Goal: Information Seeking & Learning: Learn about a topic

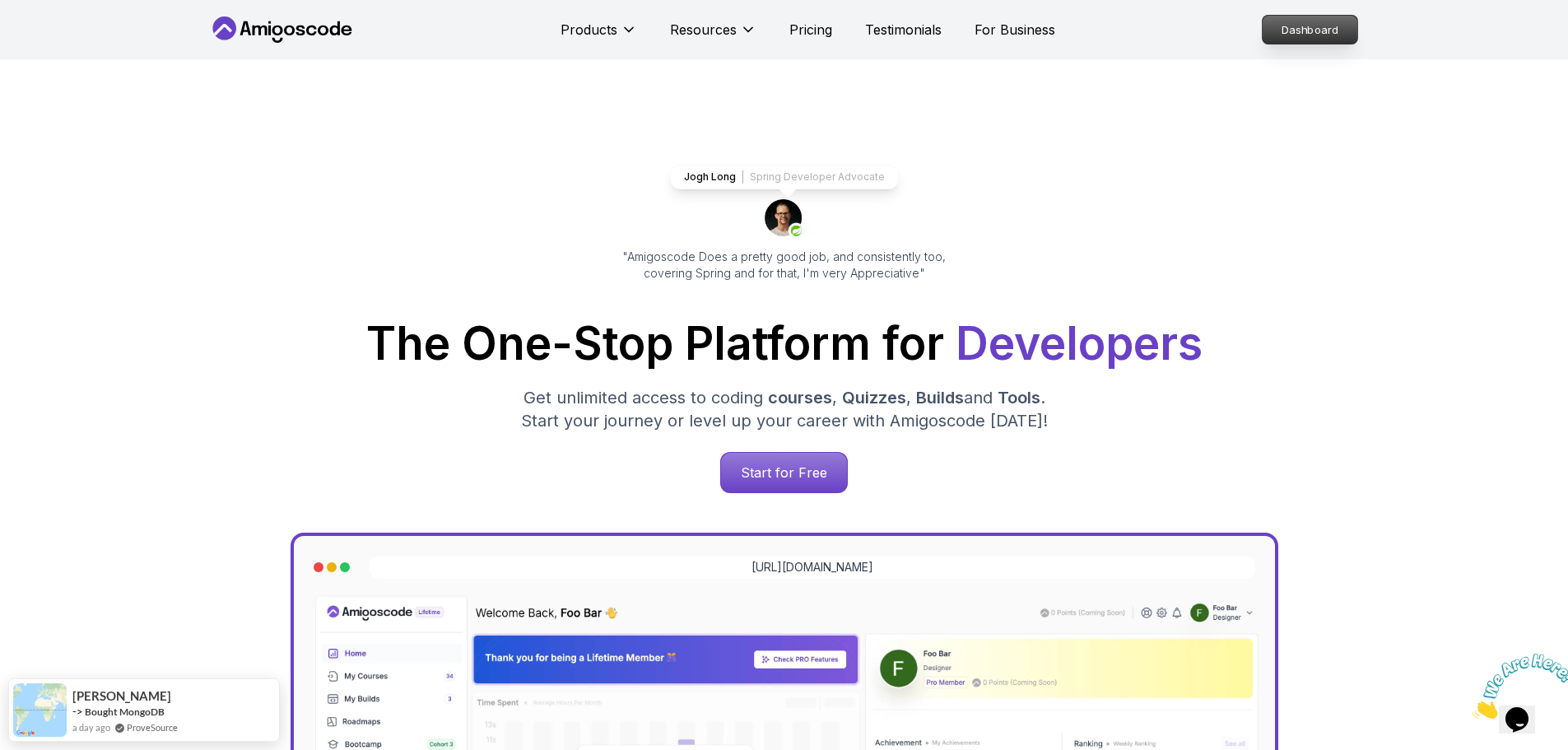
click at [1319, 21] on p "Dashboard" at bounding box center [1309, 29] width 94 height 28
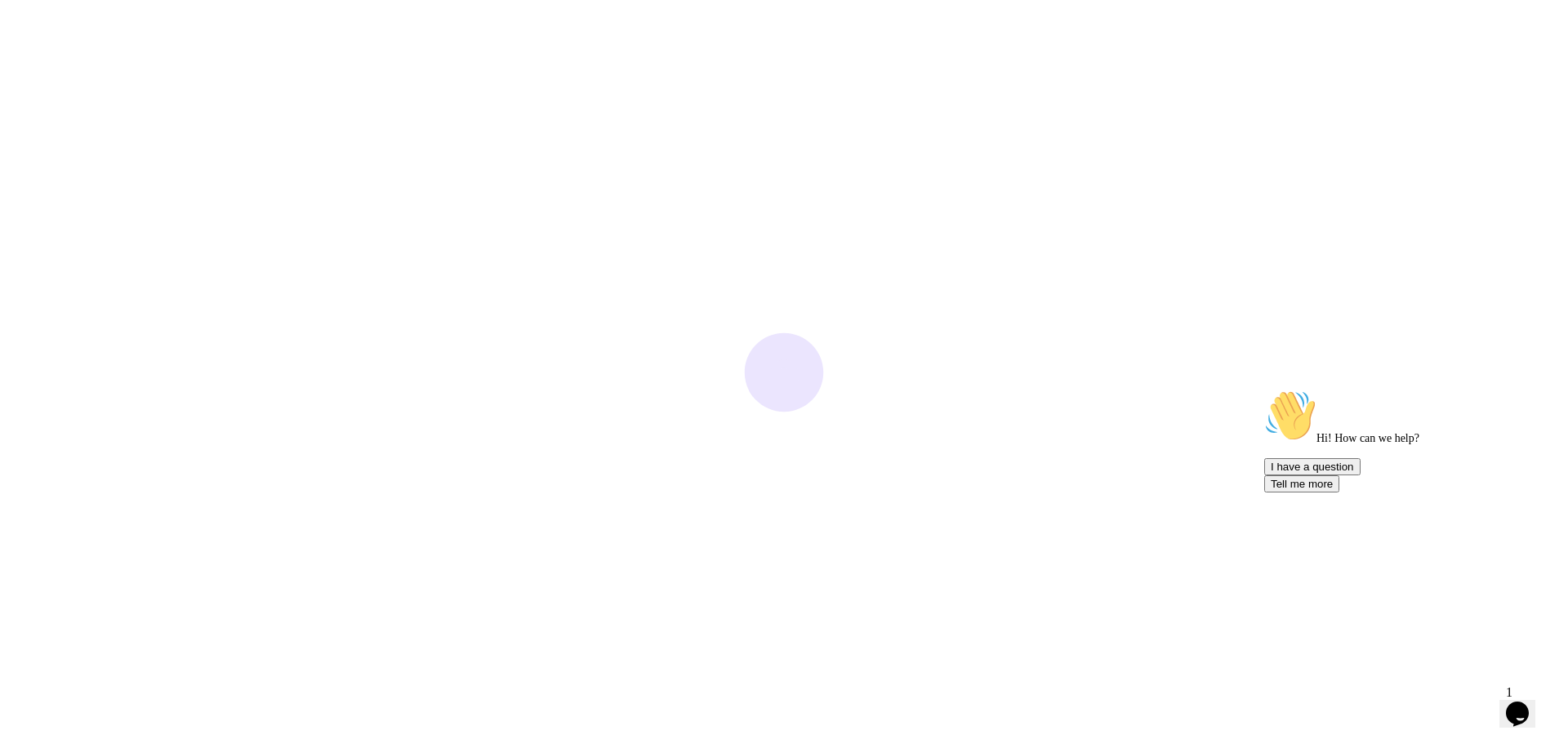
click at [1530, 705] on div "Opens Chat This icon Opens the chat window." at bounding box center [1517, 714] width 26 height 26
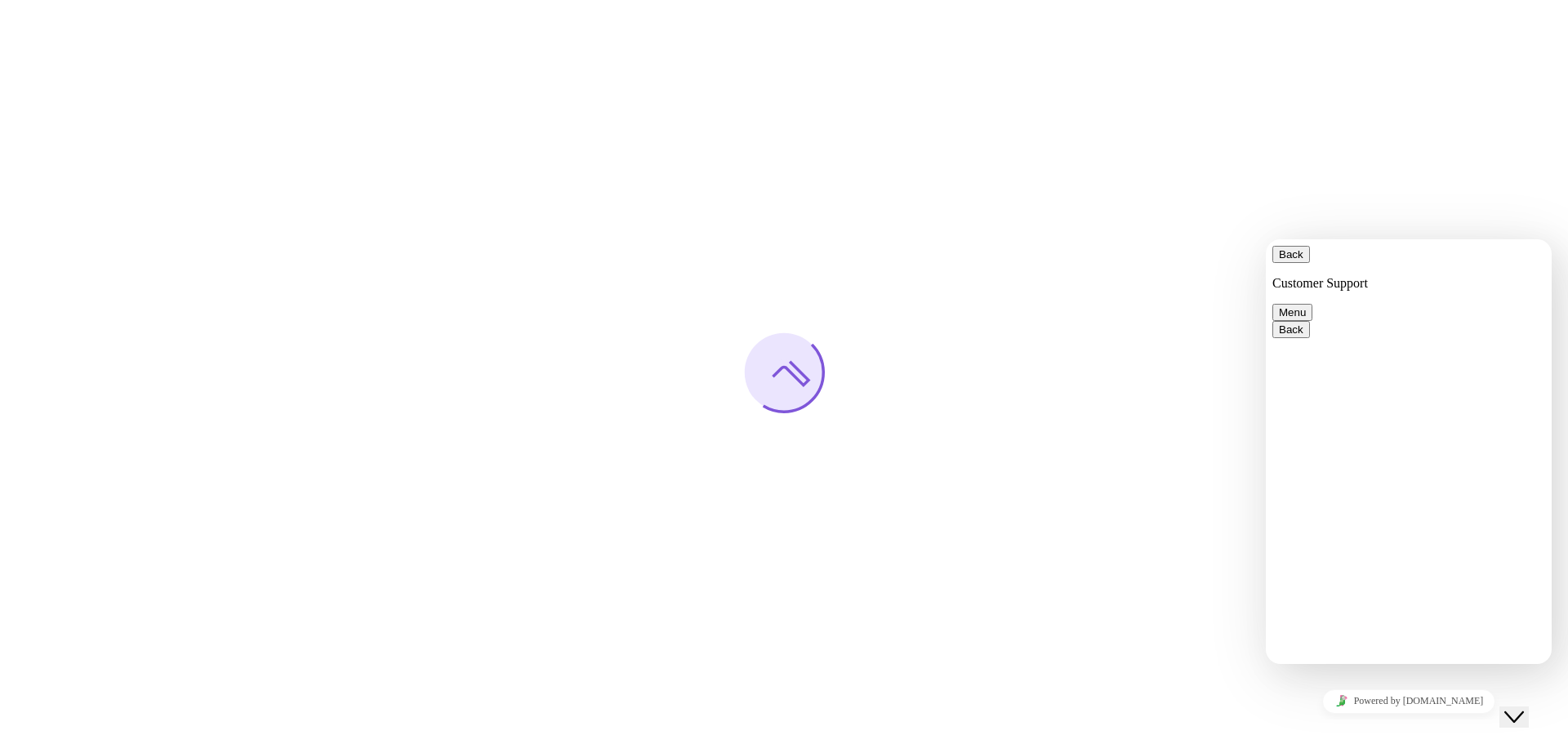
click at [1312, 304] on button "Menu" at bounding box center [1292, 312] width 40 height 17
click at [1324, 169] on div at bounding box center [784, 372] width 1568 height 744
click at [1513, 712] on icon "Close Chat This icon closes the chat window." at bounding box center [1513, 717] width 19 height 19
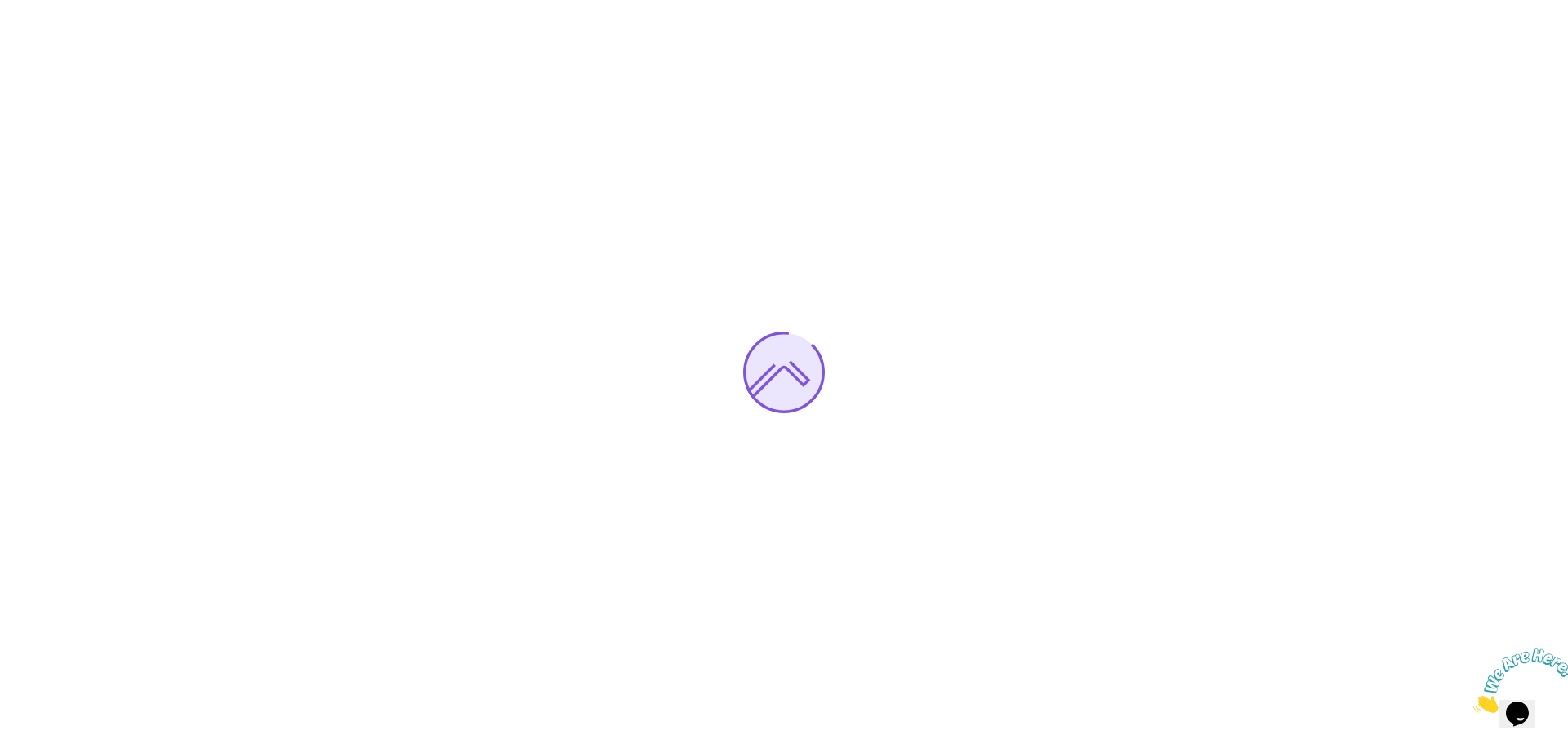
click at [1473, 702] on icon "Close" at bounding box center [1473, 709] width 0 height 14
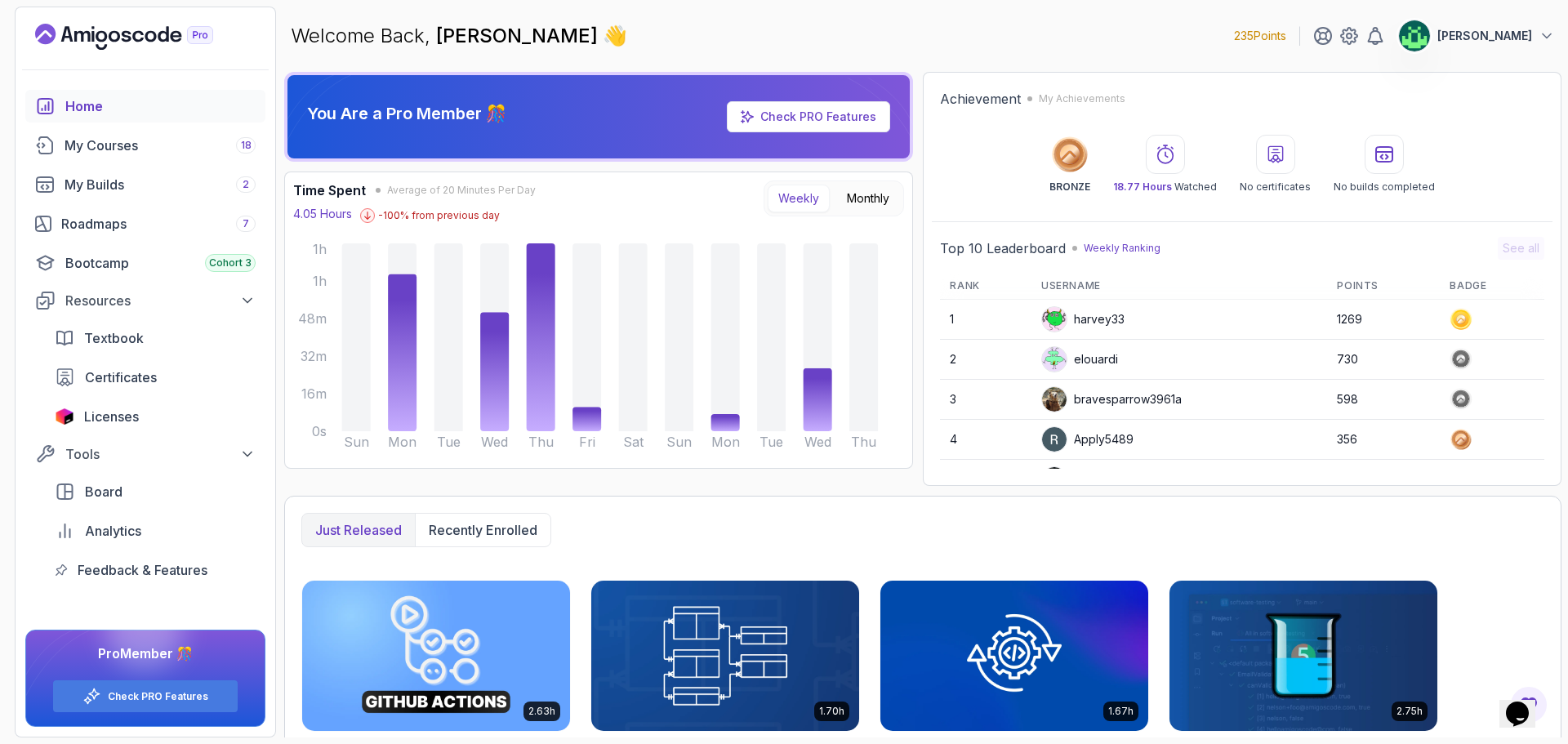
click at [1218, 82] on div "Achievement My Achievements BRONZE 18.77 Hours Watched No certificates No build…" at bounding box center [1242, 278] width 639 height 414
click at [201, 147] on div "My Courses 18" at bounding box center [160, 146] width 191 height 19
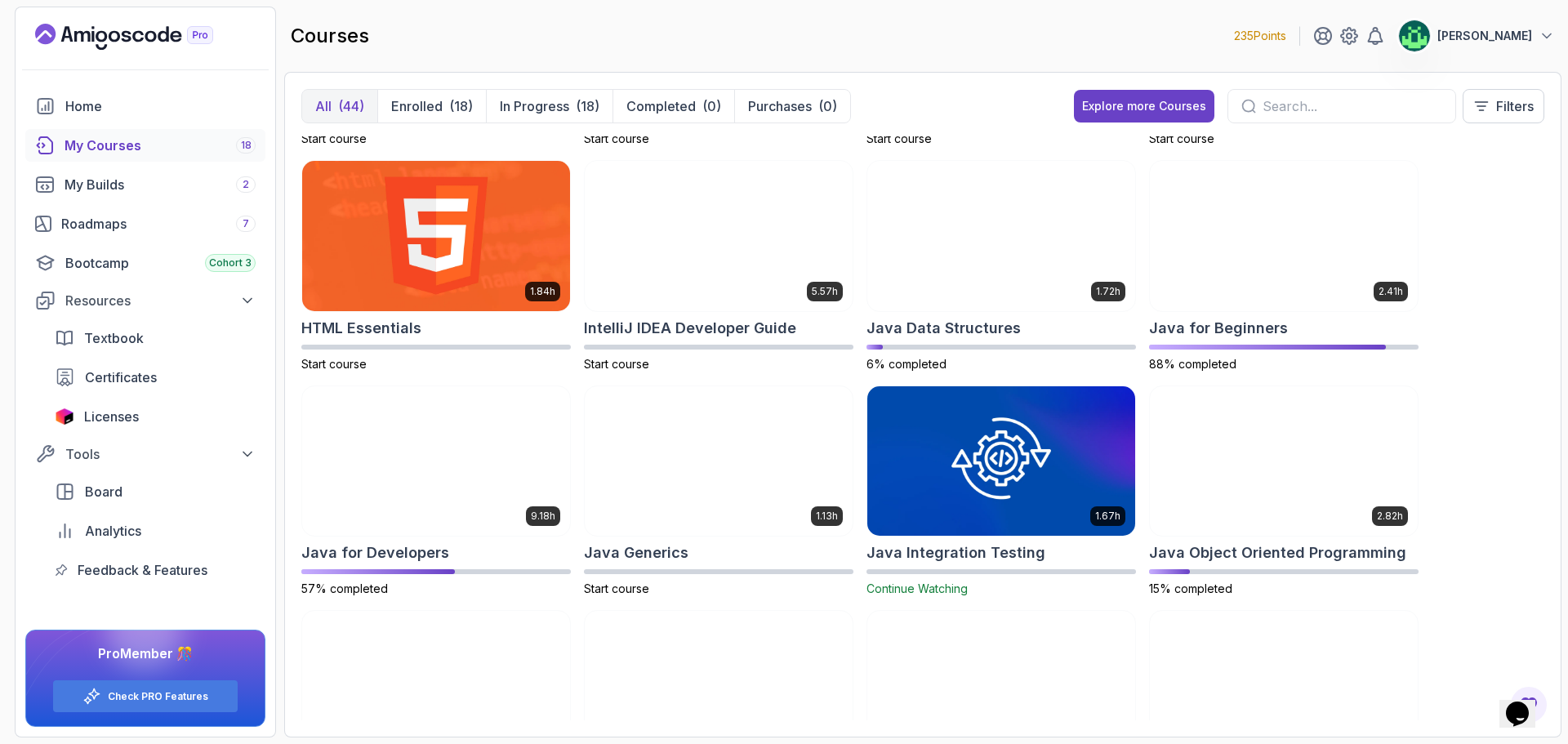
scroll to position [653, 0]
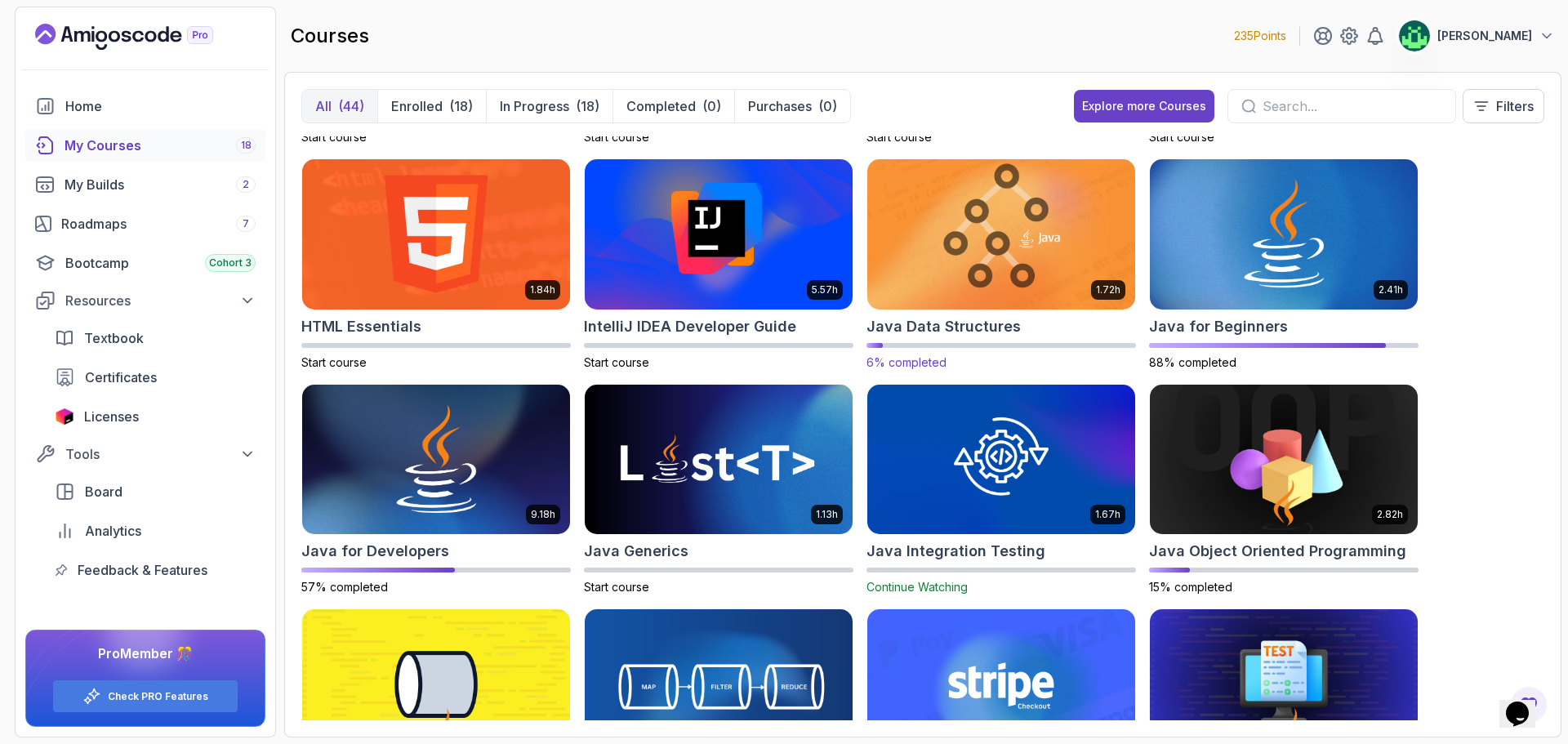
click at [1035, 257] on img at bounding box center [1001, 234] width 281 height 158
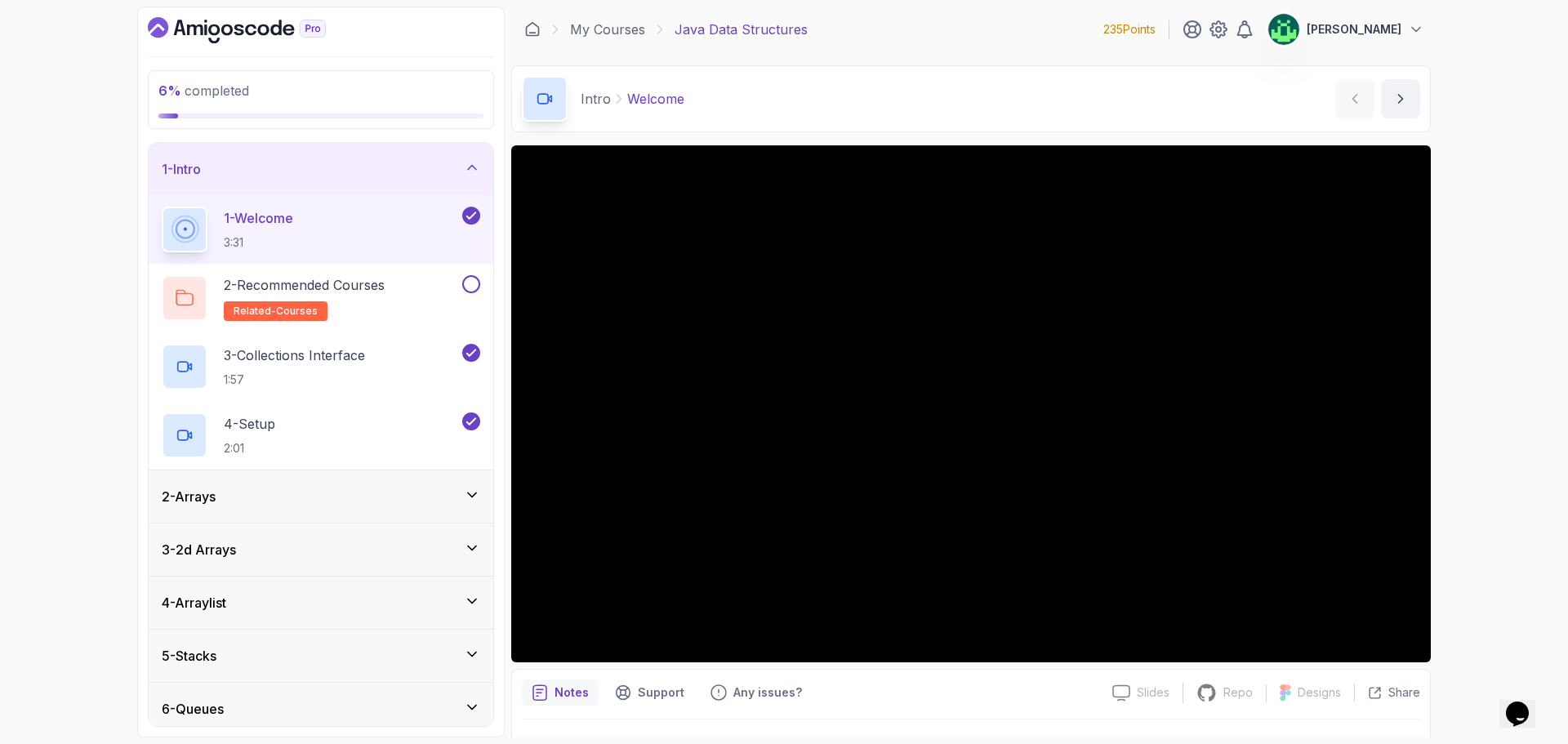
click at [321, 180] on div "1 - Intro" at bounding box center [320, 169] width 344 height 52
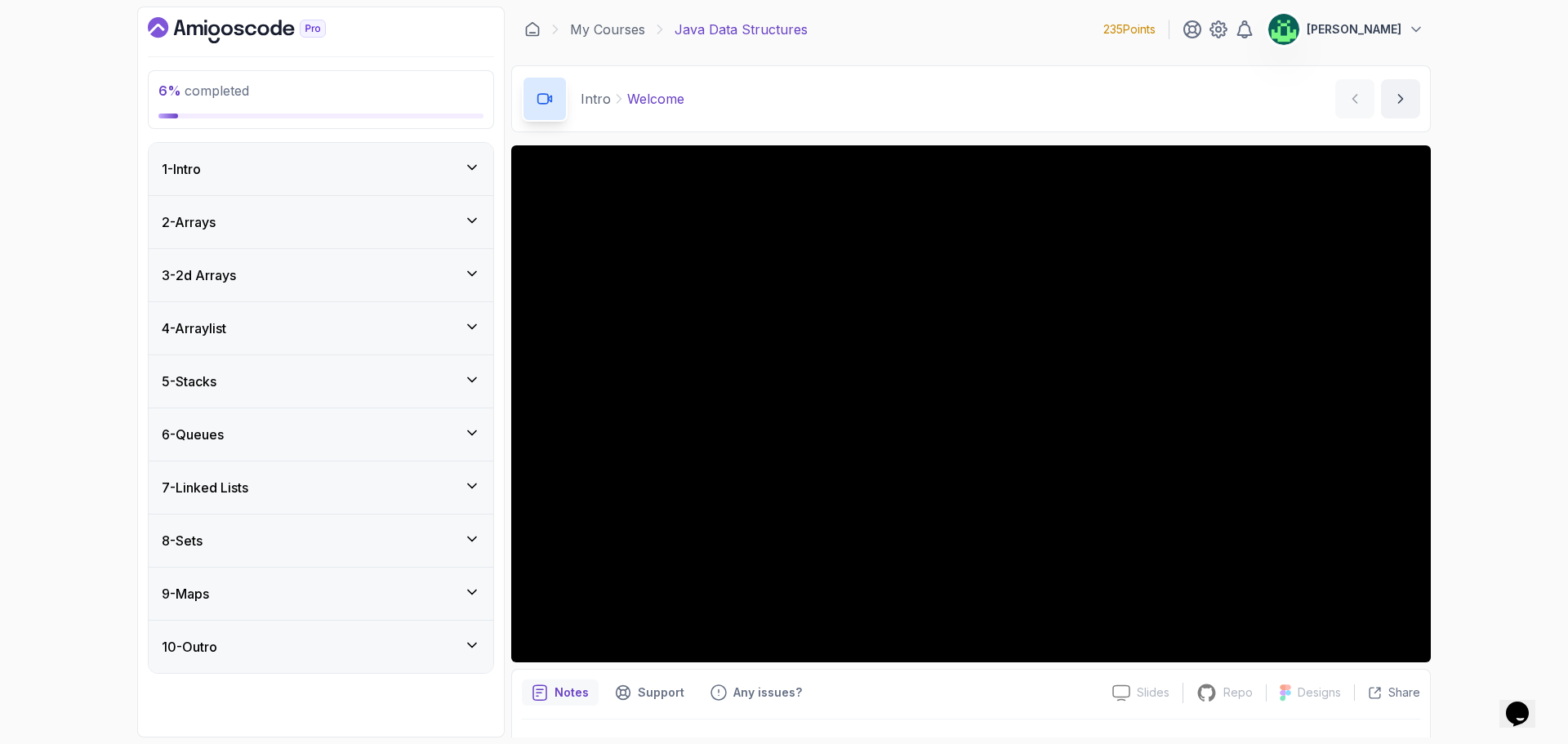
click at [323, 229] on div "2 - Arrays" at bounding box center [320, 222] width 319 height 19
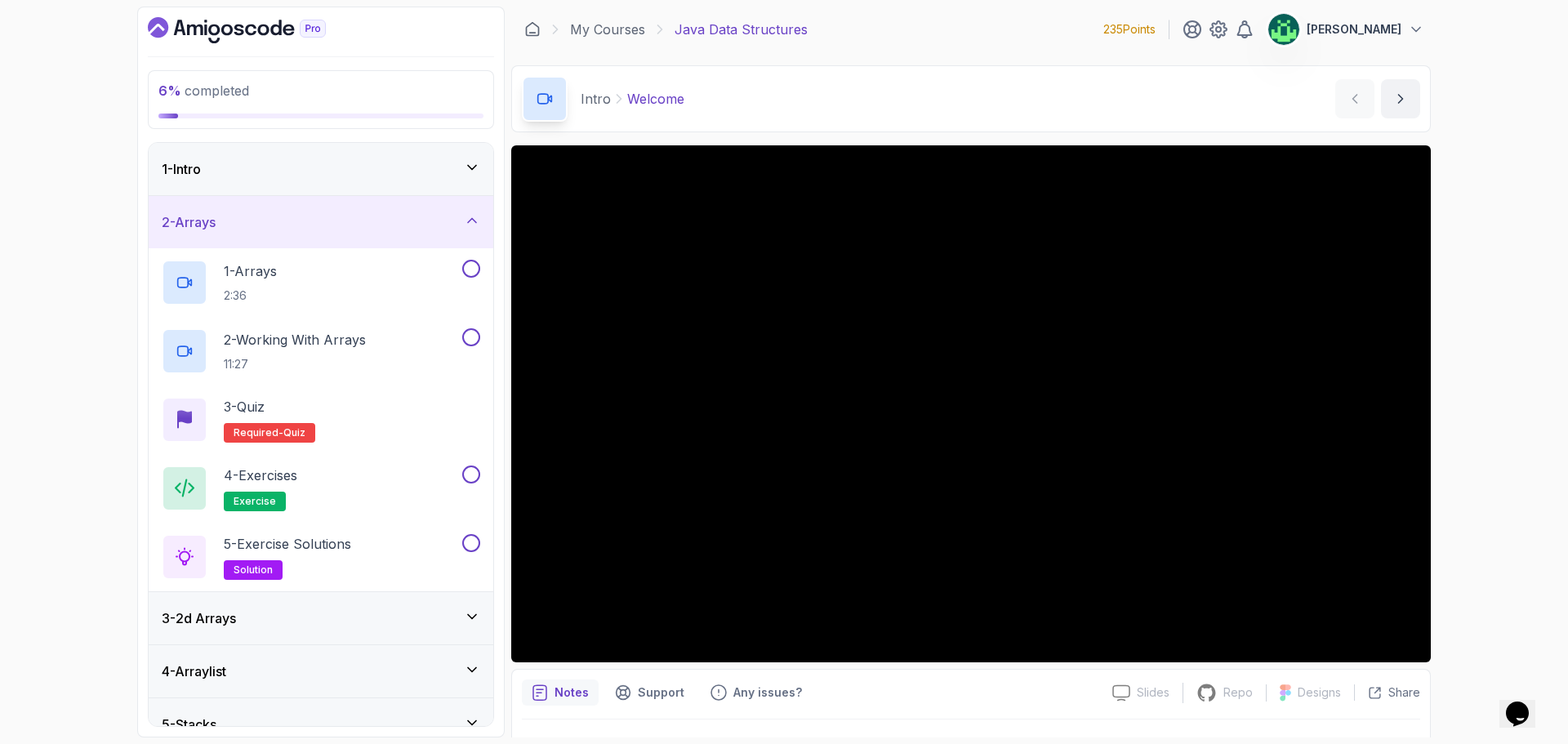
click at [325, 229] on div "2 - Arrays" at bounding box center [320, 222] width 319 height 19
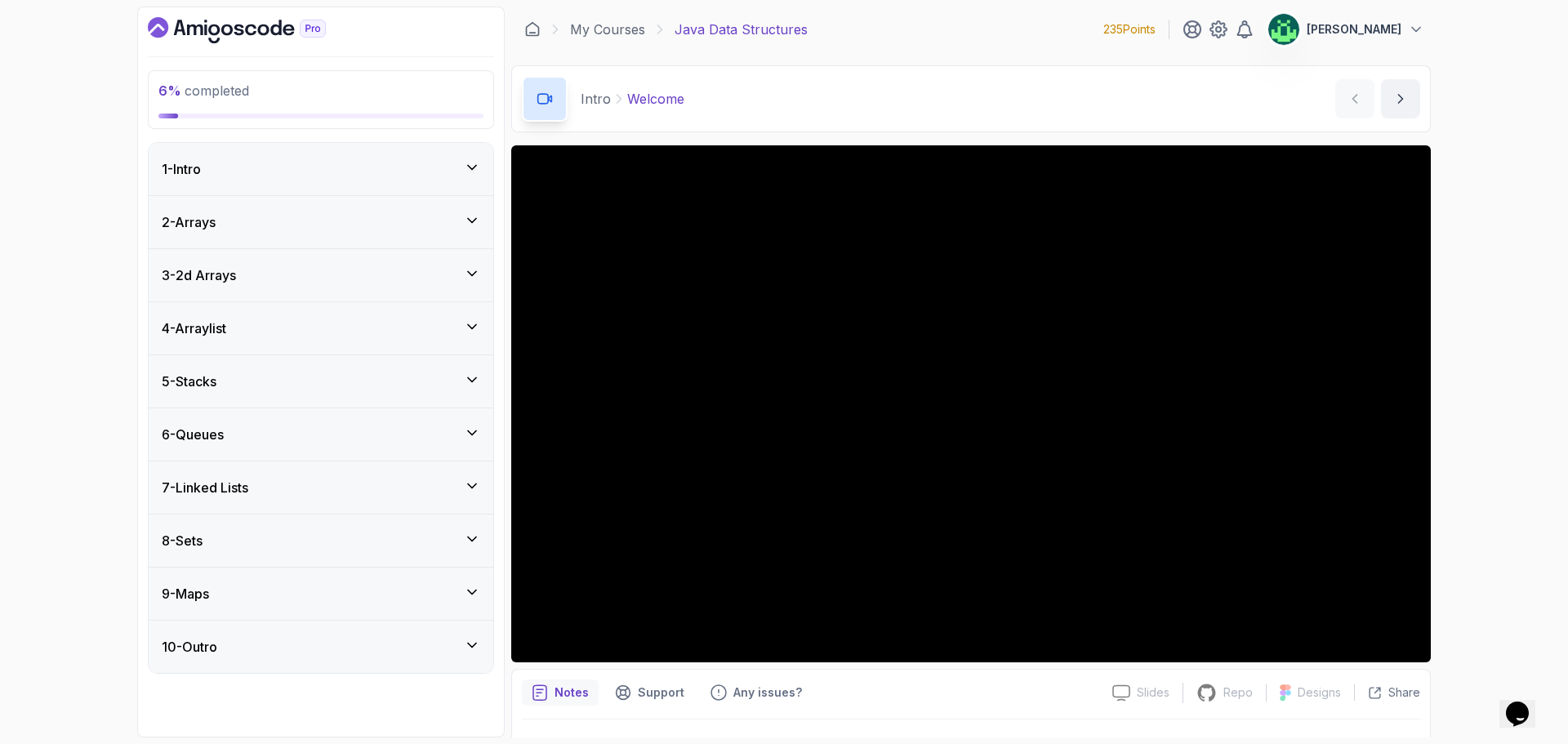
click at [325, 229] on div "2 - Arrays" at bounding box center [320, 222] width 319 height 19
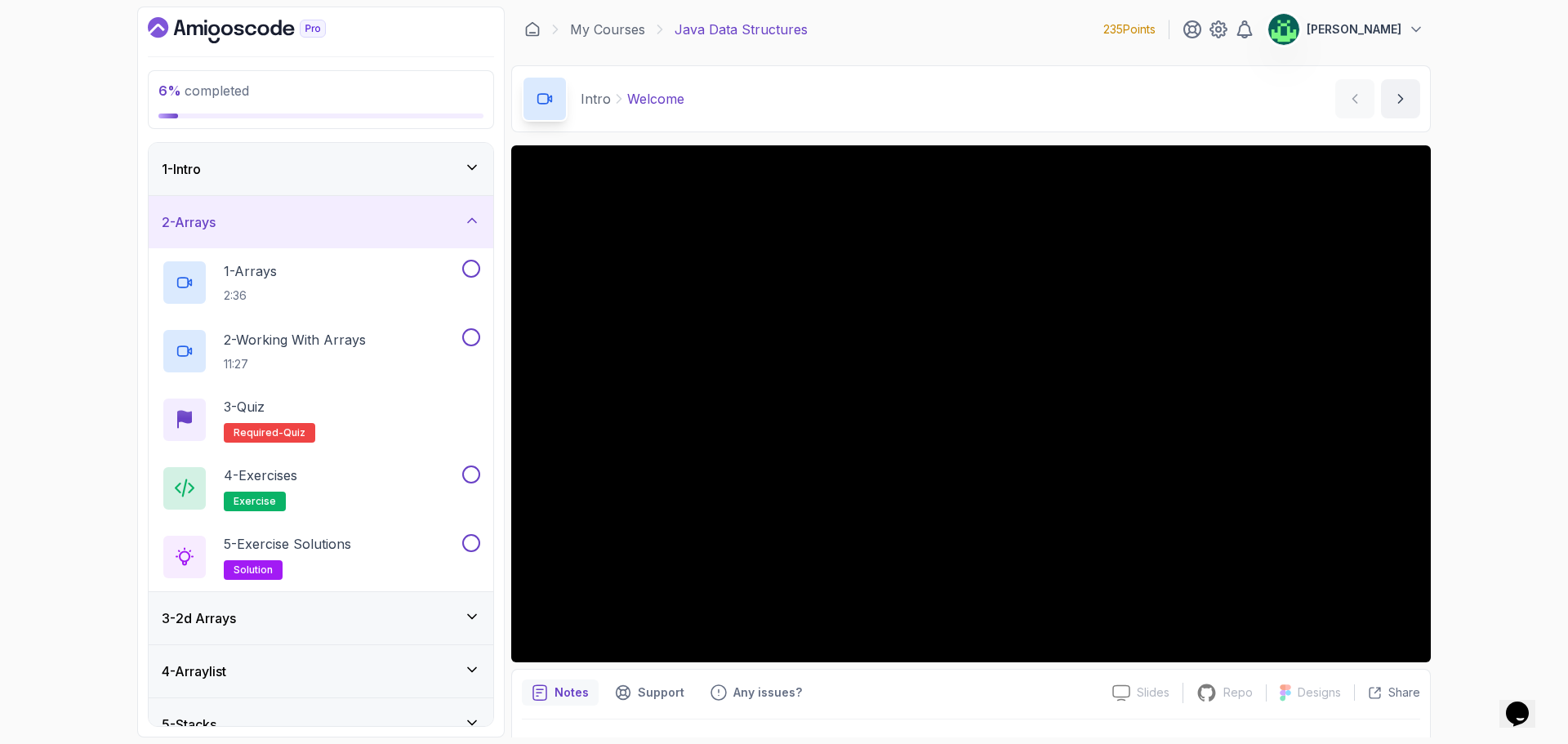
click at [364, 154] on div "1 - Intro" at bounding box center [320, 169] width 344 height 52
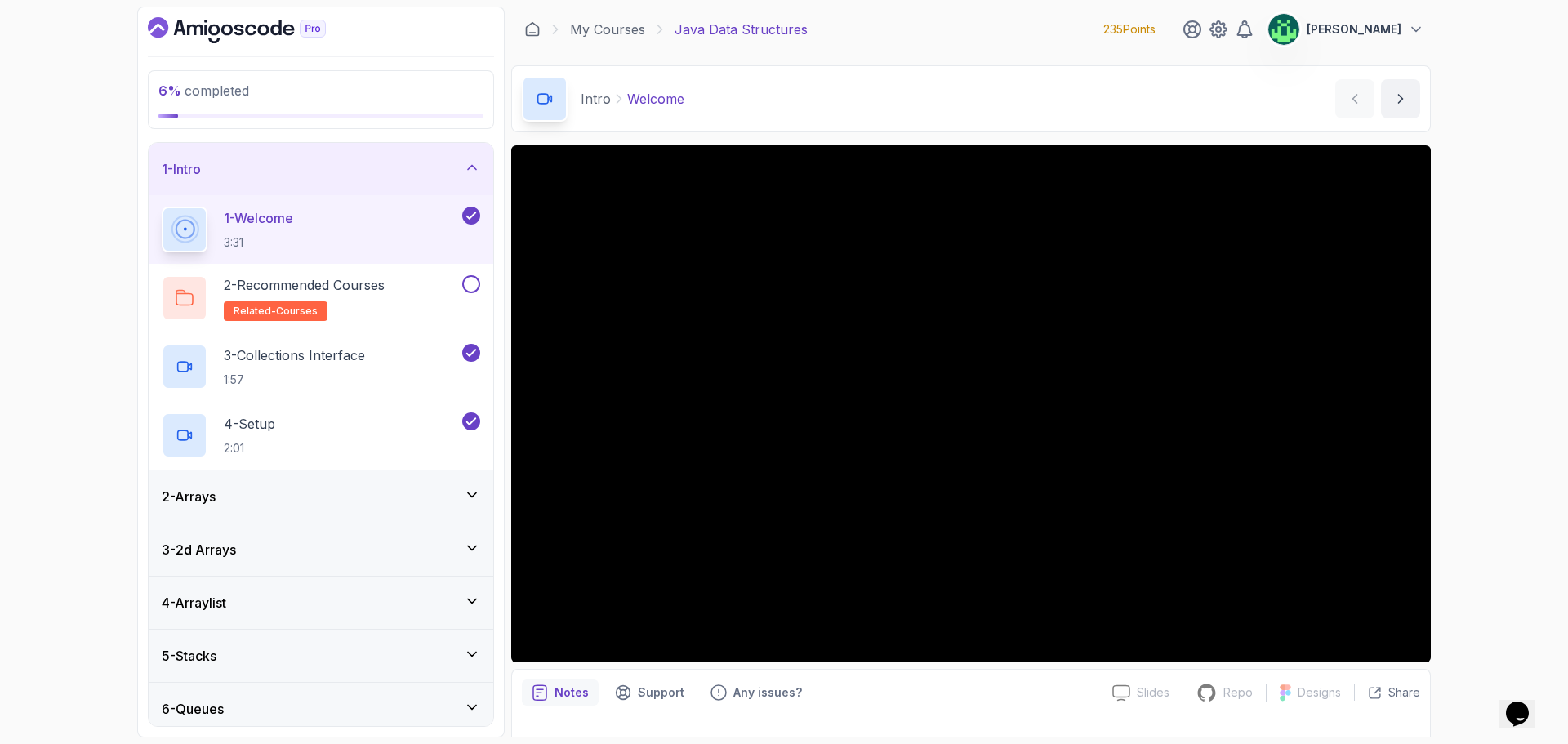
click at [366, 162] on div "1 - Intro" at bounding box center [320, 169] width 319 height 19
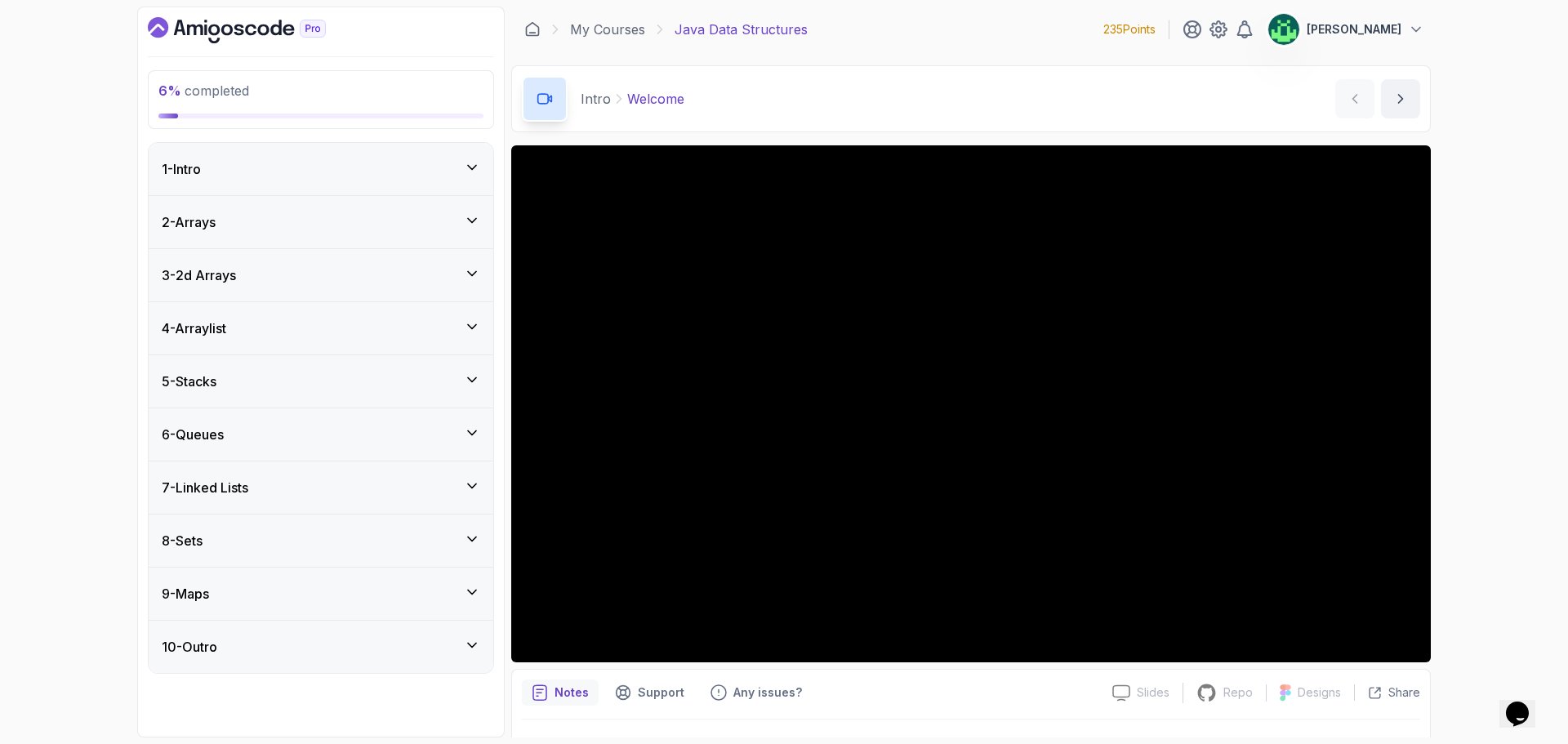
click at [357, 229] on div "2 - Arrays" at bounding box center [320, 222] width 319 height 19
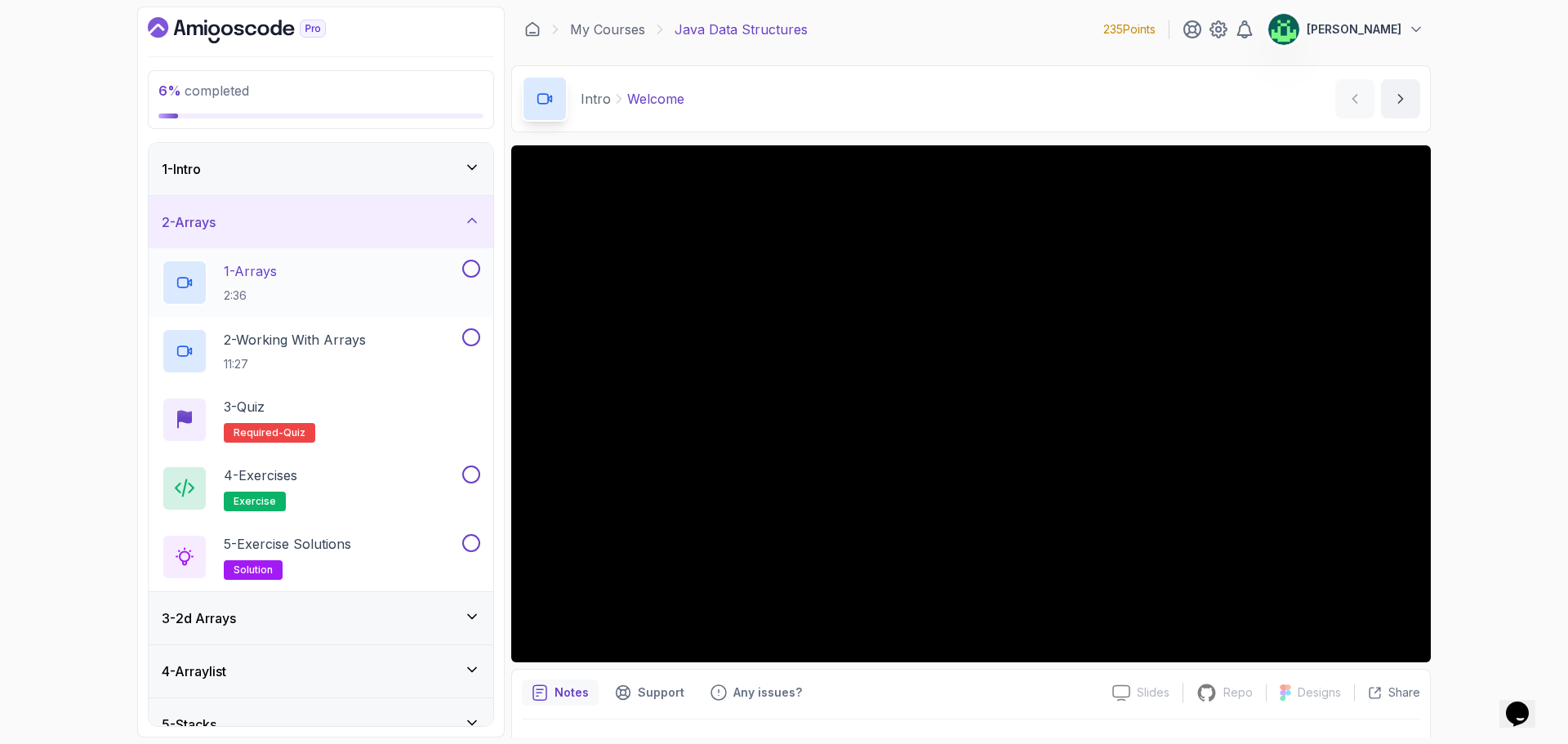
click at [418, 278] on div "1 - Arrays 2:36" at bounding box center [310, 282] width 297 height 46
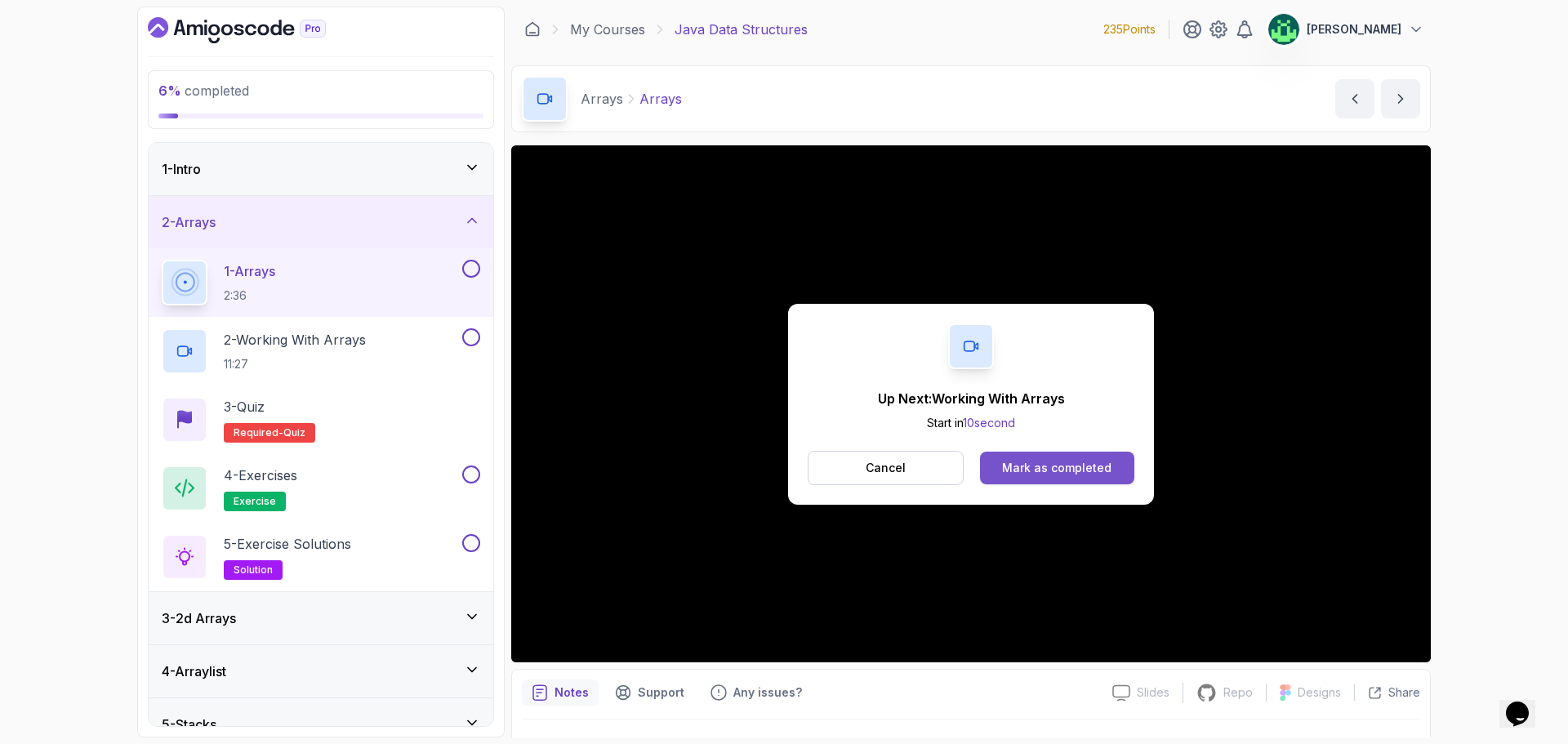
click at [1050, 470] on div "Mark as completed" at bounding box center [1056, 468] width 109 height 17
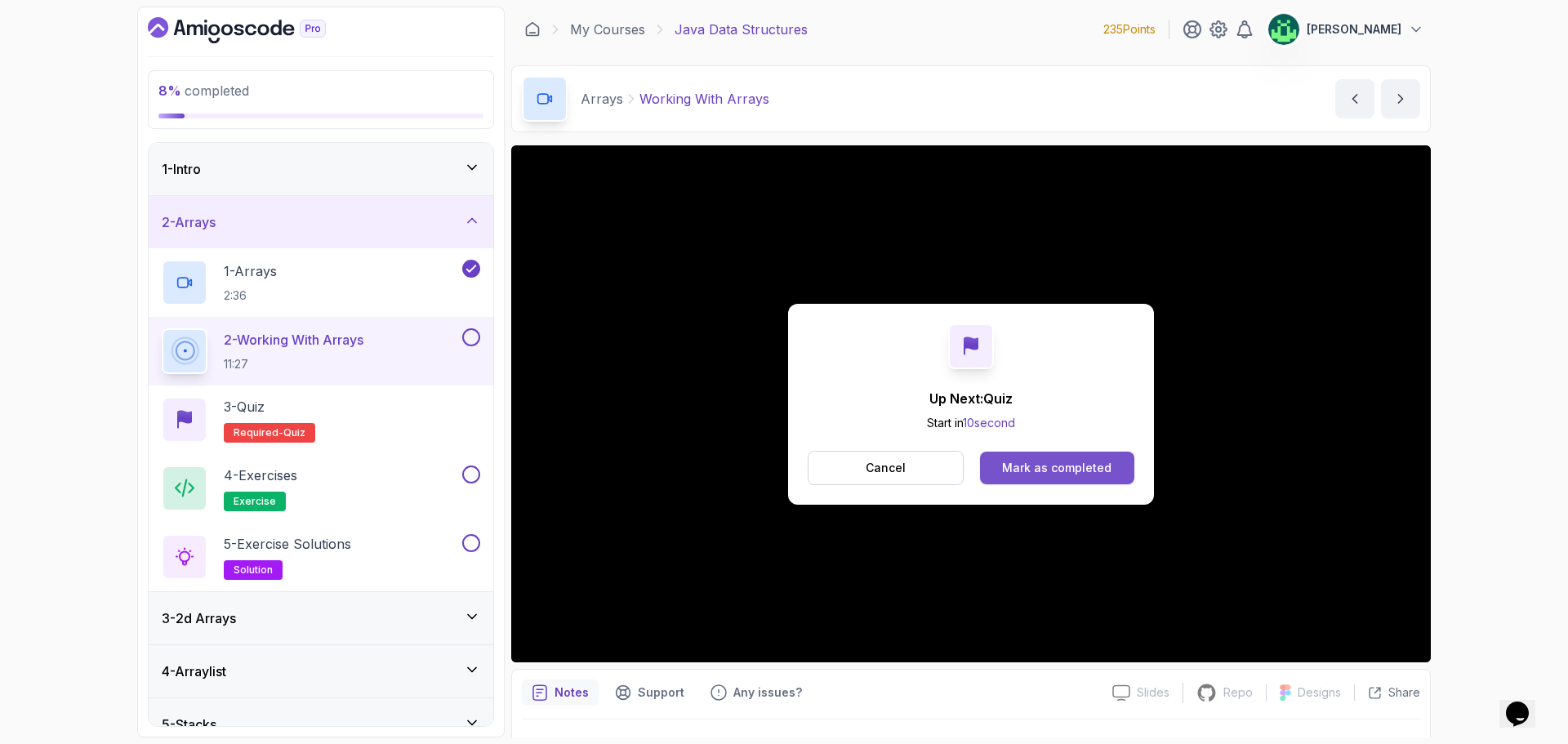
click at [1032, 471] on div "Mark as completed" at bounding box center [1056, 468] width 109 height 17
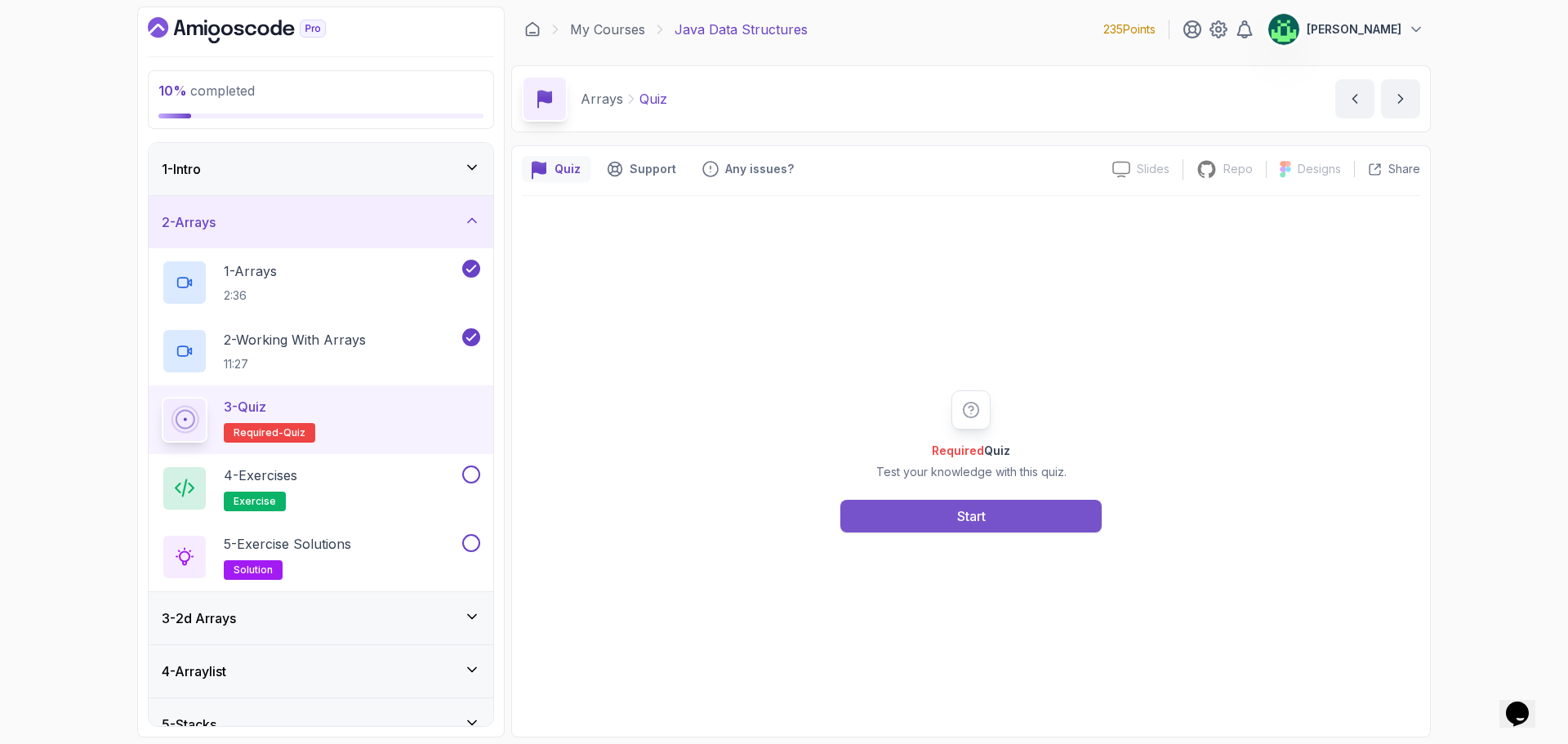
click at [1019, 513] on button "Start" at bounding box center [971, 515] width 261 height 33
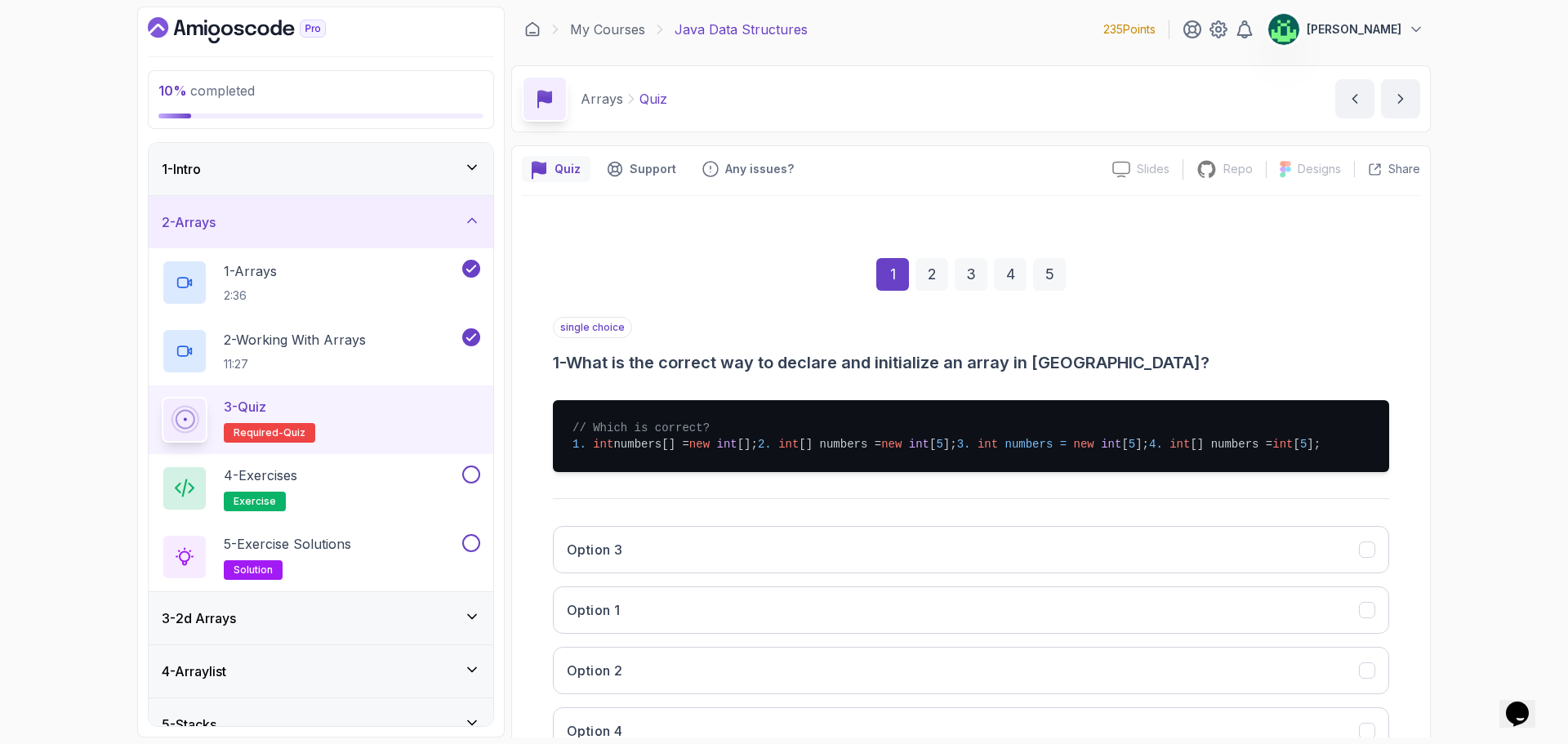
scroll to position [82, 0]
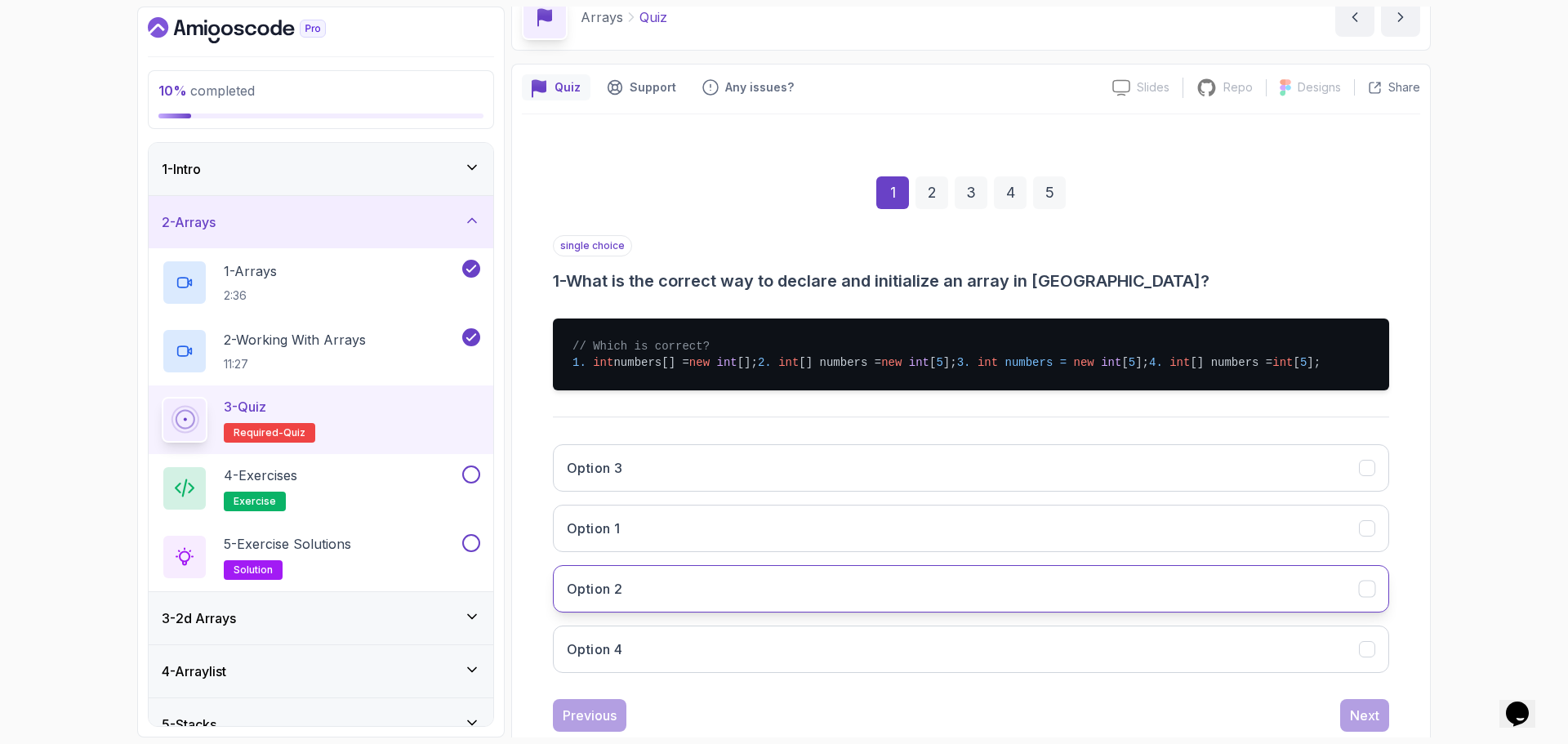
click at [822, 612] on button "Option 2" at bounding box center [970, 589] width 836 height 48
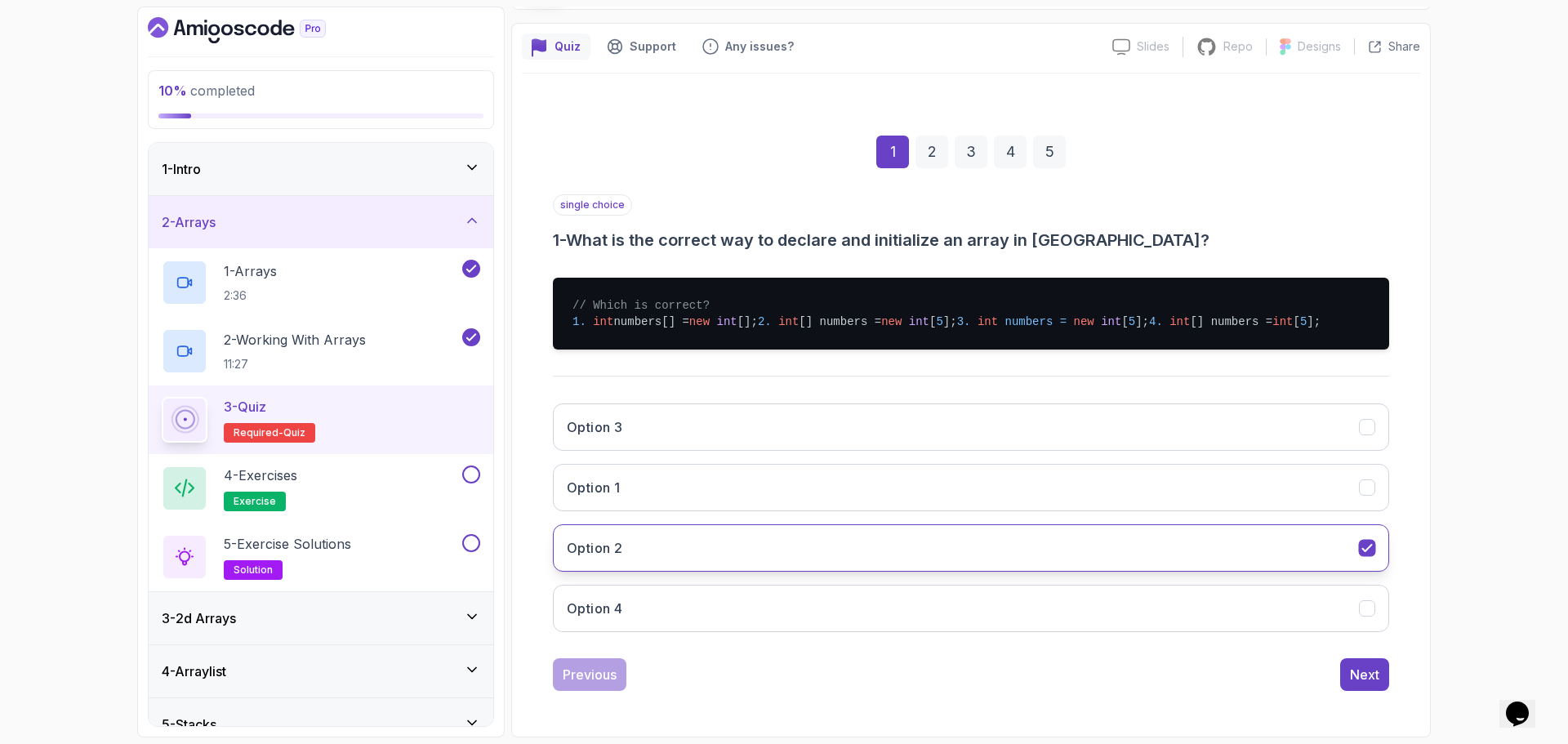
scroll to position [171, 0]
click at [1384, 684] on button "Next" at bounding box center [1364, 674] width 49 height 33
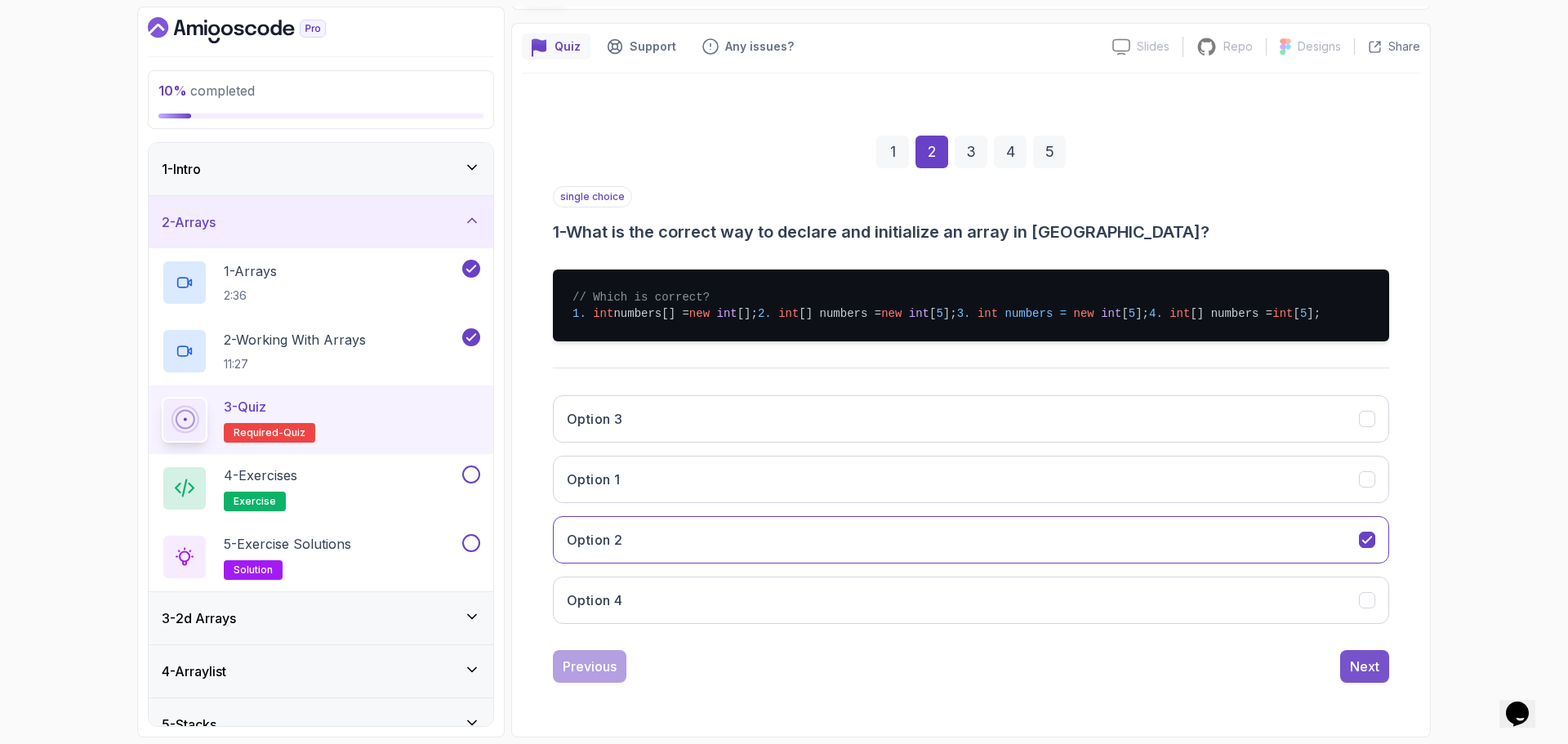
scroll to position [11, 0]
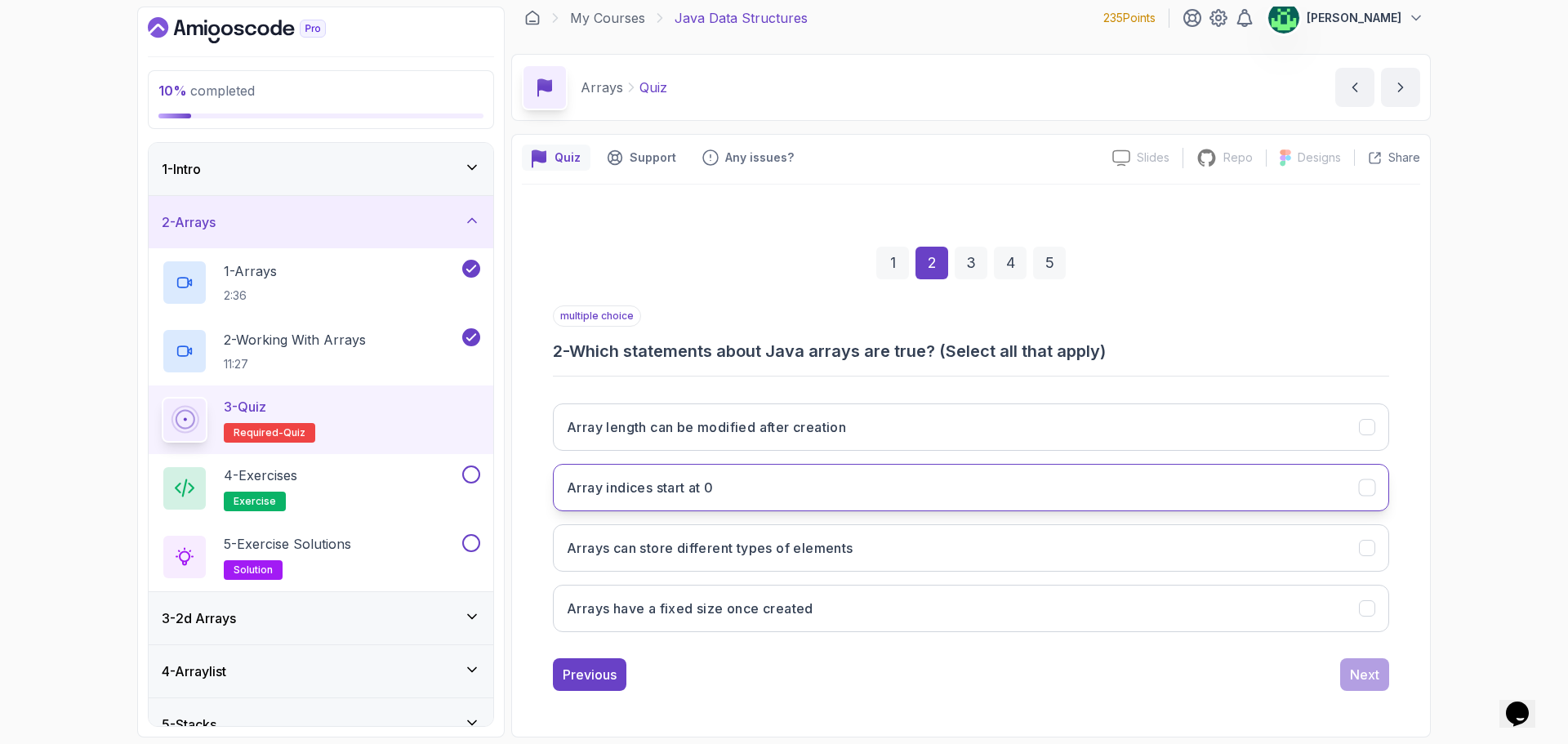
click at [1368, 486] on icon "Array indices start at 0" at bounding box center [1368, 488] width 16 height 16
click at [1371, 485] on icon "Array indices start at 0" at bounding box center [1366, 487] width 9 height 6
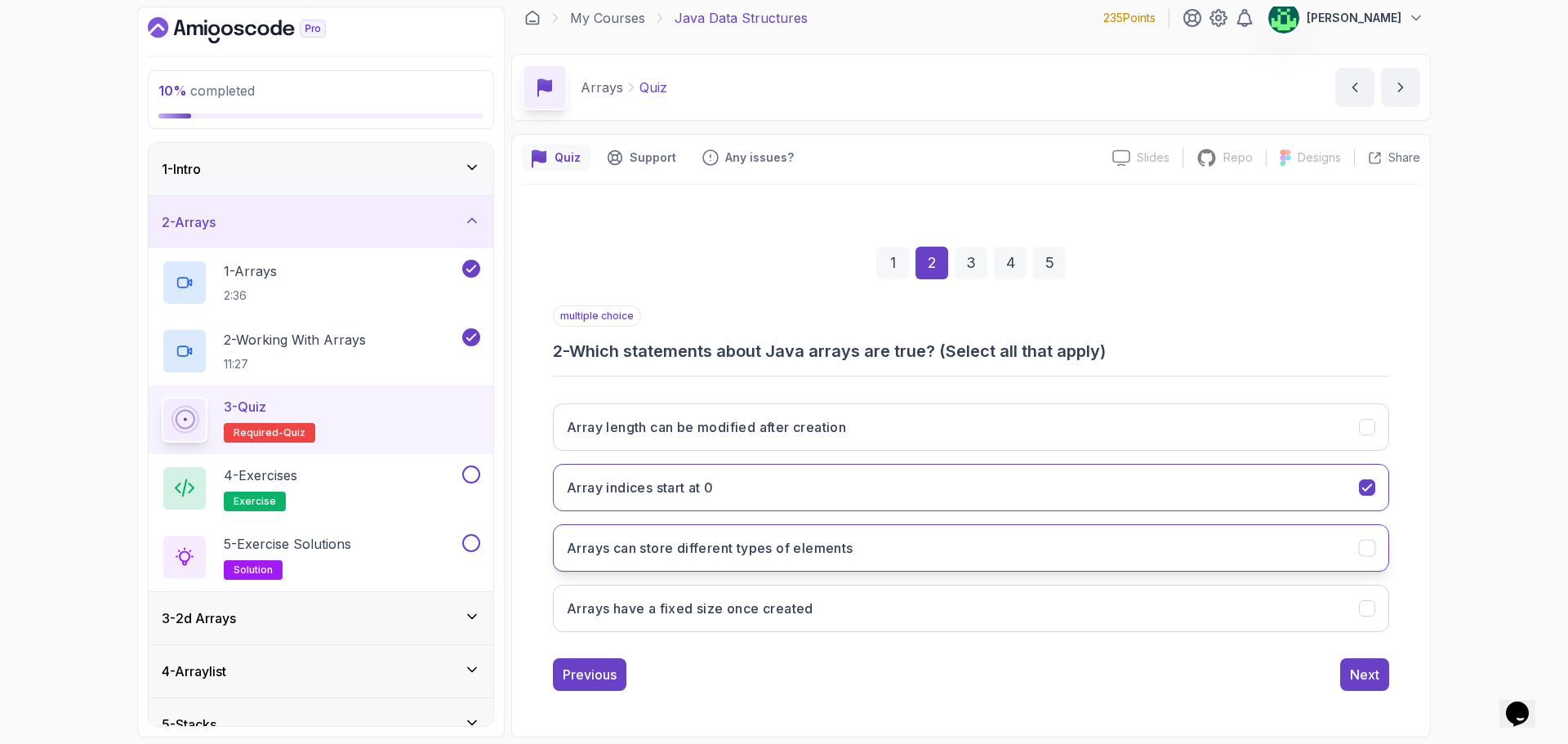
click at [1377, 544] on button "Arrays can store different types of elements" at bounding box center [970, 548] width 836 height 48
click at [1369, 612] on icon "Arrays have a fixed size once created" at bounding box center [1368, 609] width 16 height 16
click at [1371, 671] on div "Next" at bounding box center [1363, 674] width 29 height 19
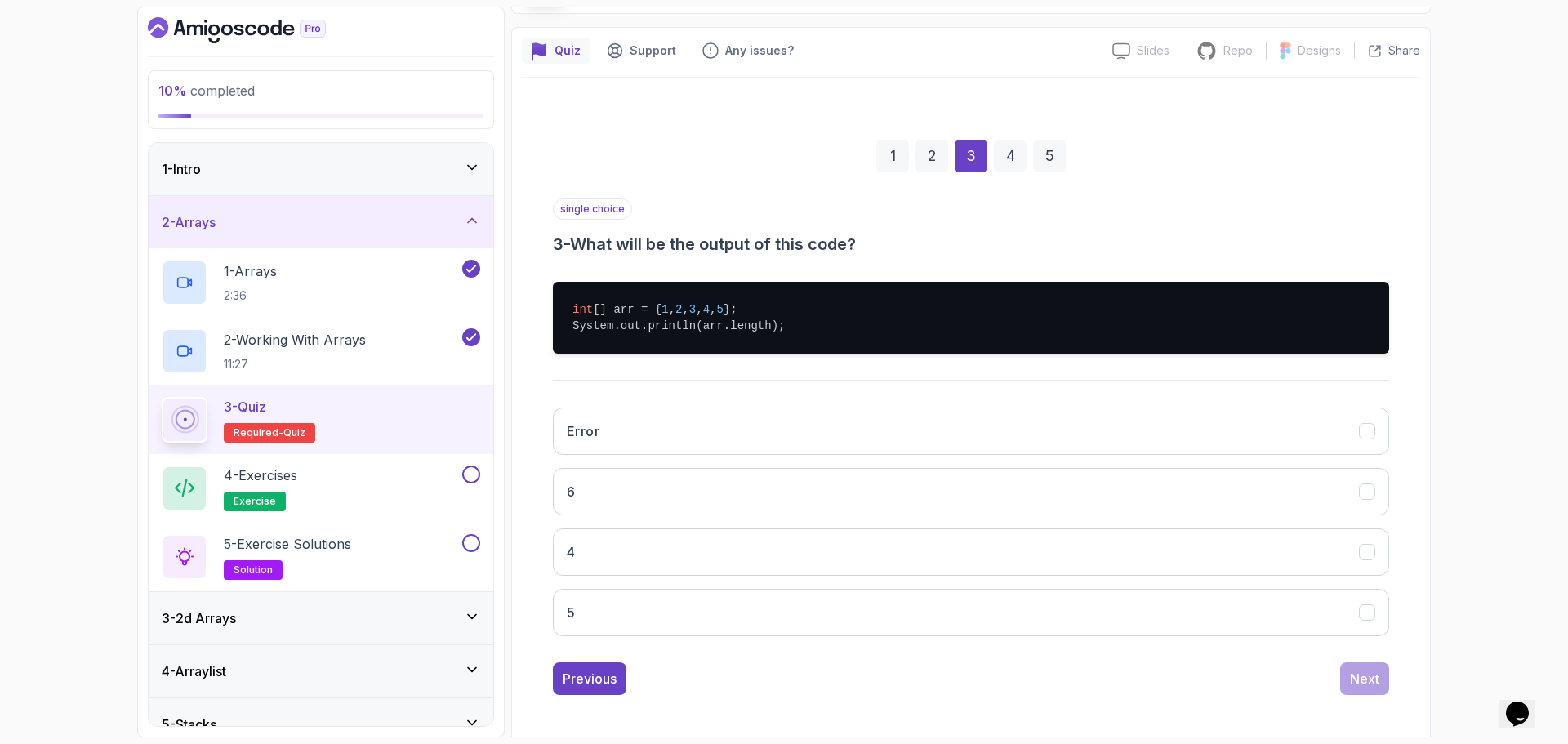
scroll to position [123, 0]
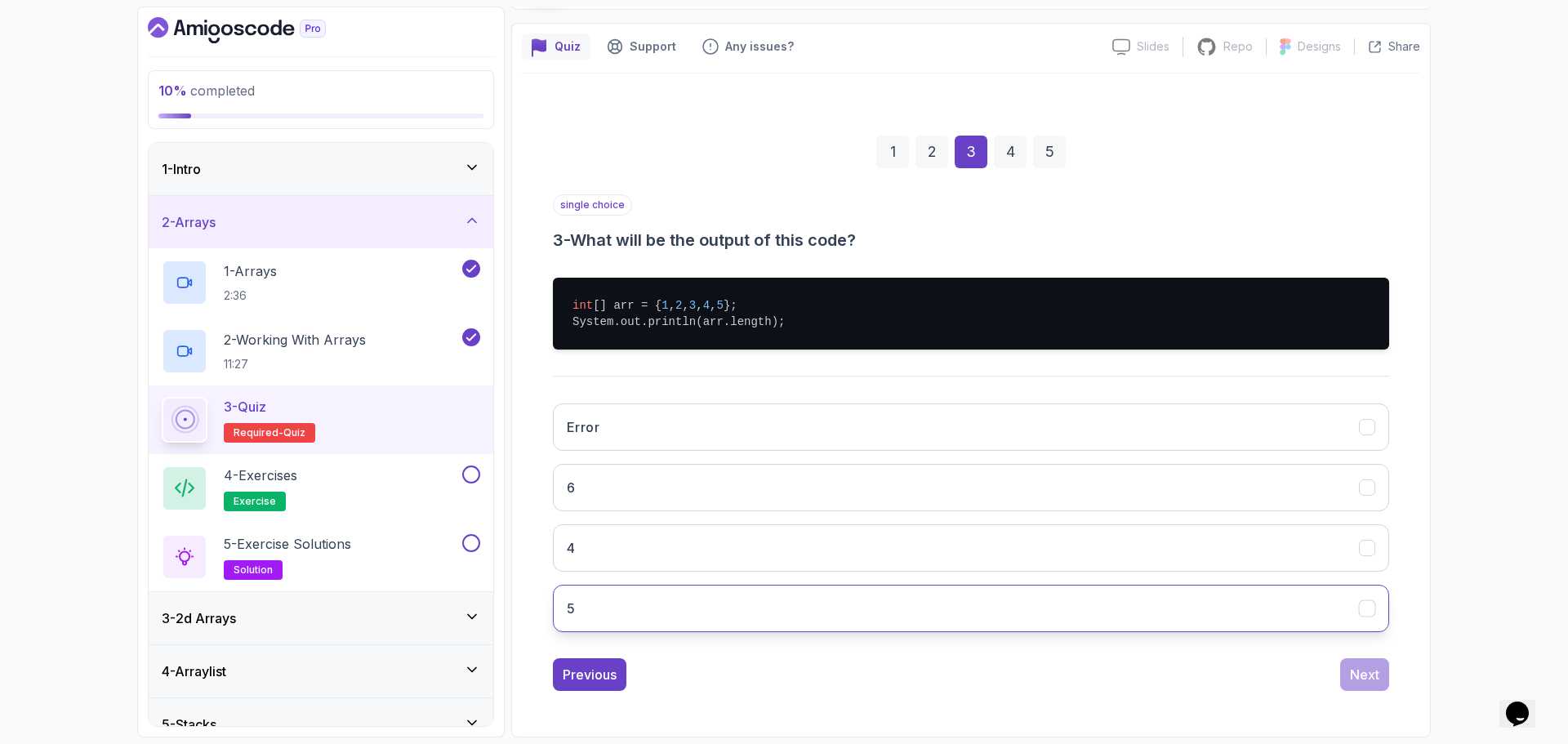
click at [675, 609] on button "5" at bounding box center [970, 608] width 836 height 48
click at [1354, 688] on button "Next" at bounding box center [1364, 674] width 49 height 33
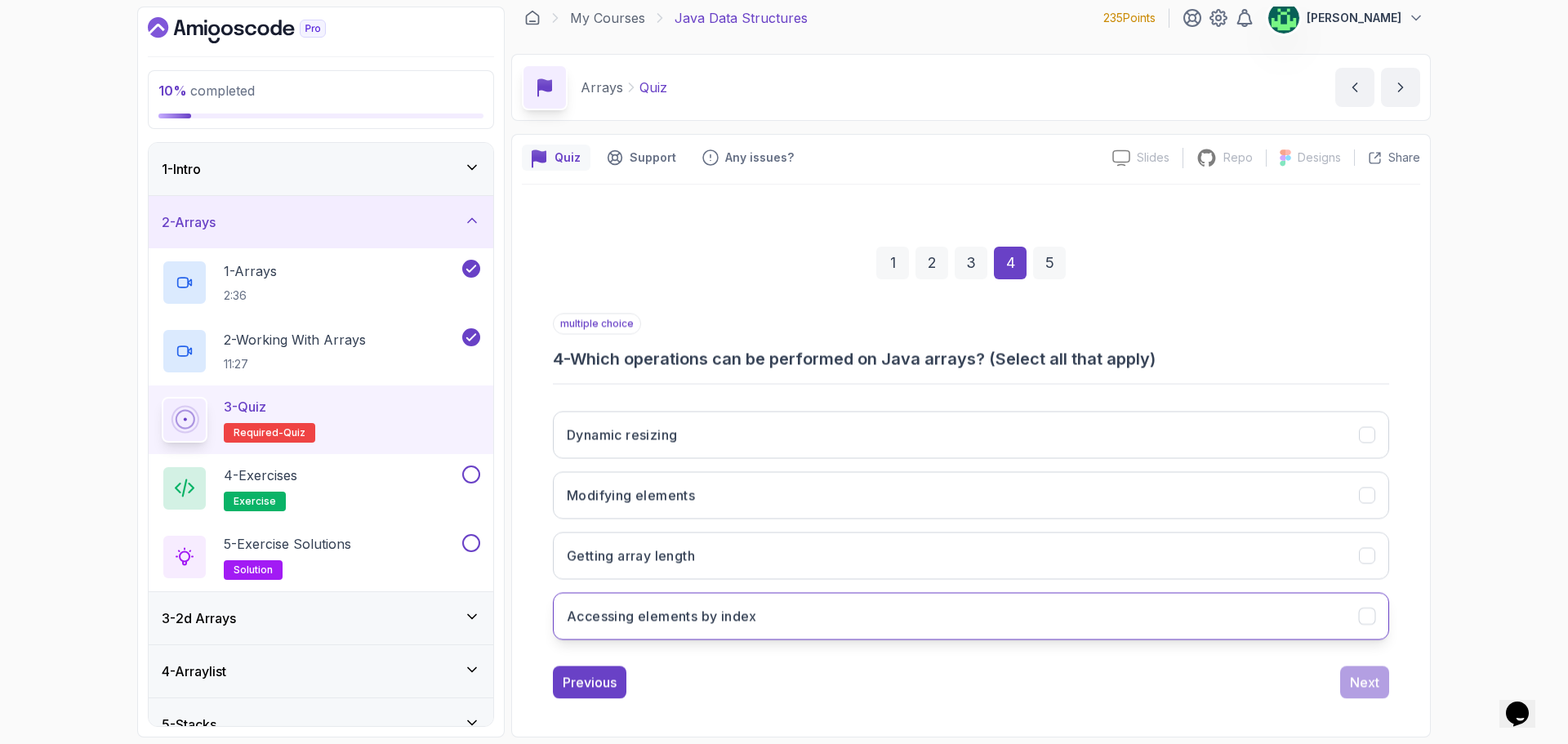
scroll to position [11, 0]
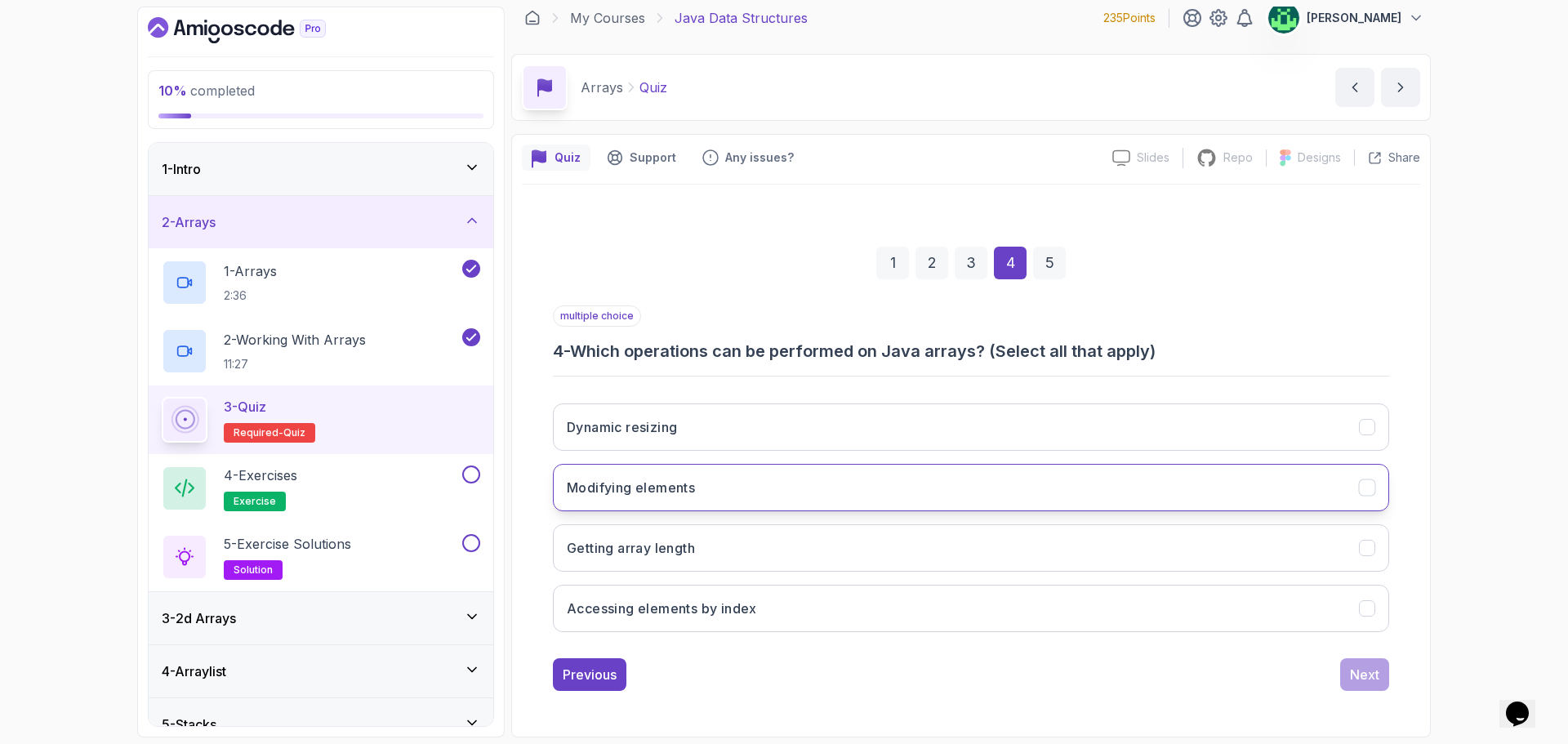
click at [1372, 486] on icon "Modifying elements" at bounding box center [1368, 488] width 16 height 16
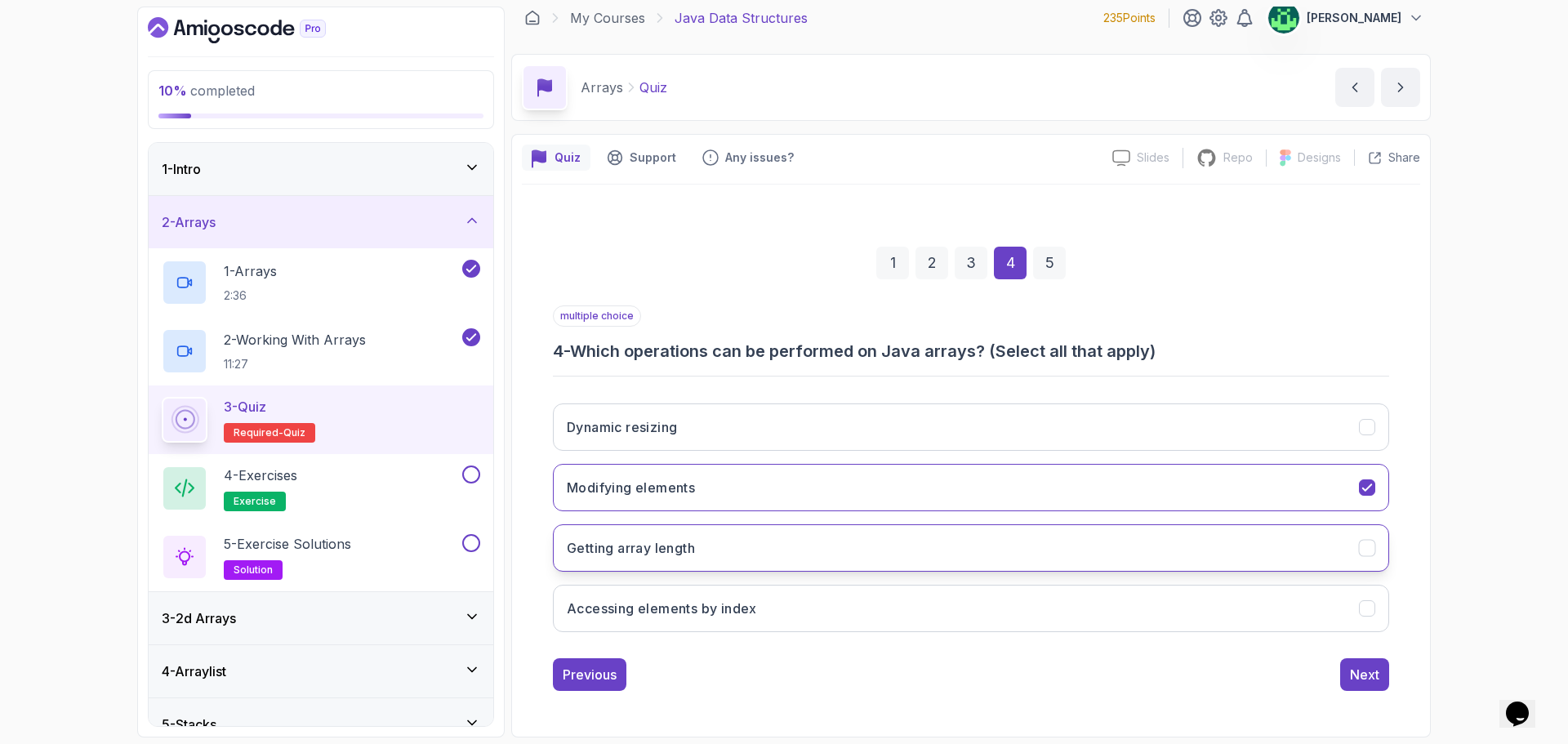
click at [1367, 550] on icon "Getting array length" at bounding box center [1366, 547] width 9 height 6
click at [1362, 613] on icon "Accessing elements by index" at bounding box center [1368, 609] width 16 height 16
click at [1352, 683] on div "Next" at bounding box center [1363, 674] width 29 height 19
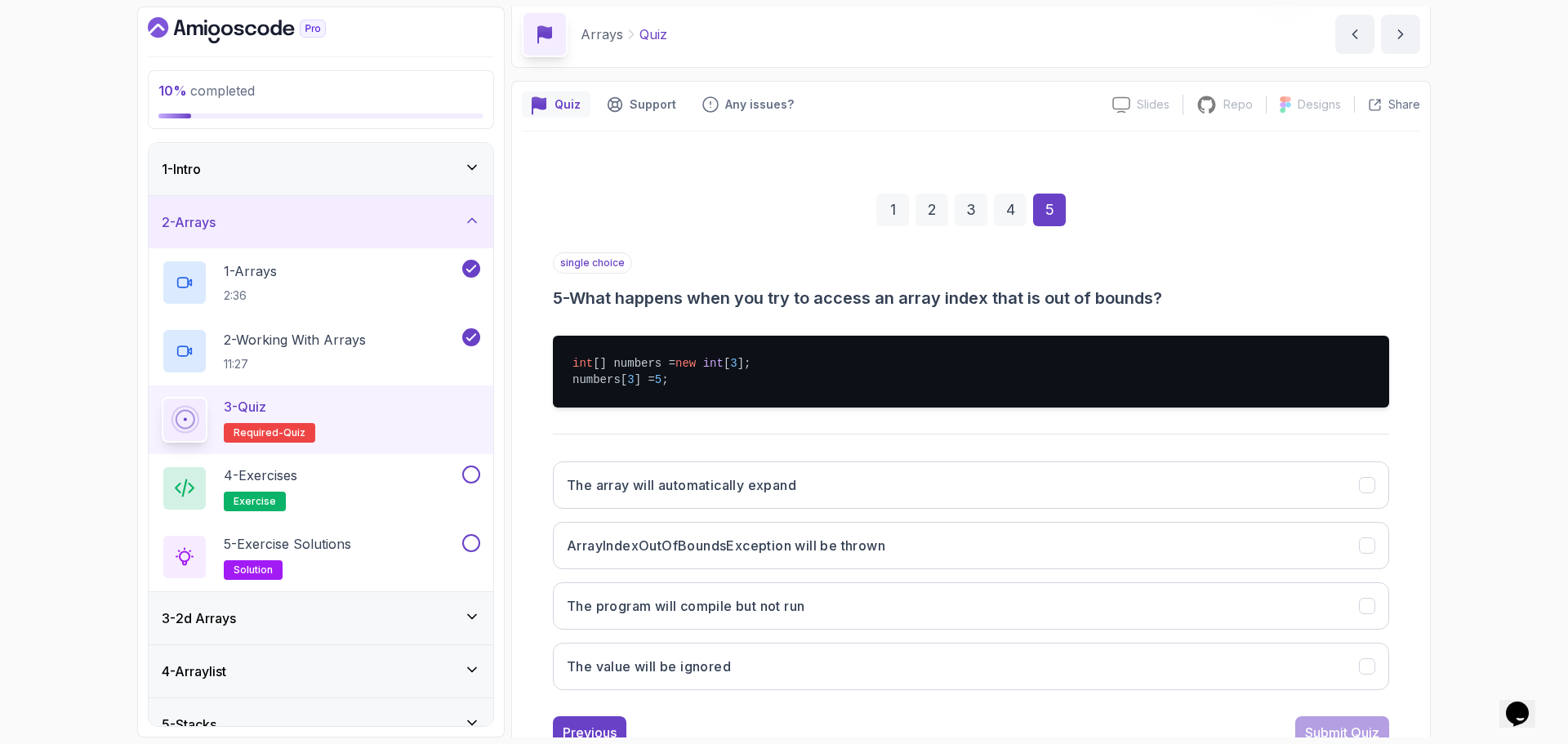
scroll to position [93, 0]
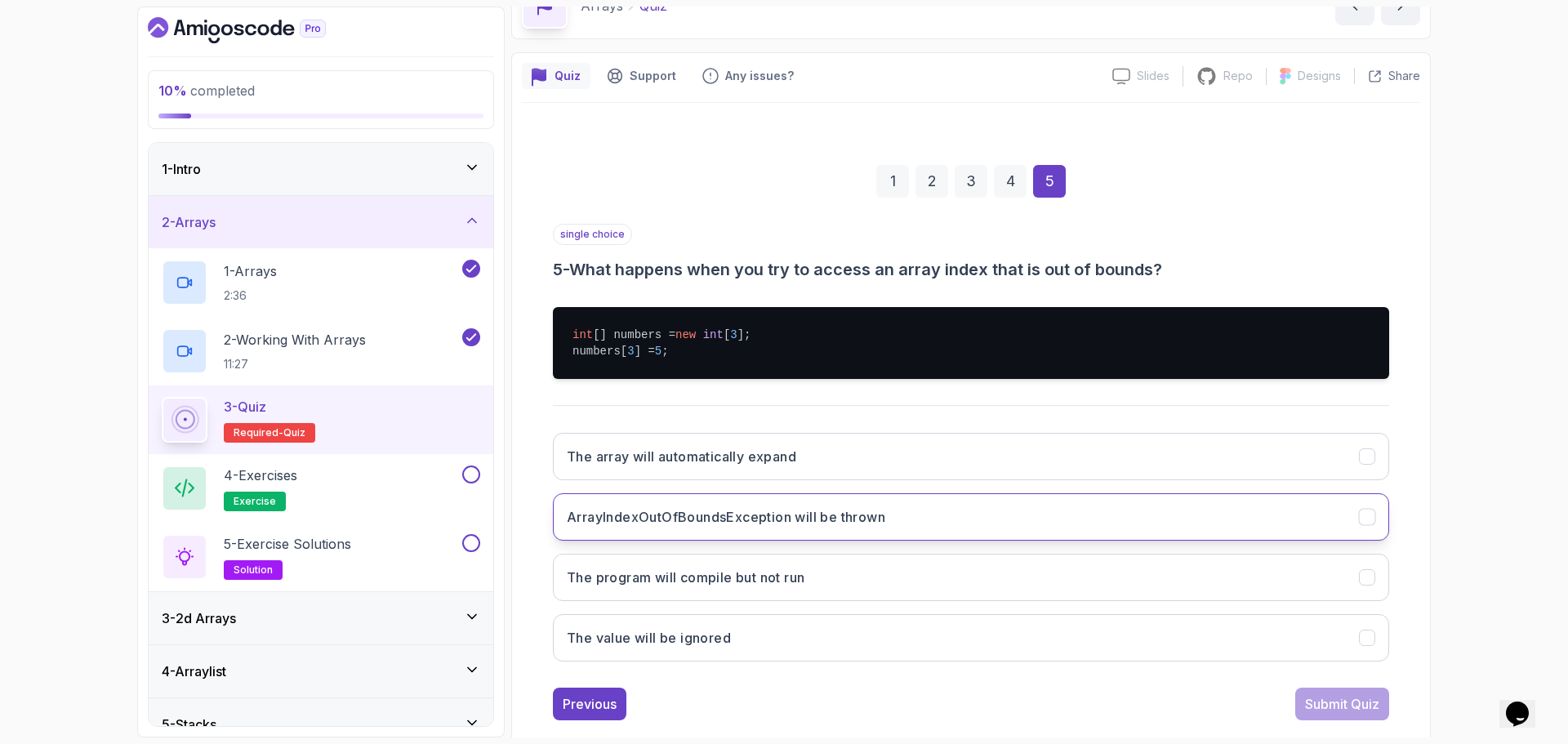
click at [1360, 520] on icon "ArrayIndexOutOfBoundsException will be thrown" at bounding box center [1368, 517] width 16 height 16
click at [1371, 707] on div "Submit Quiz" at bounding box center [1342, 703] width 74 height 19
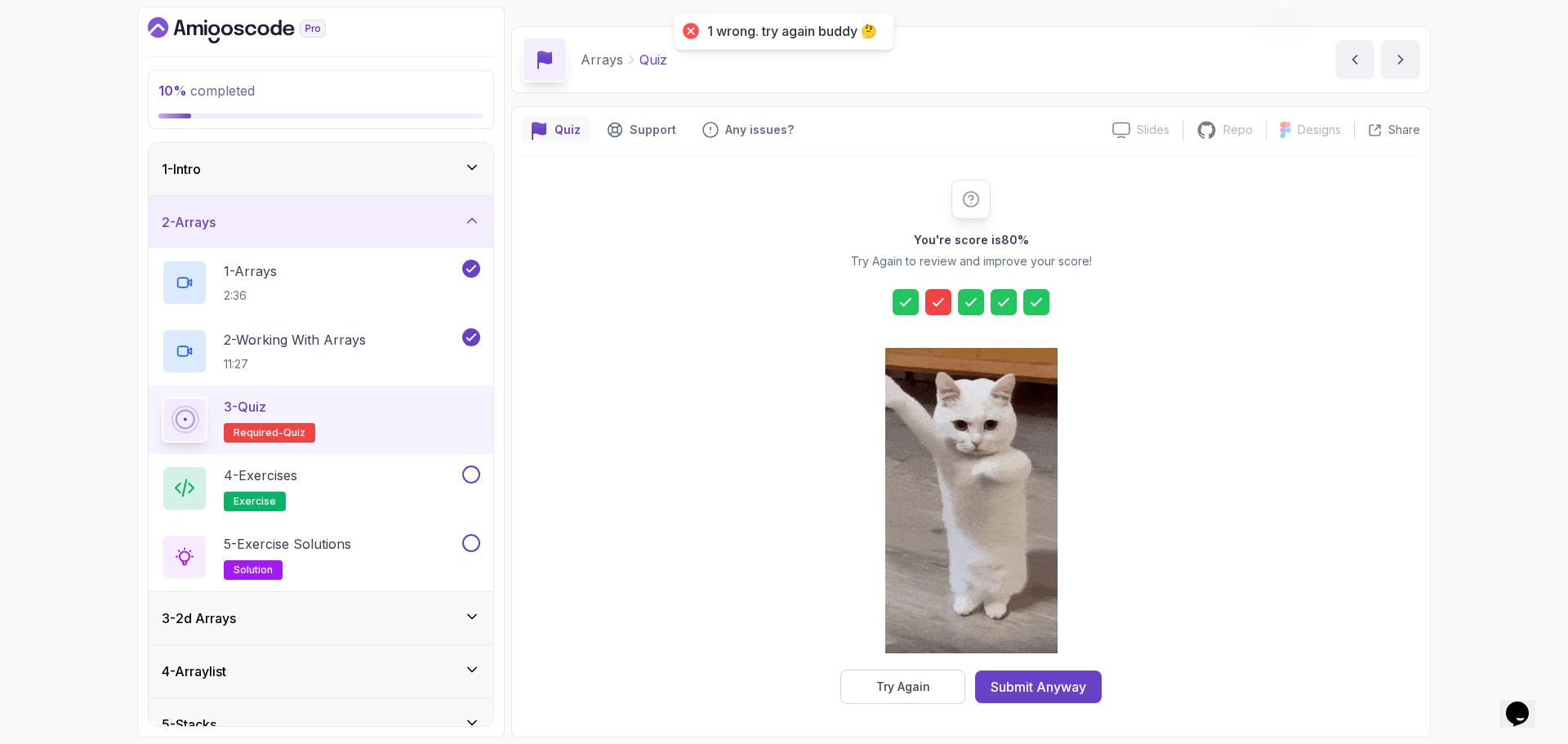
click at [936, 300] on icon at bounding box center [938, 302] width 17 height 17
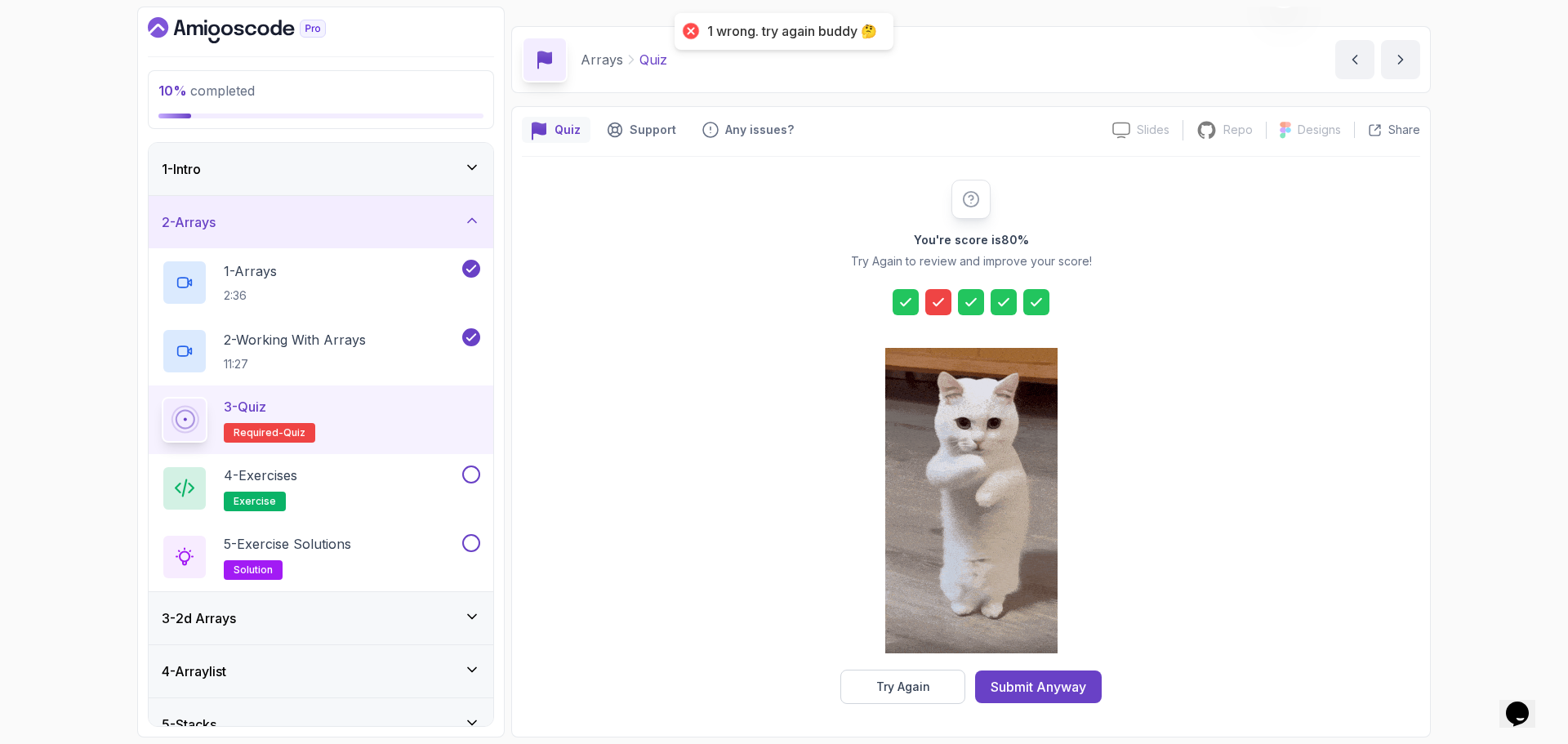
click at [937, 304] on icon at bounding box center [938, 302] width 10 height 6
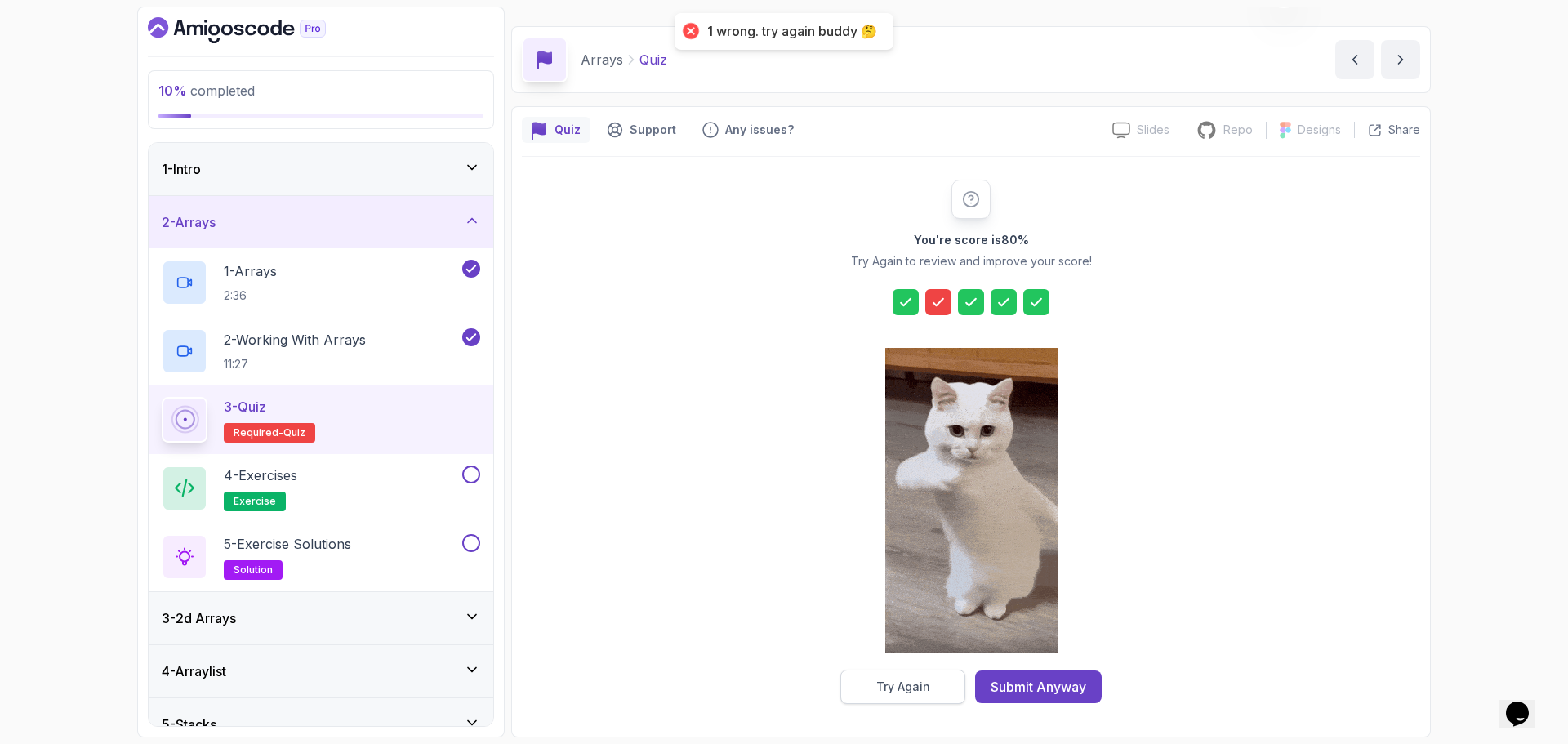
click at [914, 692] on div "Try Again" at bounding box center [903, 687] width 54 height 17
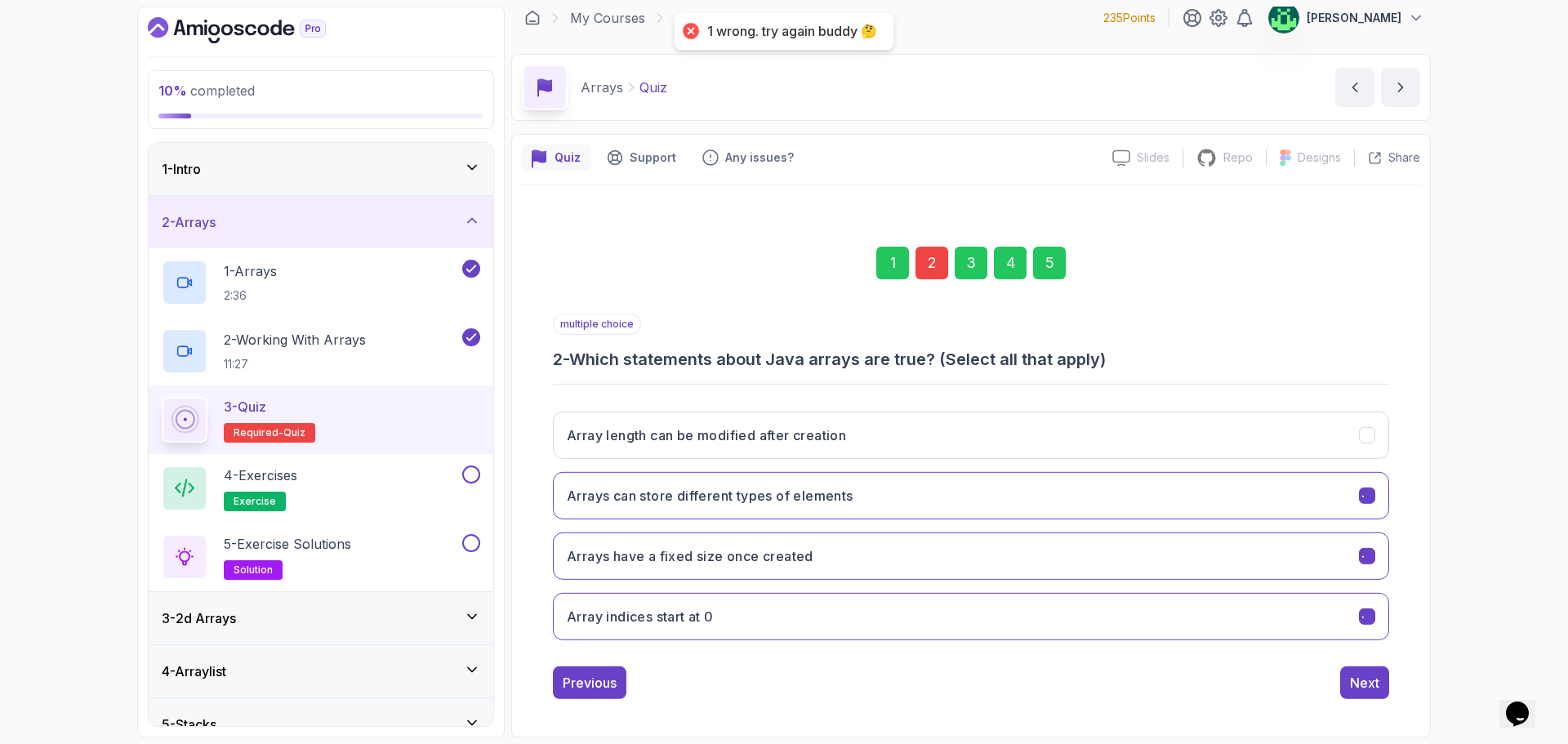
scroll to position [11, 0]
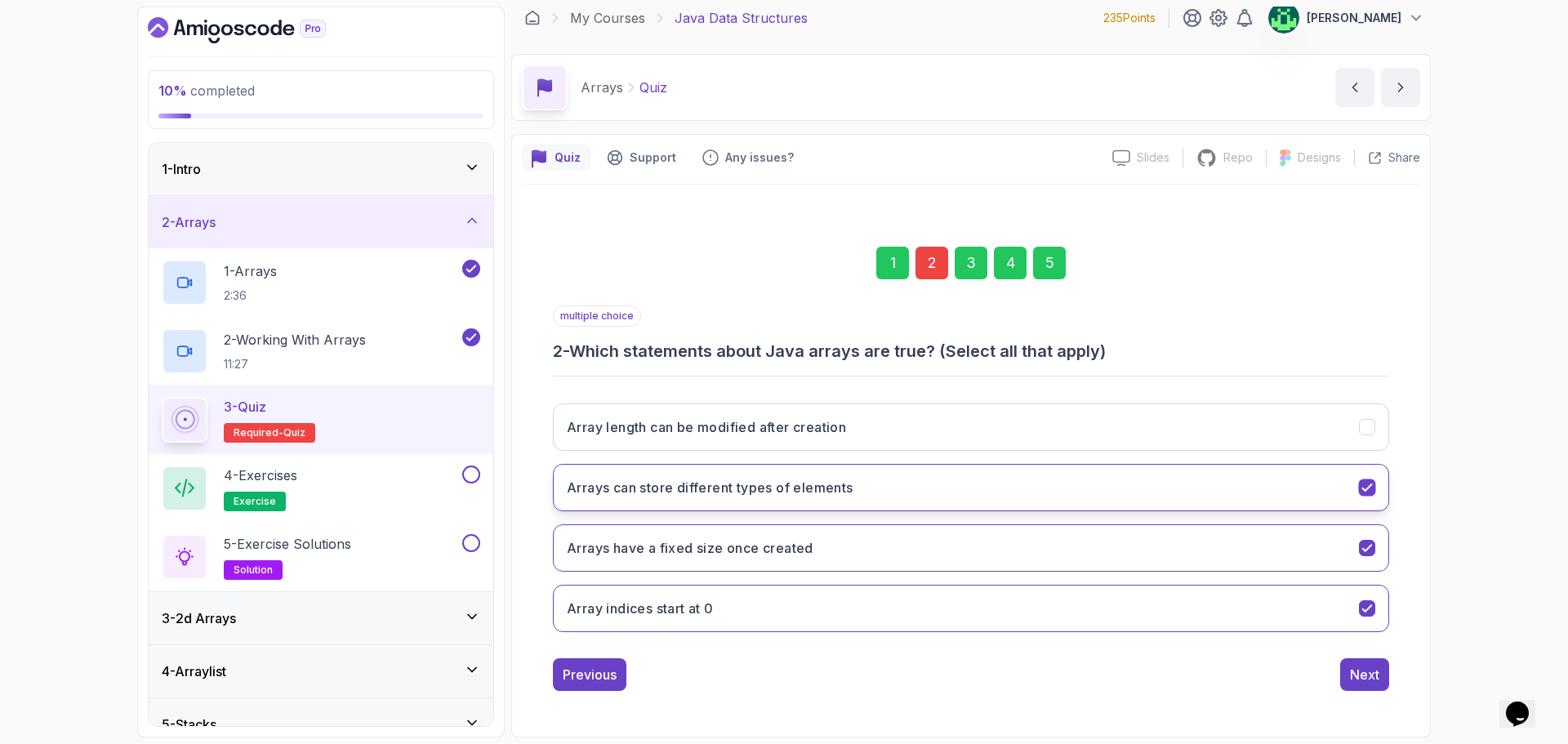
click at [1366, 489] on icon "Arrays can store different types of elements" at bounding box center [1366, 487] width 9 height 6
click at [1362, 671] on div "Next" at bounding box center [1363, 674] width 29 height 19
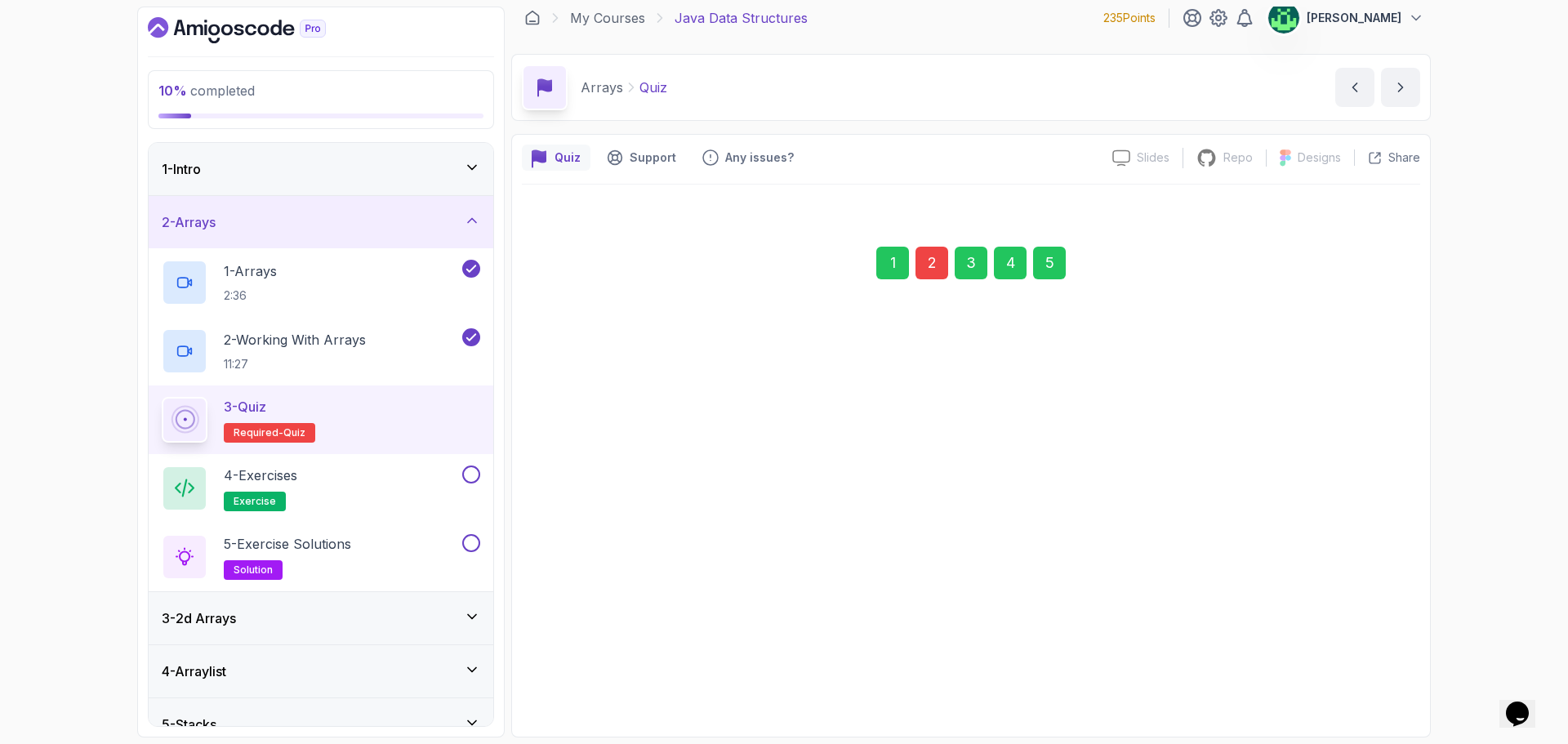
click at [1362, 671] on div "Next" at bounding box center [1363, 674] width 29 height 19
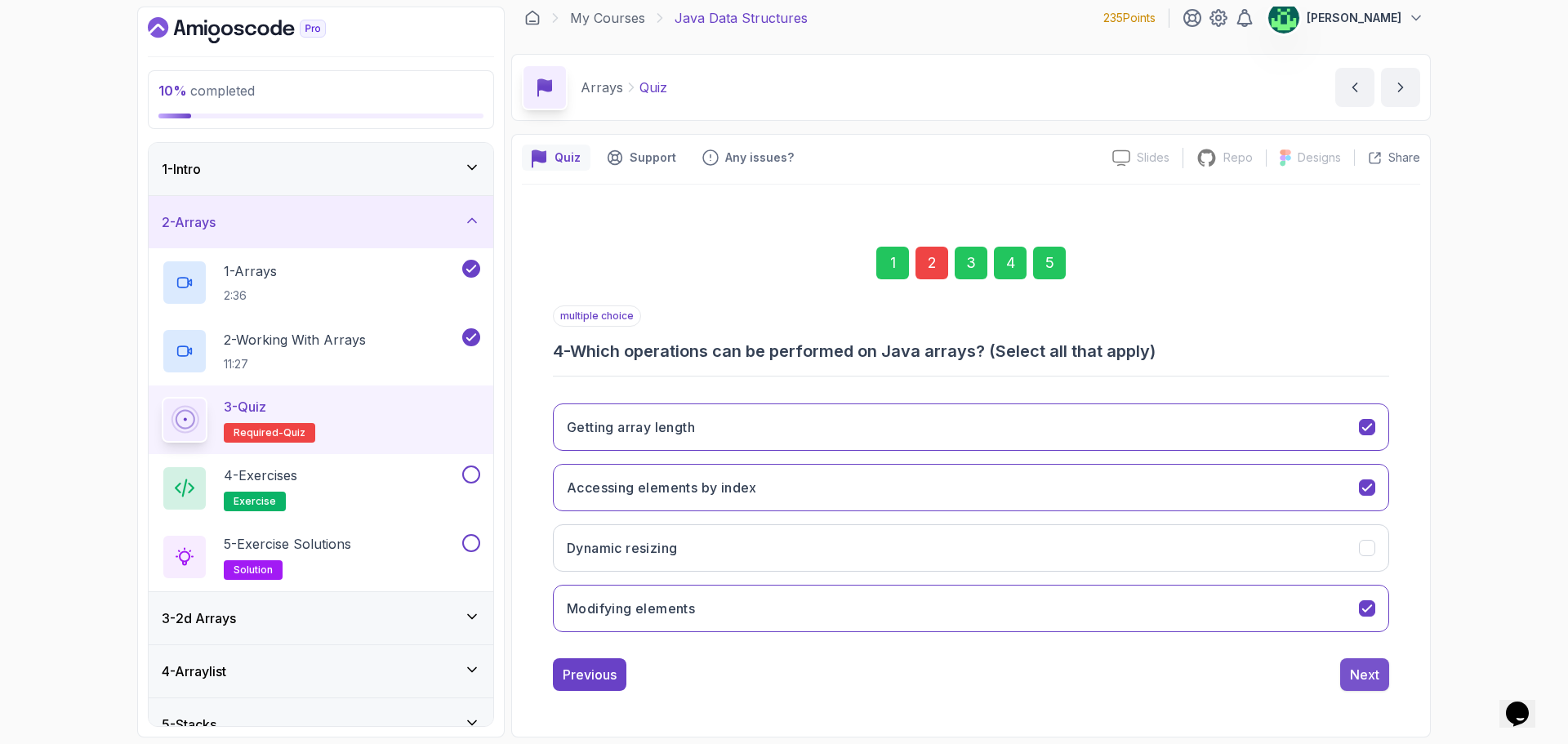
click at [1362, 669] on div "Next" at bounding box center [1363, 674] width 29 height 19
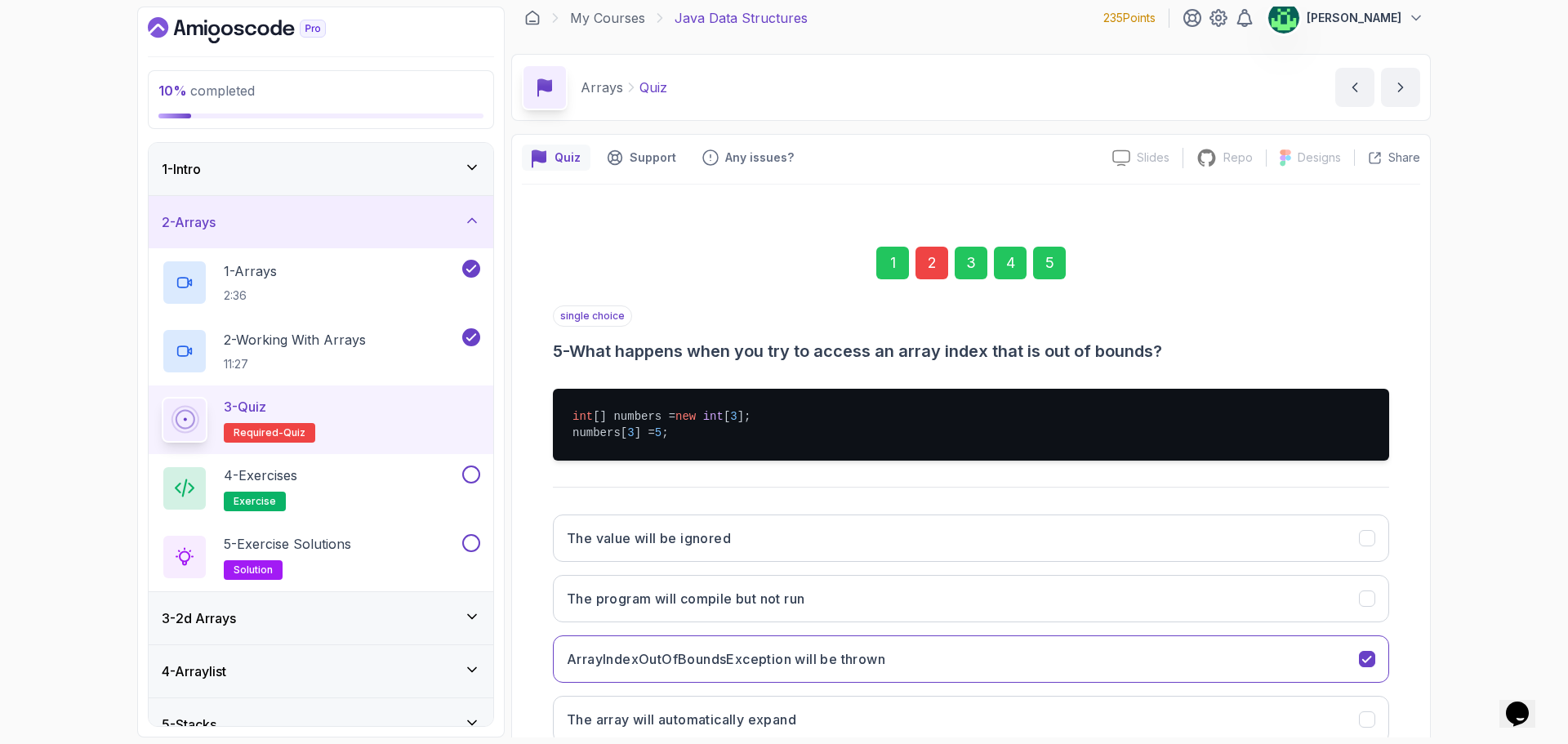
click at [1362, 669] on button "ArrayIndexOutOfBoundsException will be thrown" at bounding box center [970, 659] width 836 height 48
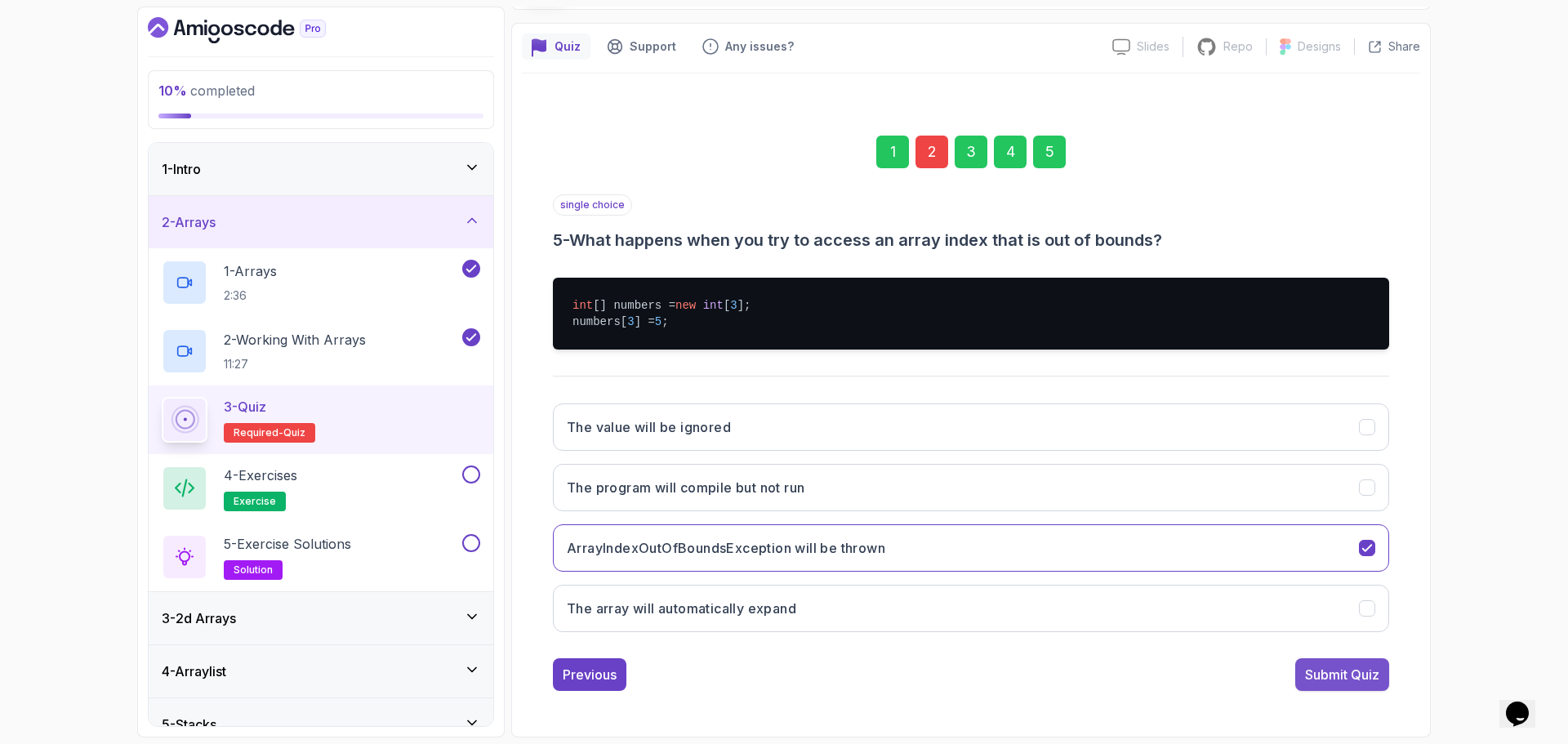
click at [1365, 666] on div "Submit Quiz" at bounding box center [1342, 674] width 74 height 19
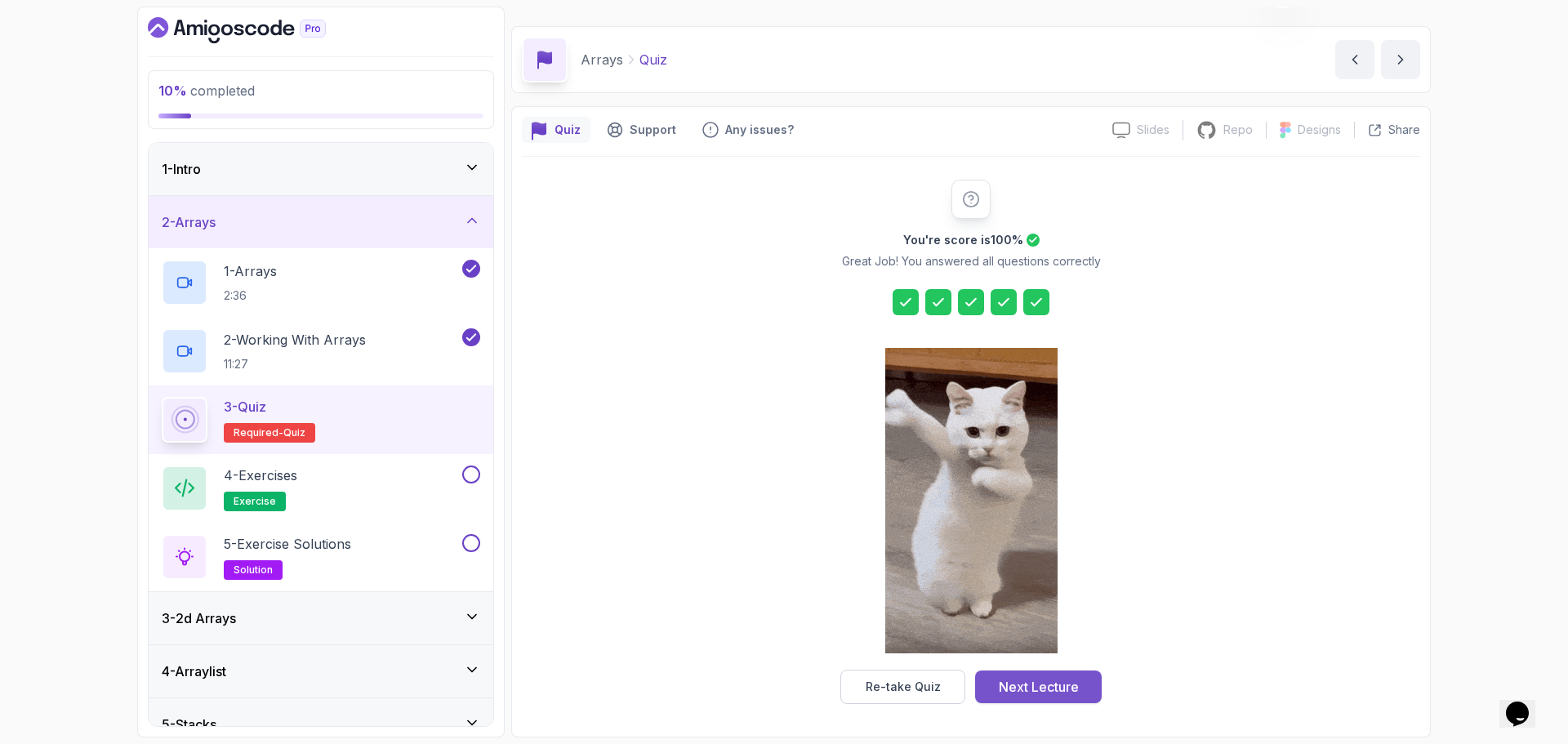
click at [1069, 680] on div "Next Lecture" at bounding box center [1039, 687] width 80 height 19
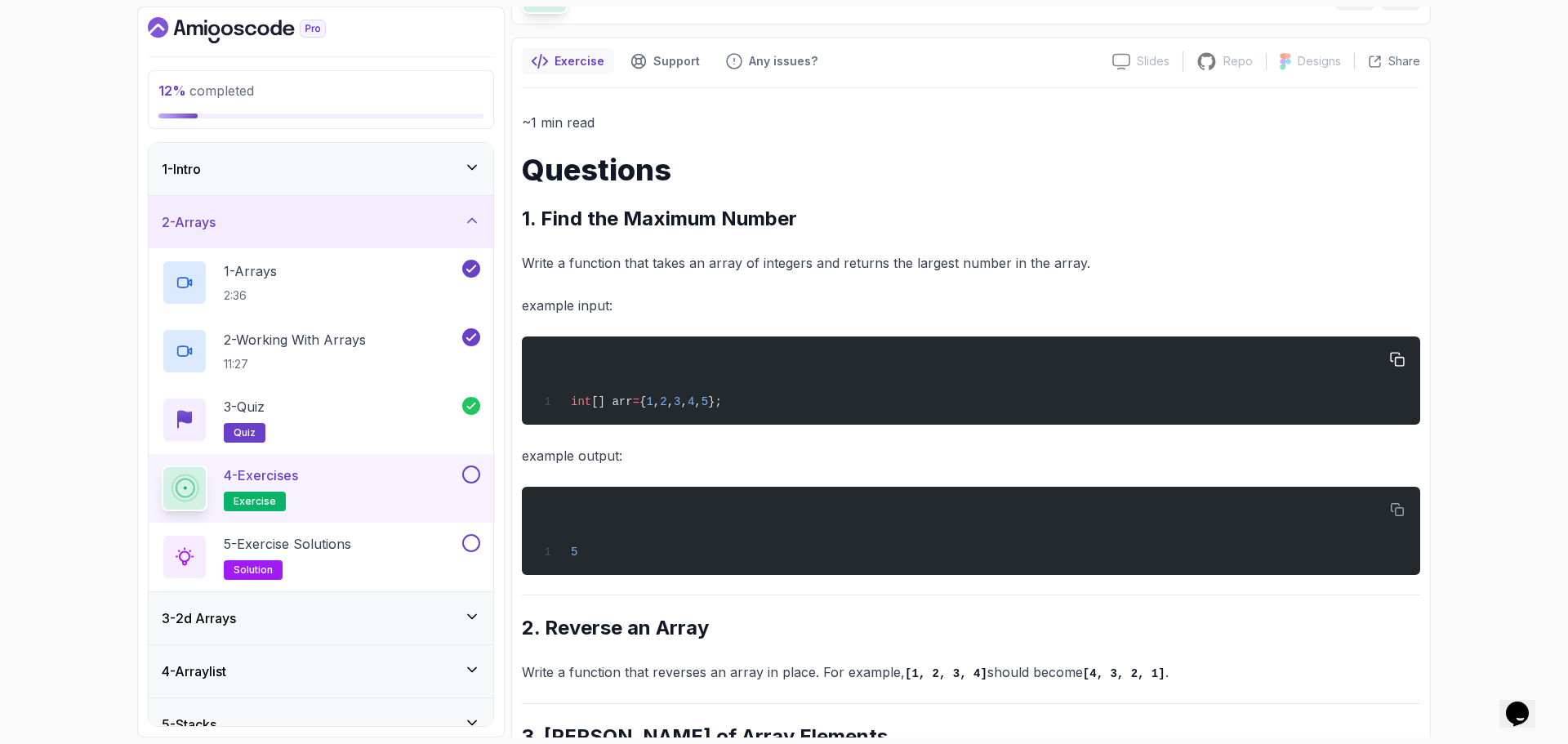
scroll to position [7, 0]
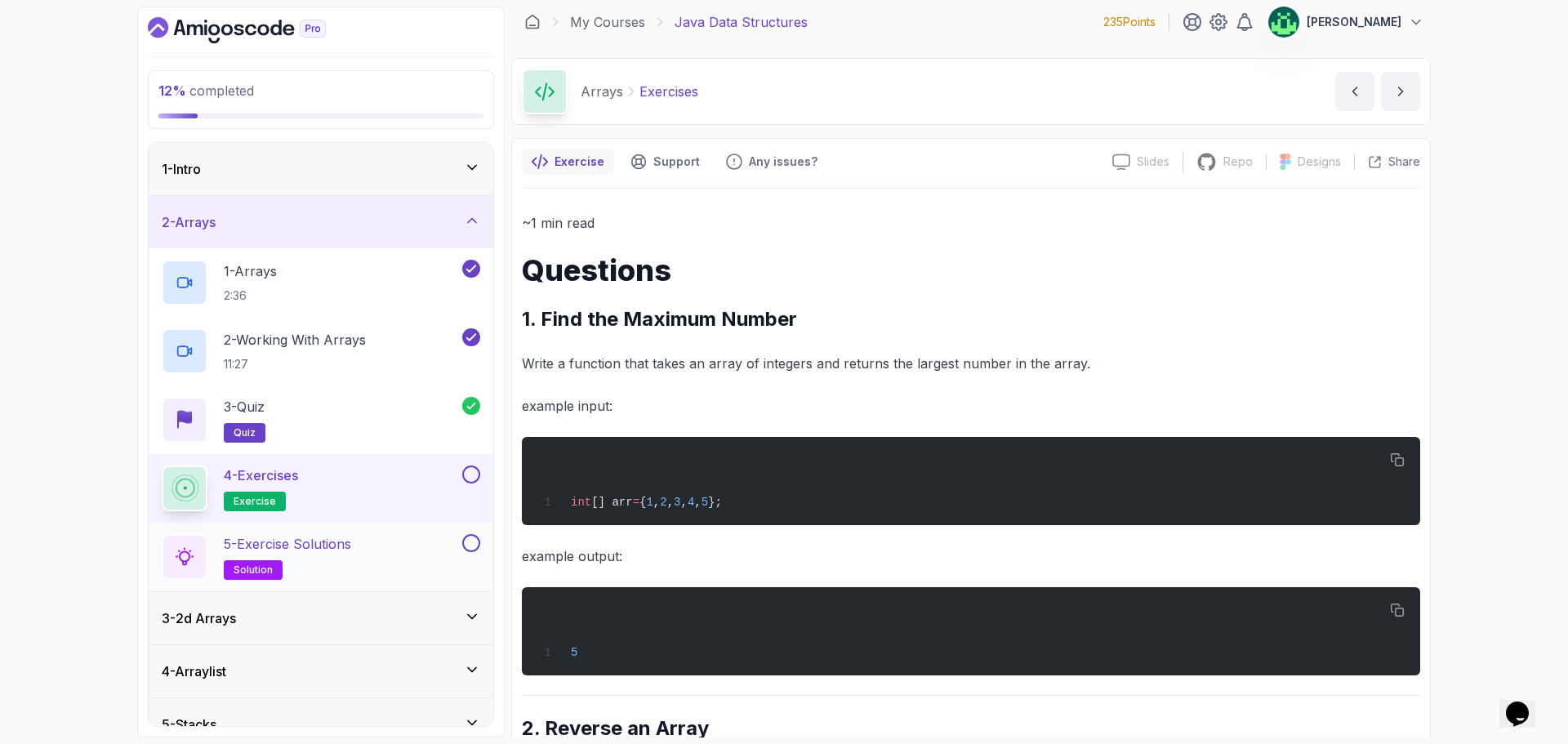
click at [376, 572] on div "5 - Exercise Solutions solution" at bounding box center [310, 557] width 297 height 46
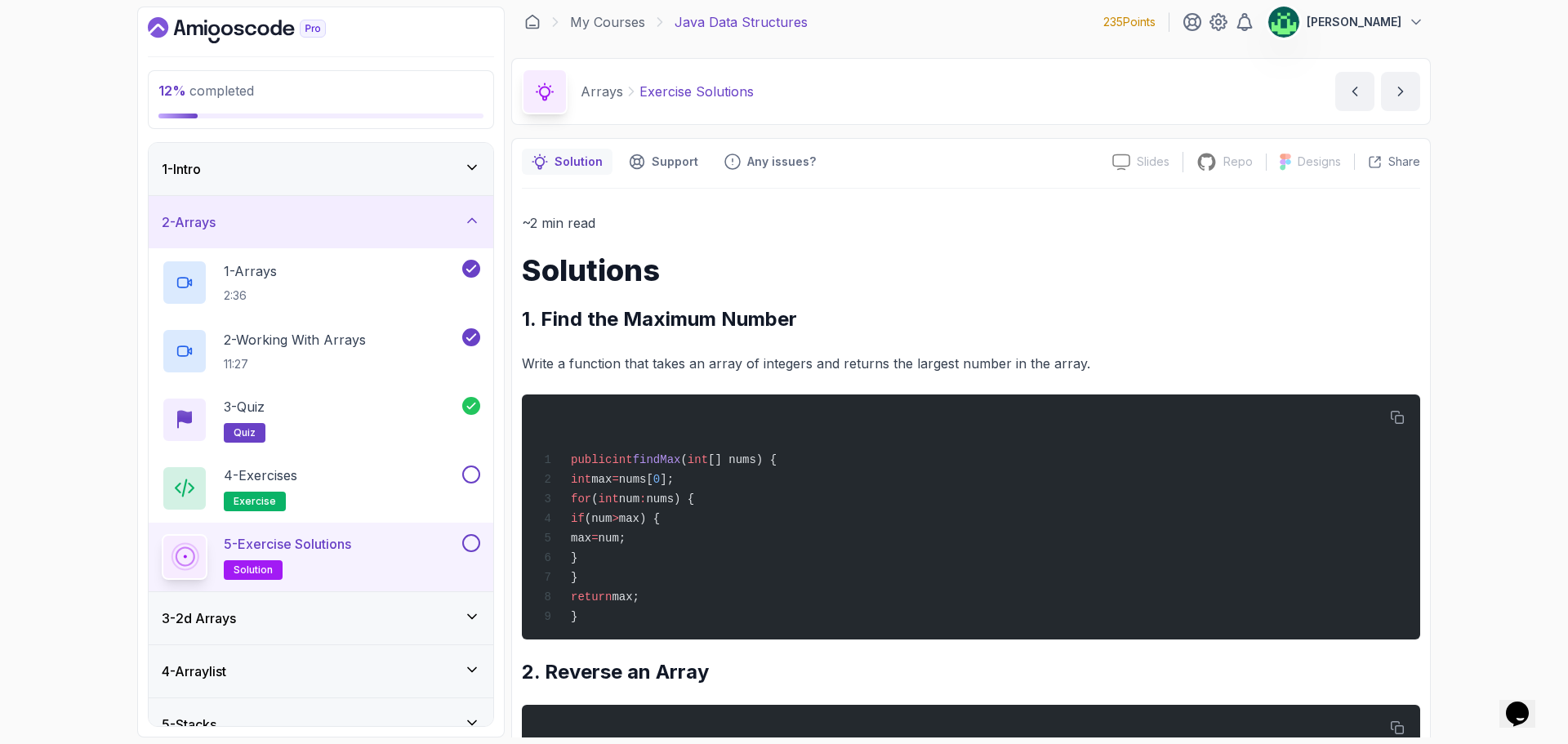
click at [418, 616] on div "3 - 2d Arrays" at bounding box center [320, 618] width 319 height 19
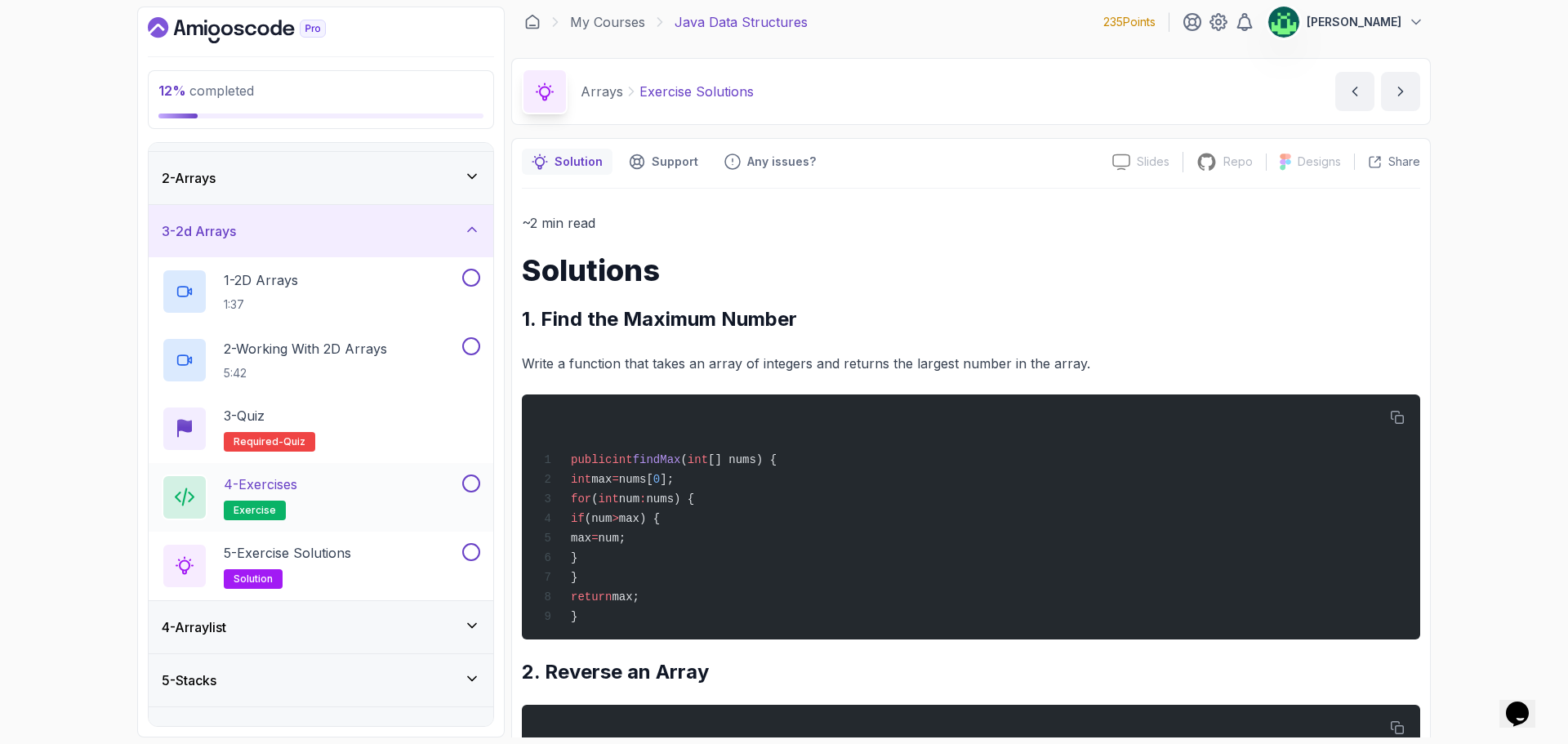
scroll to position [163, 0]
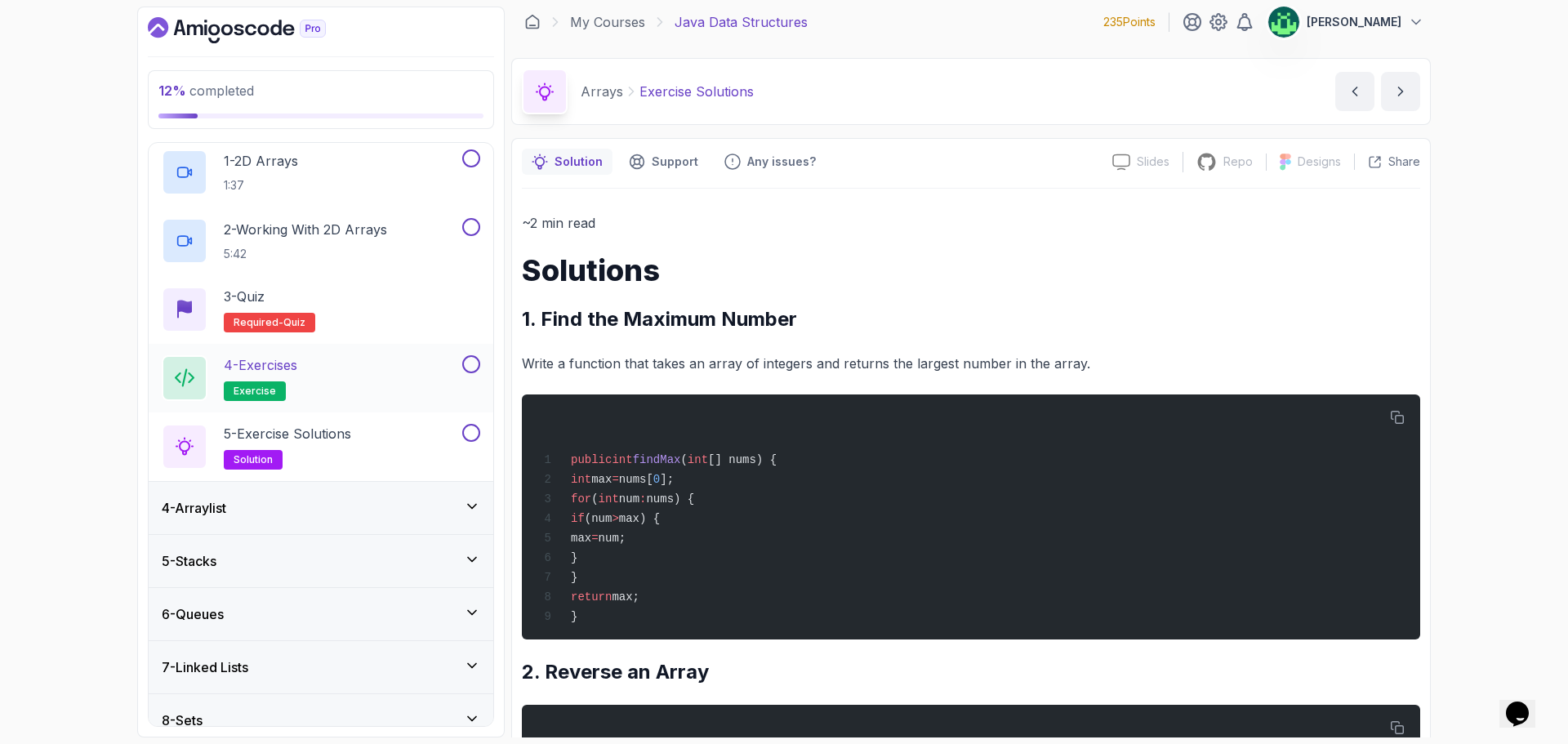
click at [311, 510] on div "4 - Arraylist" at bounding box center [320, 507] width 319 height 19
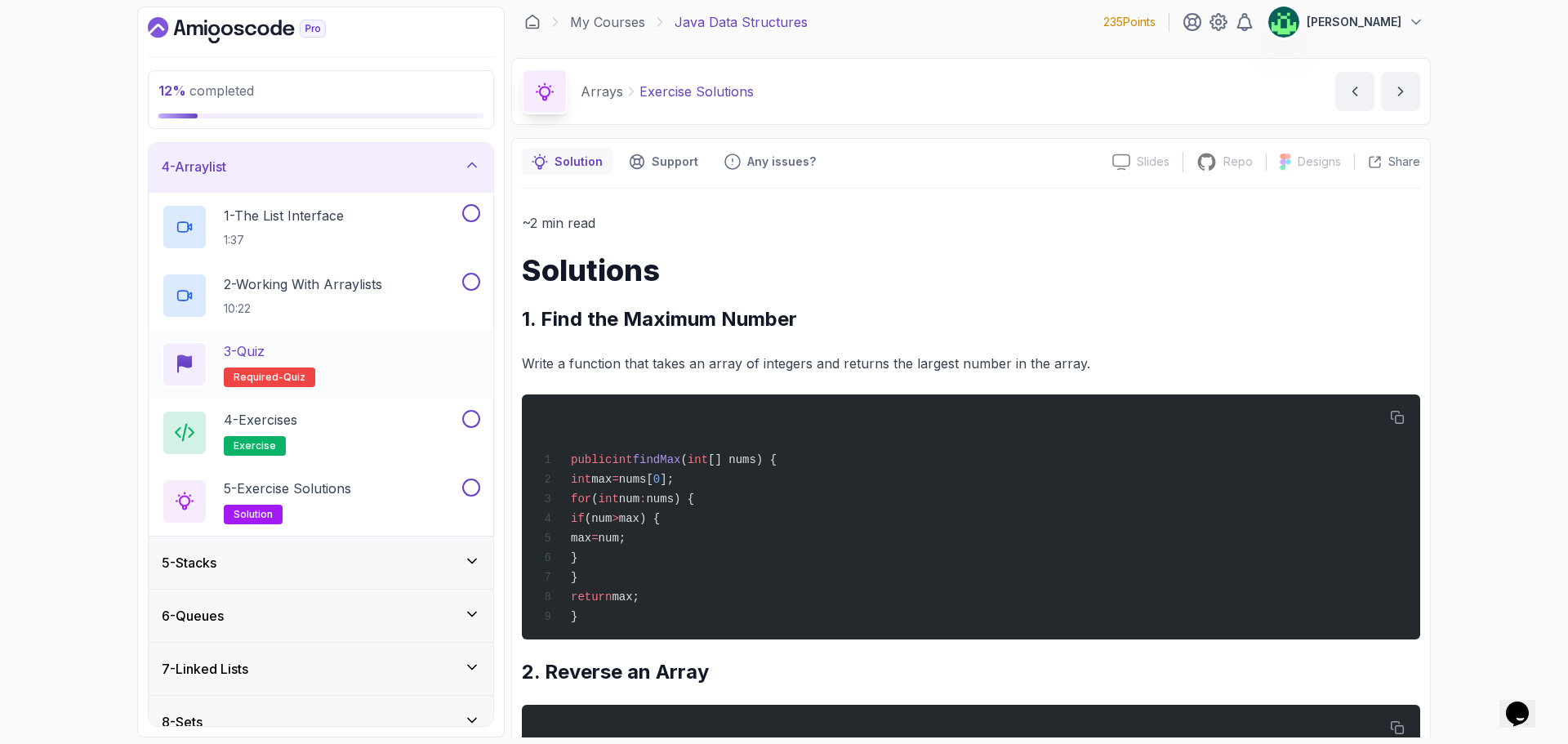
scroll to position [245, 0]
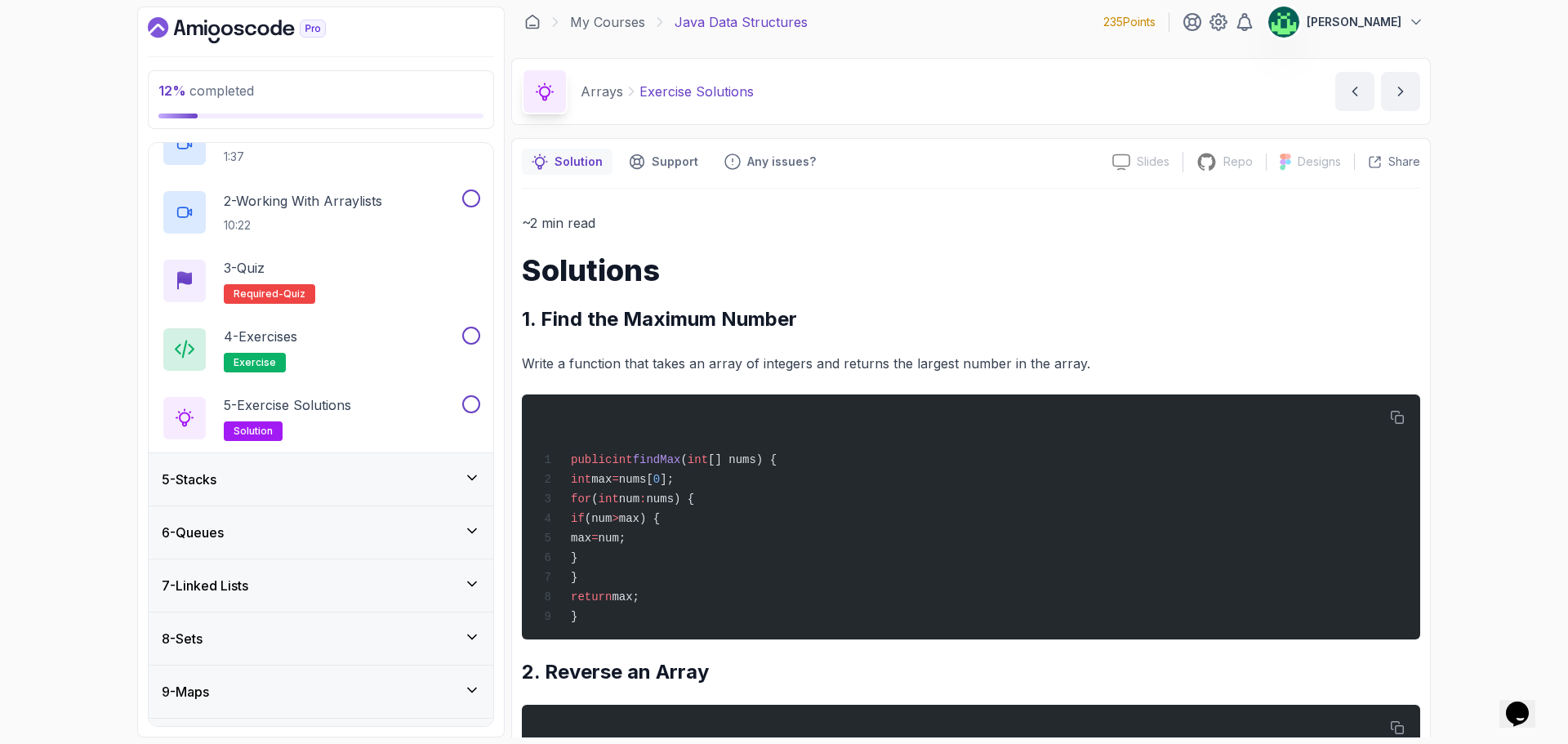
click at [319, 496] on div "5 - Stacks" at bounding box center [320, 479] width 344 height 52
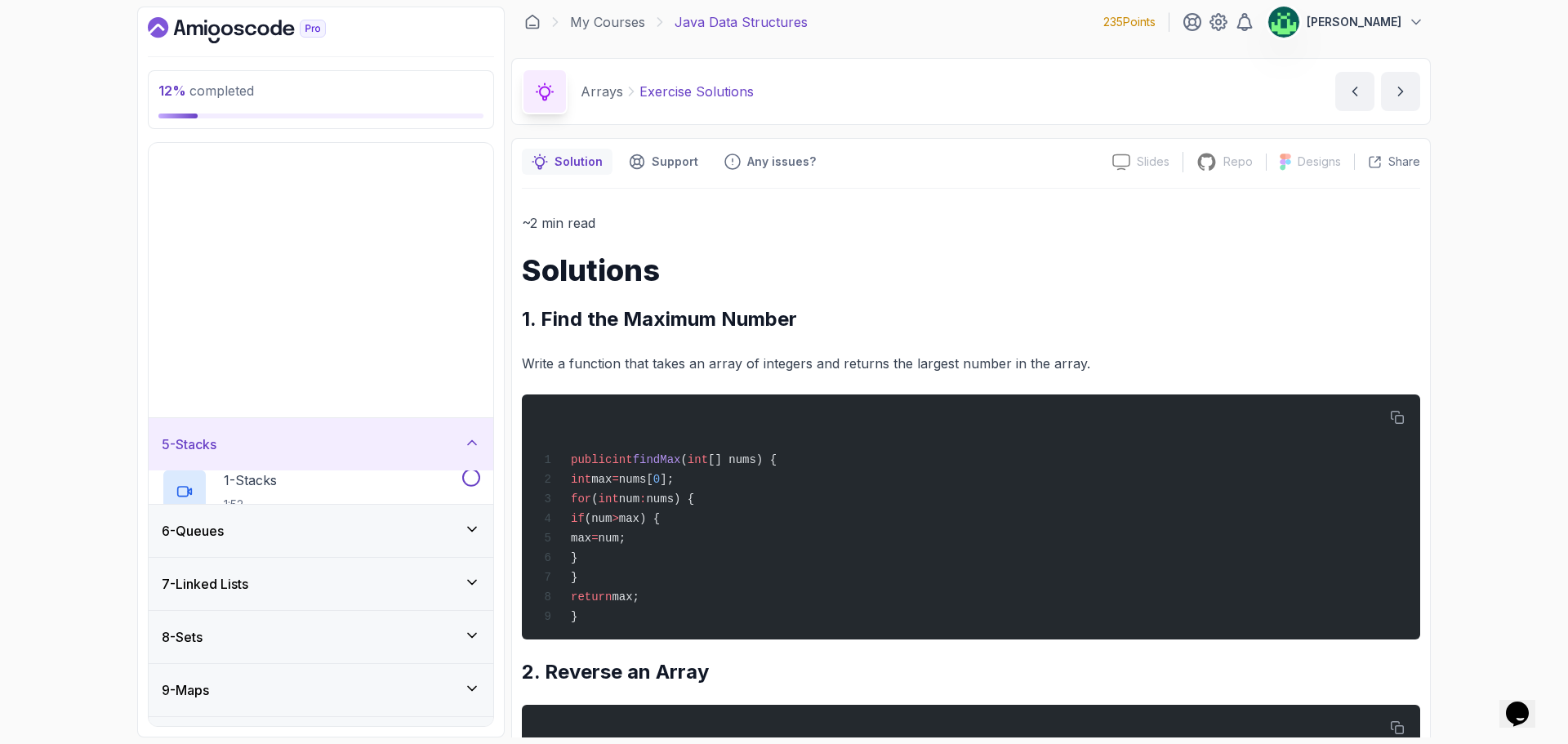
scroll to position [0, 0]
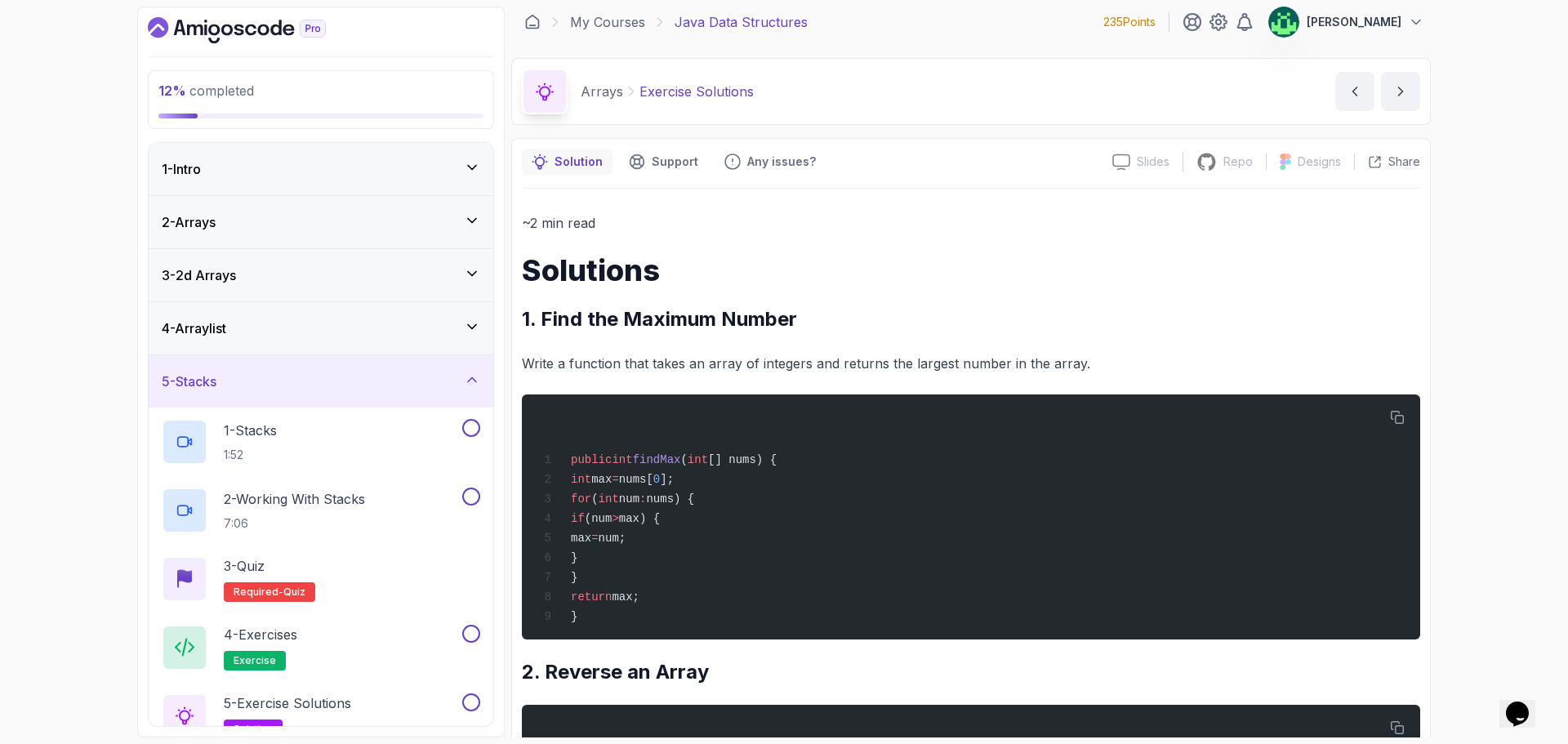
click at [373, 377] on div "5 - Stacks" at bounding box center [320, 381] width 319 height 19
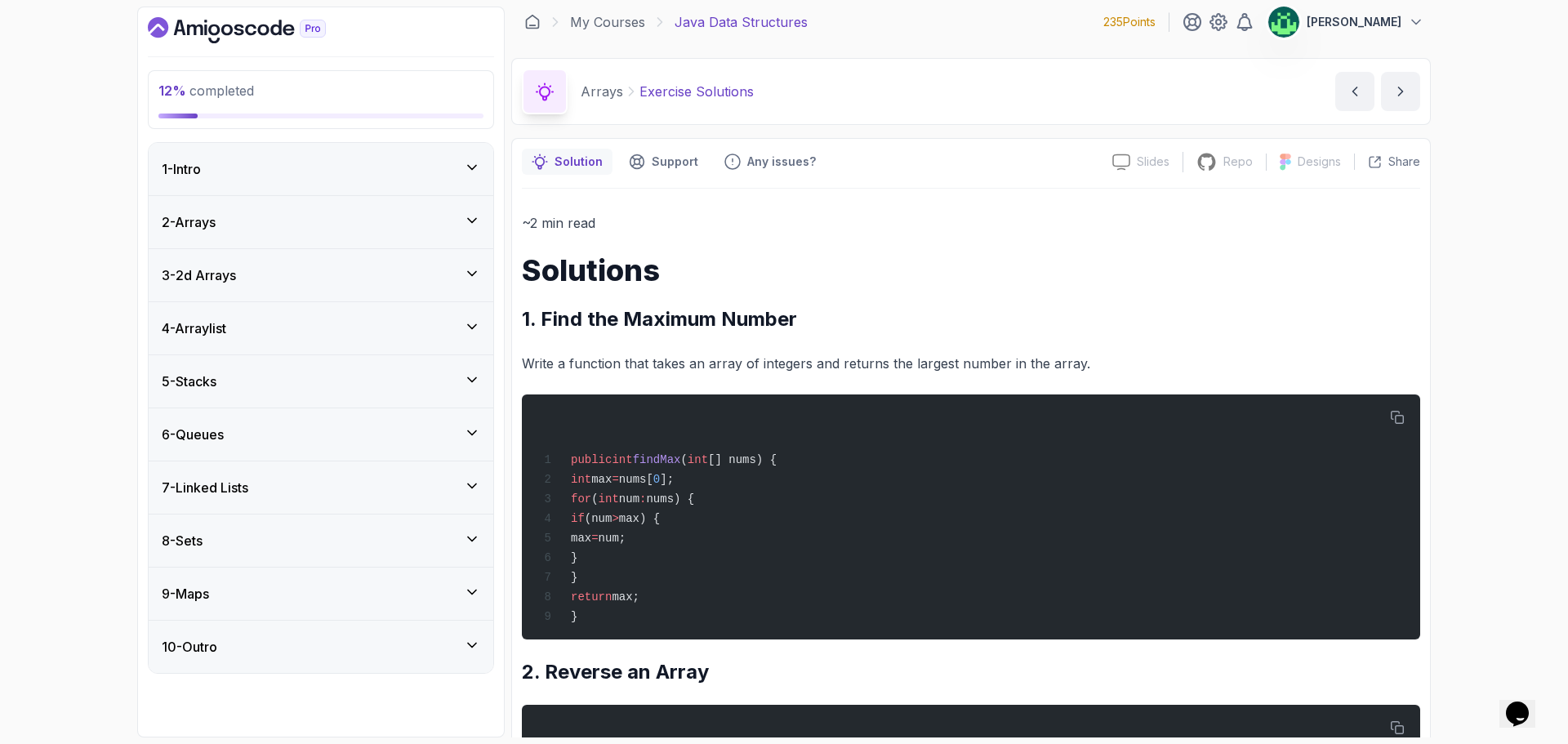
click at [366, 494] on div "7 - Linked Lists" at bounding box center [320, 487] width 319 height 19
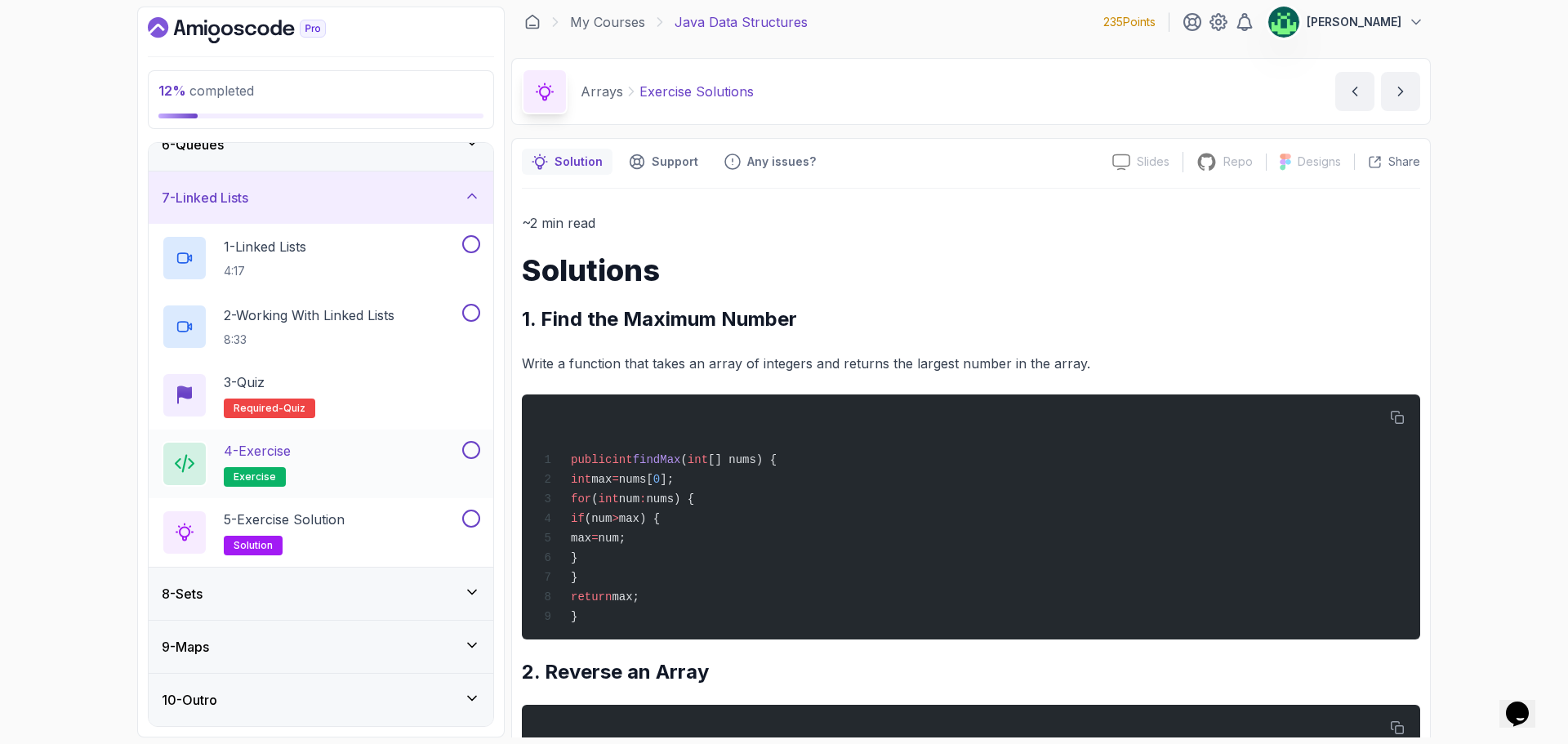
scroll to position [126, 0]
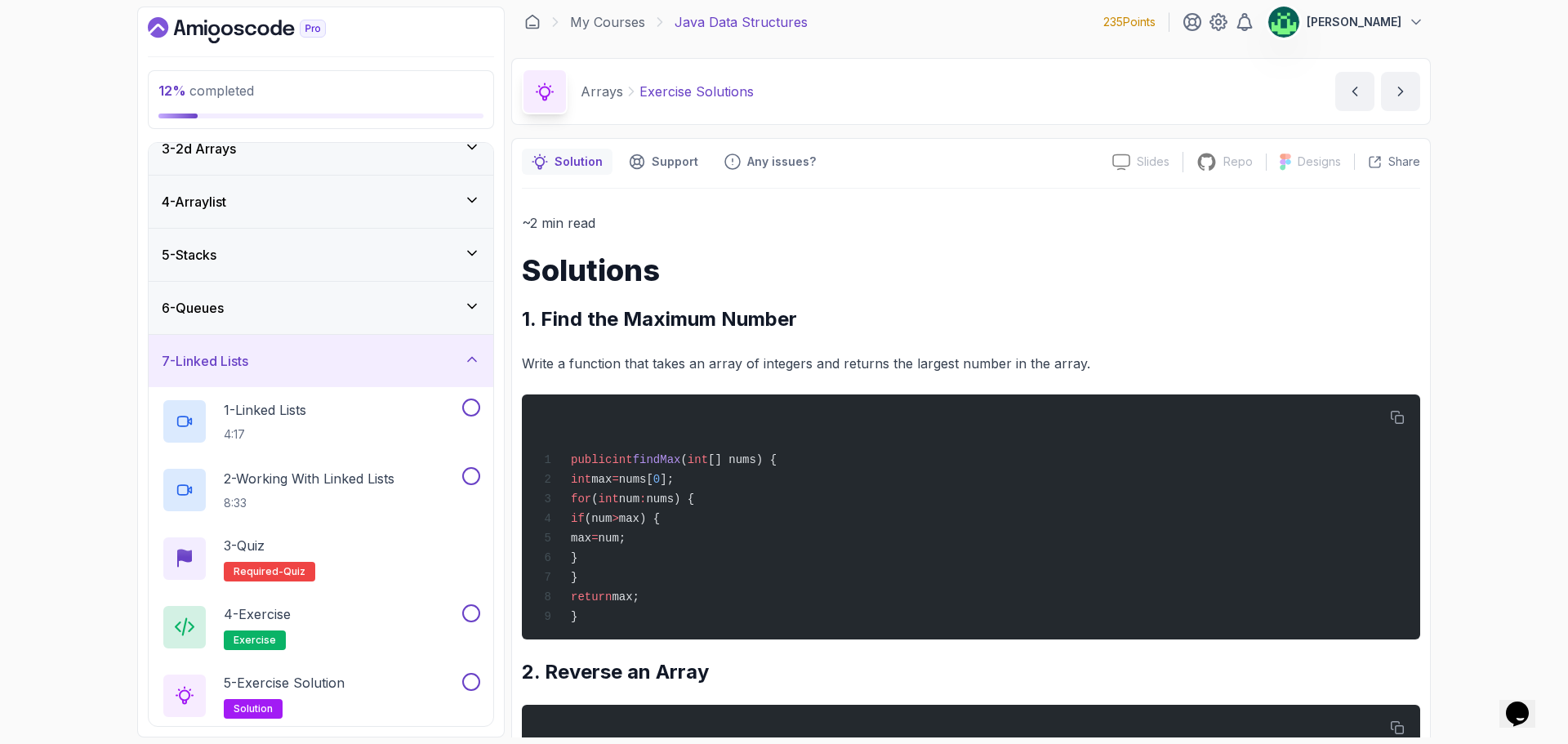
click at [349, 355] on div "7 - Linked Lists" at bounding box center [320, 361] width 319 height 19
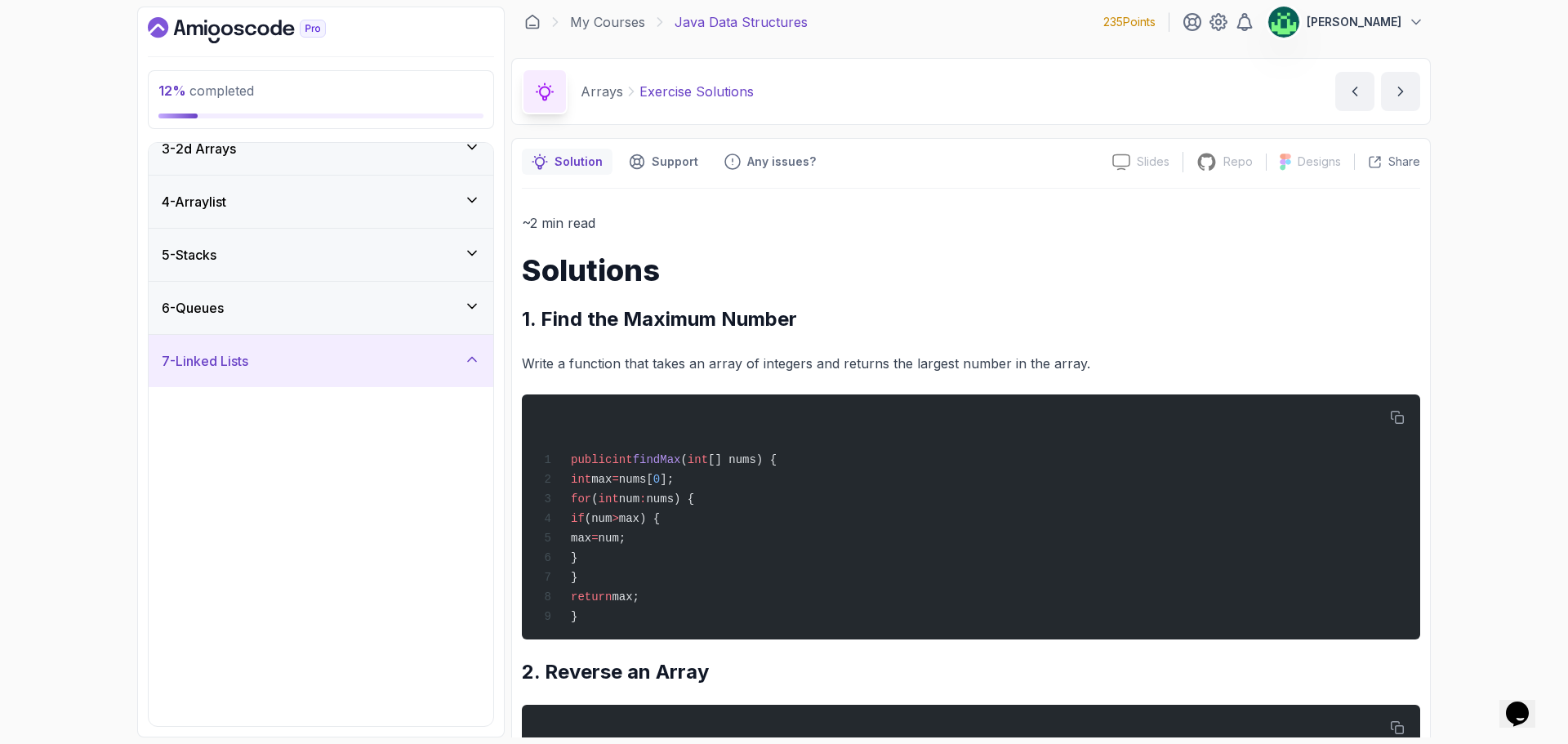
scroll to position [0, 0]
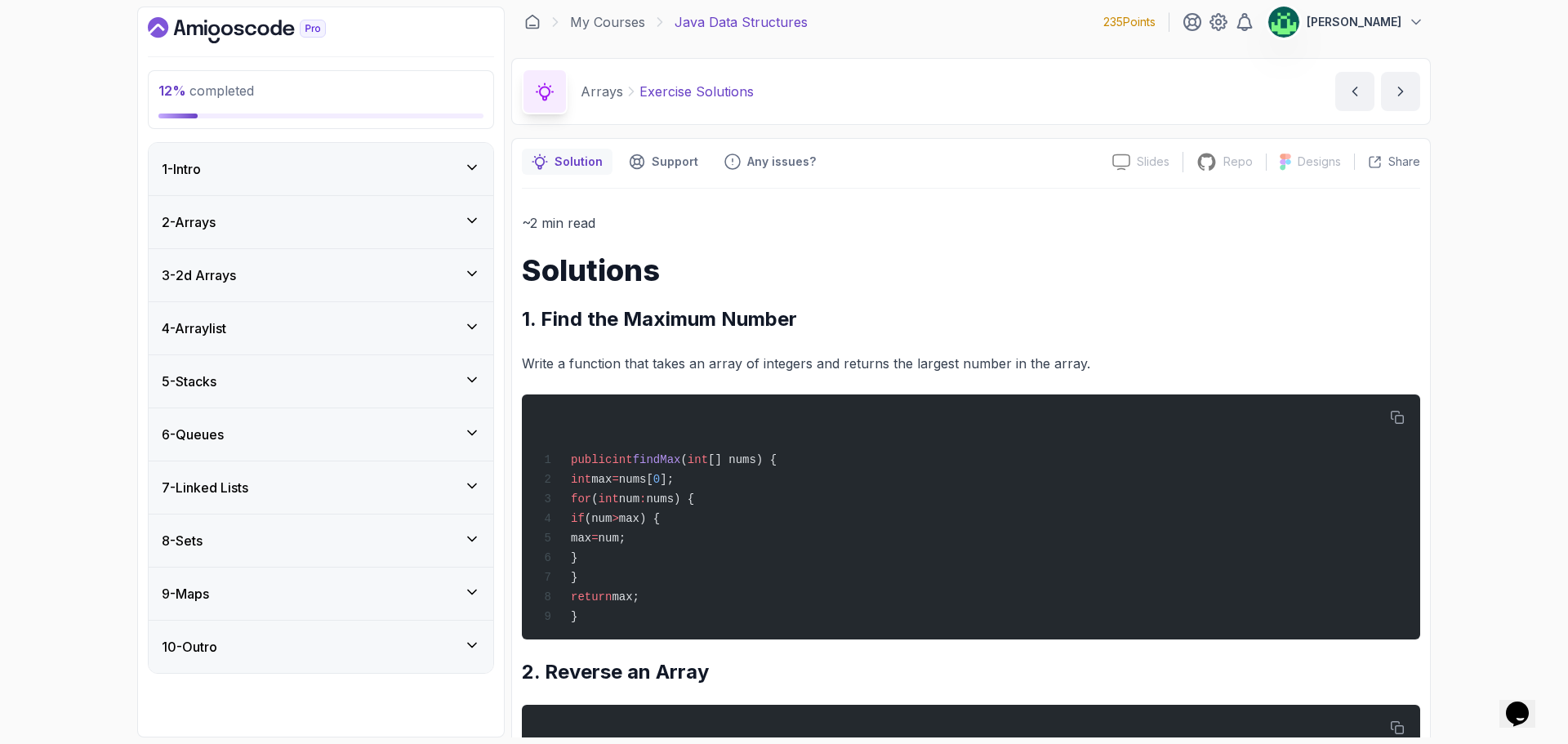
click at [309, 594] on div "9 - Maps" at bounding box center [320, 594] width 319 height 19
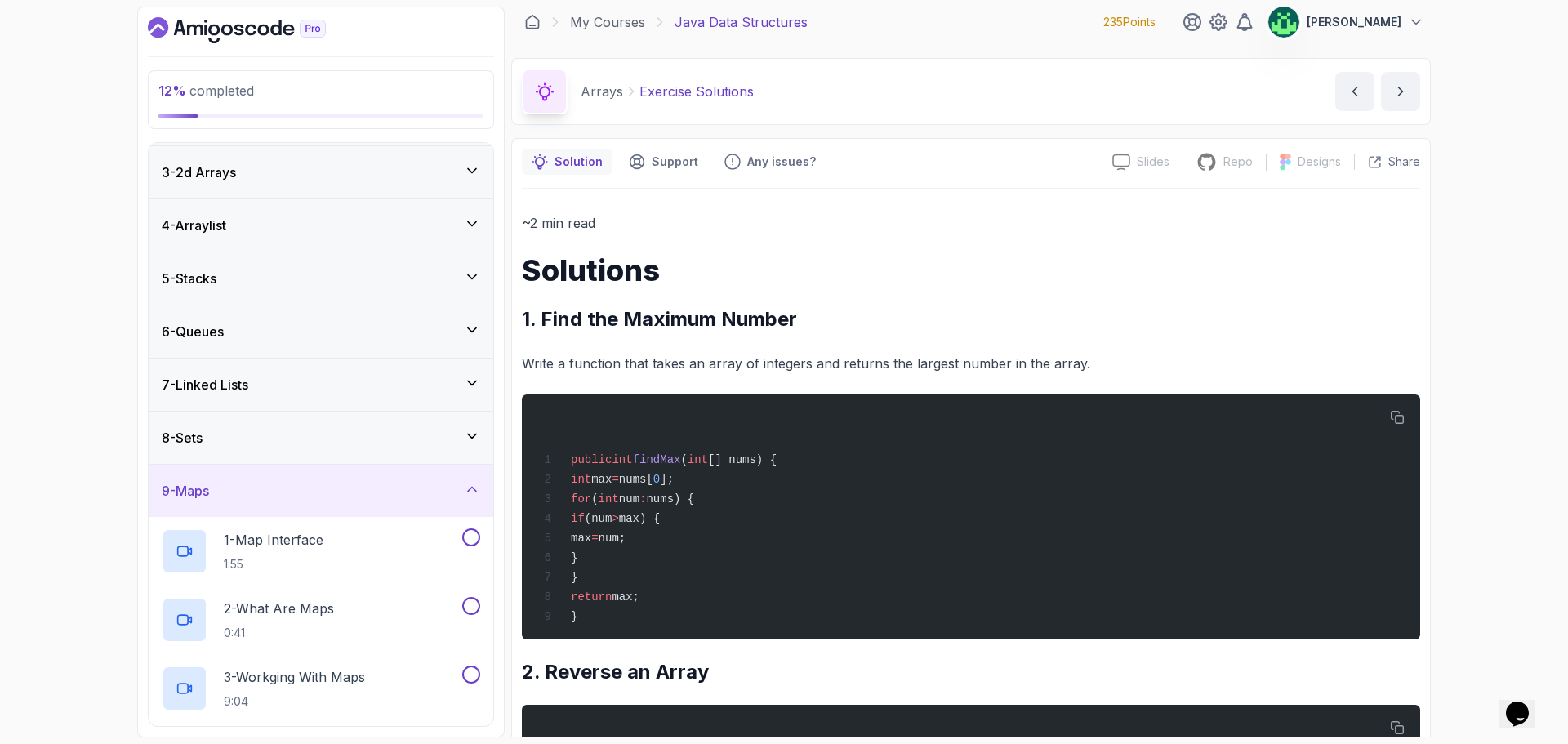
scroll to position [82, 0]
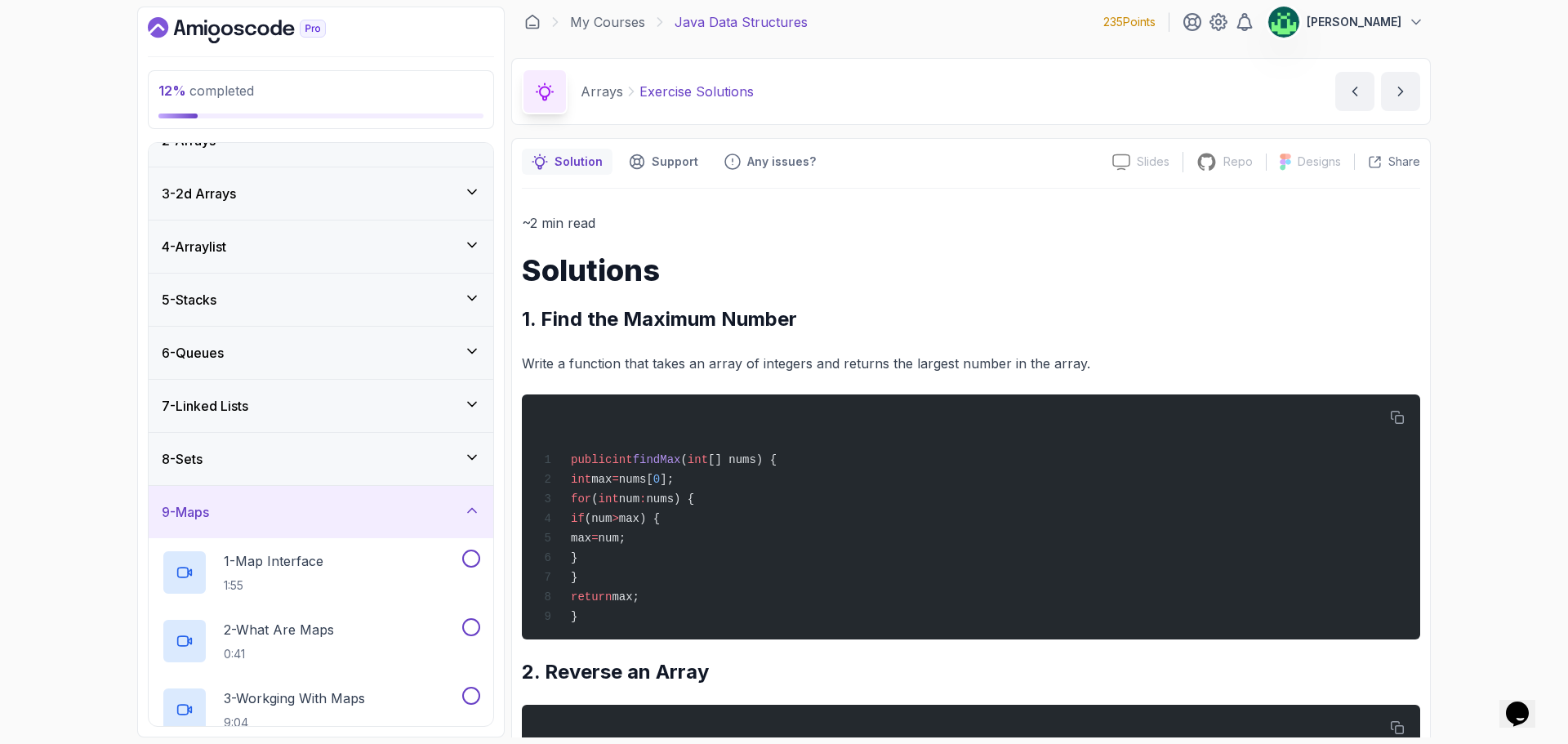
click at [326, 509] on div "9 - Maps" at bounding box center [320, 512] width 319 height 19
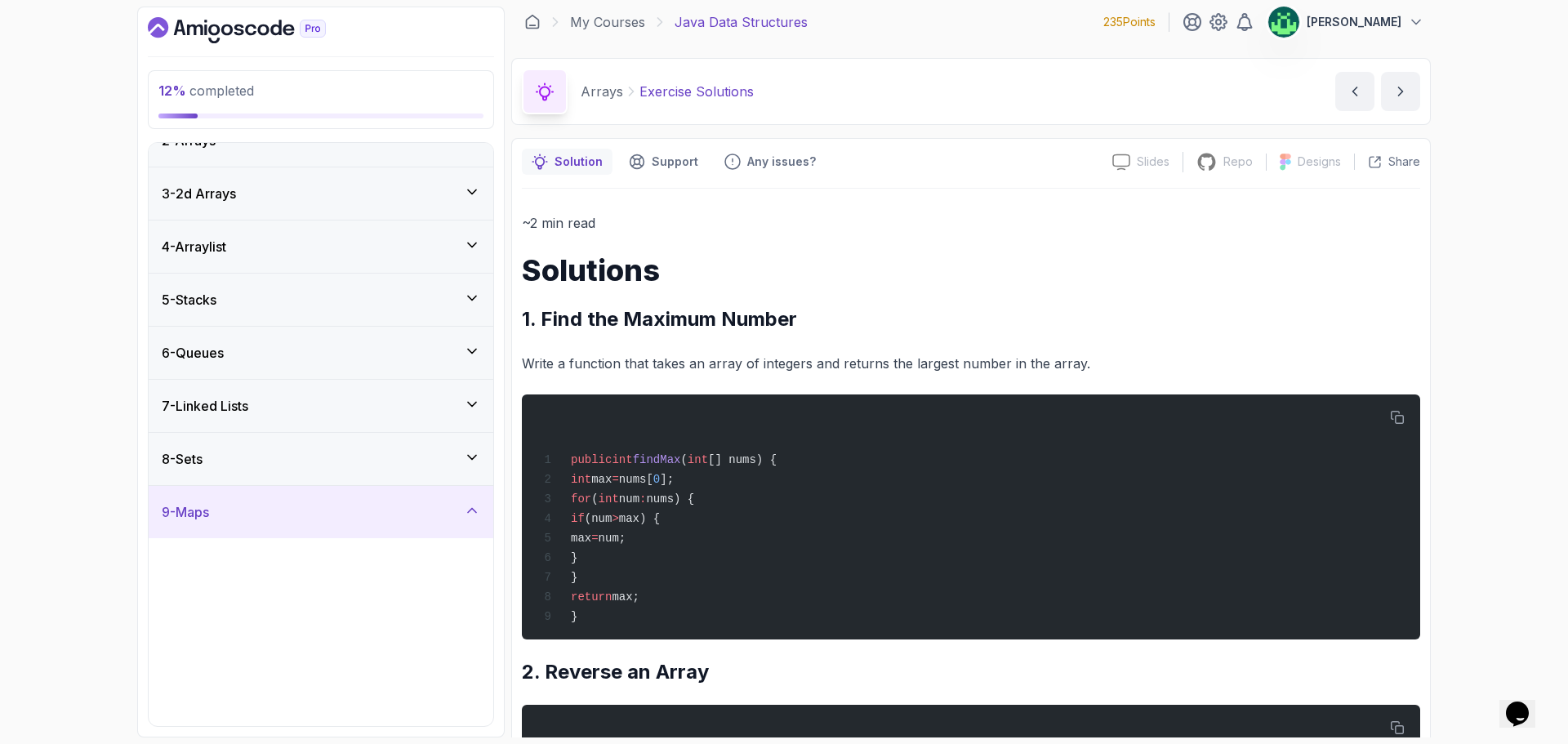
scroll to position [0, 0]
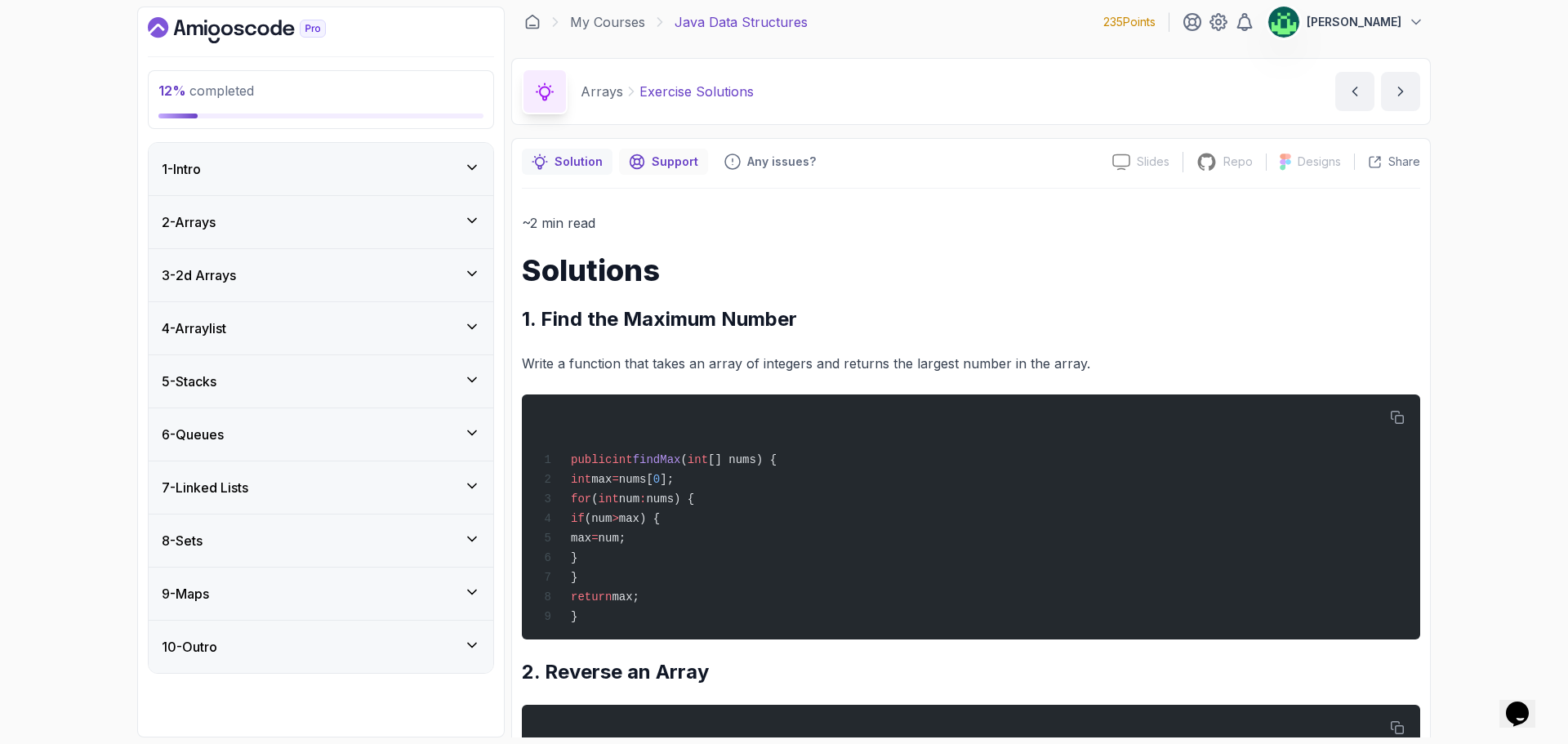
click at [663, 167] on p "Support" at bounding box center [674, 162] width 47 height 17
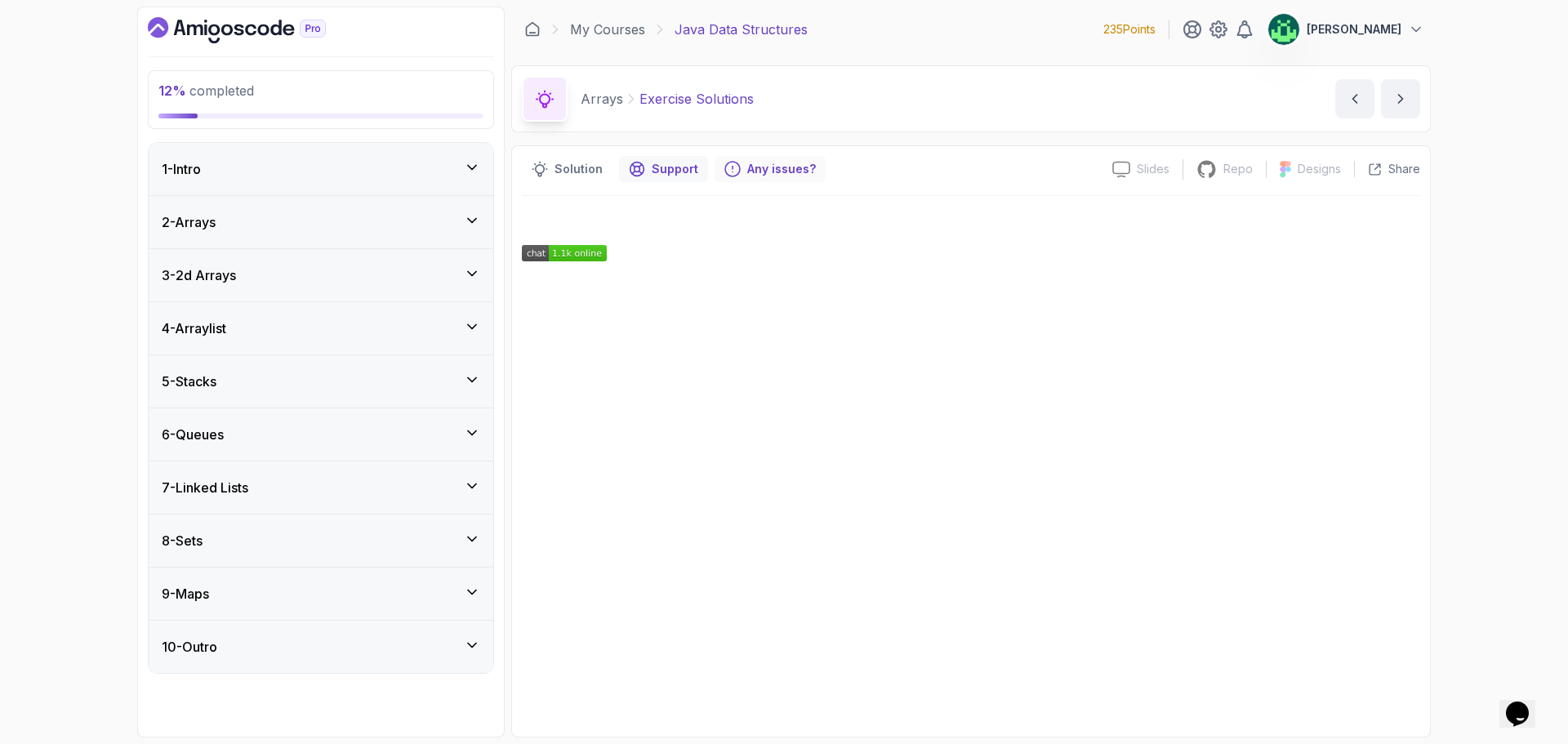
click at [758, 168] on p "Any issues?" at bounding box center [782, 169] width 69 height 17
